Goal: Transaction & Acquisition: Purchase product/service

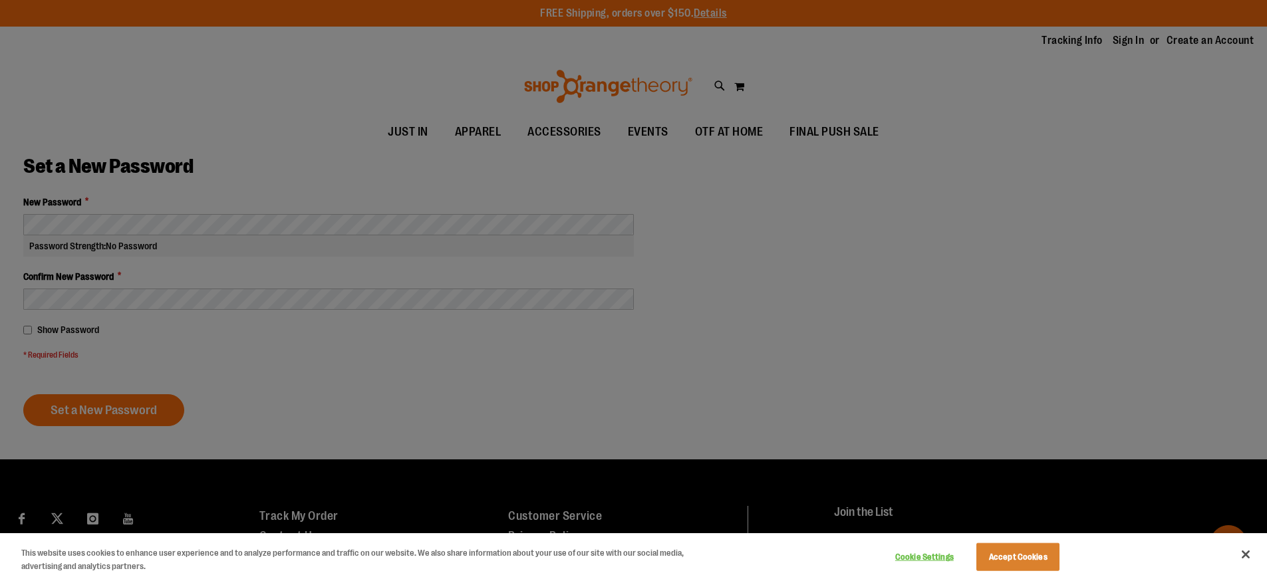
click at [116, 227] on div at bounding box center [633, 289] width 1267 height 579
click at [988, 552] on button "Accept Cookies" at bounding box center [1017, 557] width 83 height 28
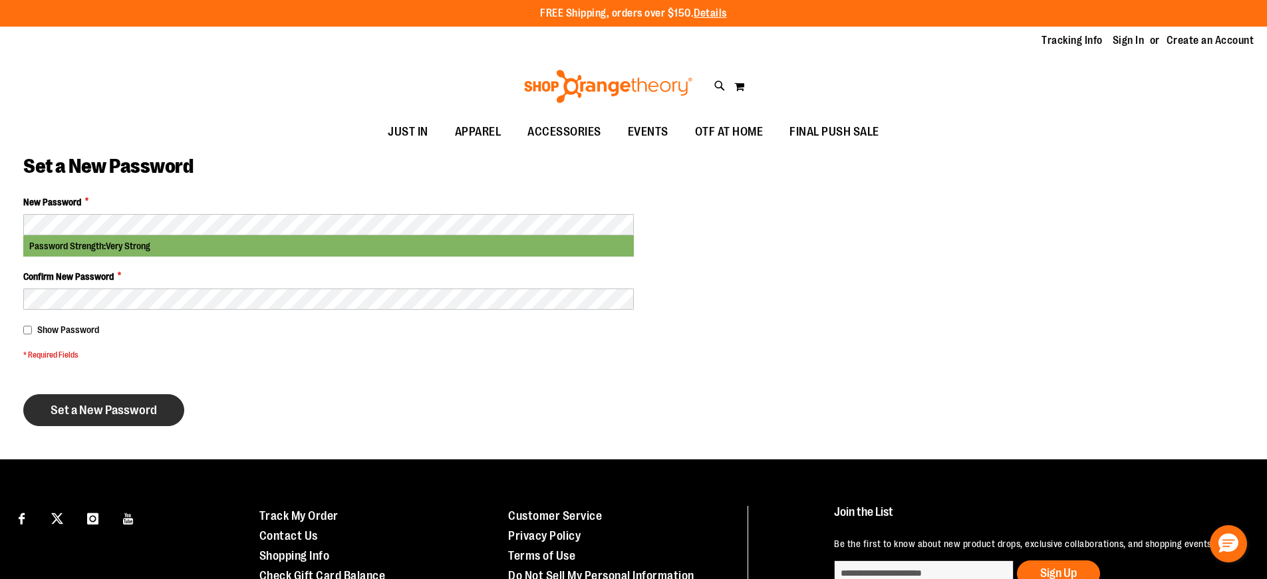
click at [129, 409] on span "Set a New Password" at bounding box center [104, 410] width 106 height 15
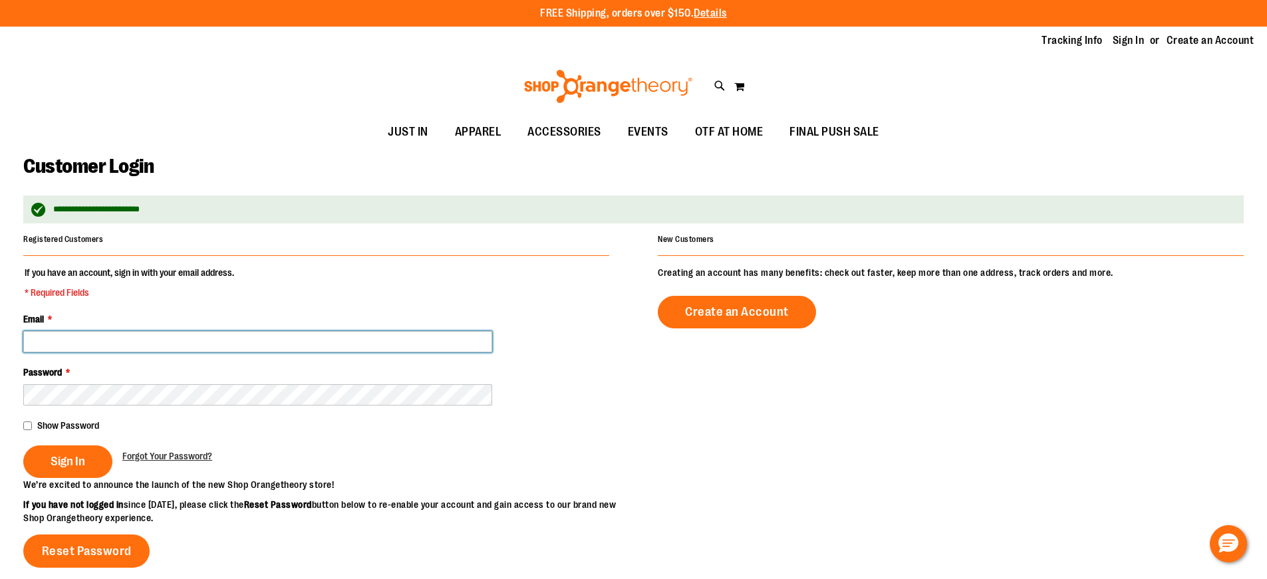
click at [159, 344] on input "Email *" at bounding box center [257, 341] width 469 height 21
type input "**********"
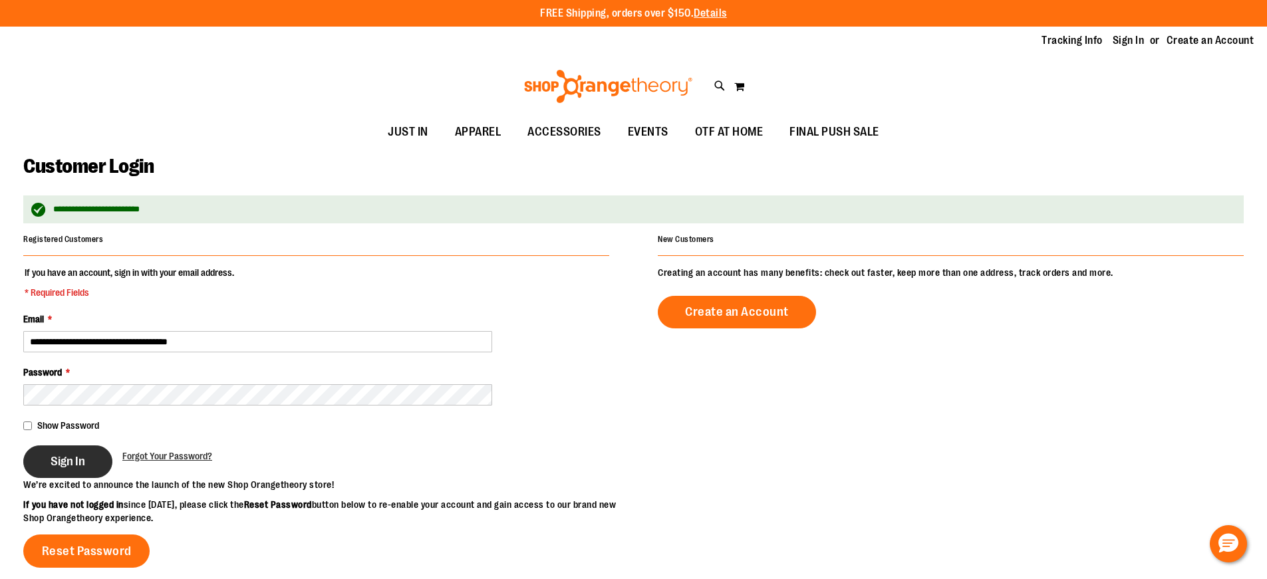
click at [55, 467] on span "Sign In" at bounding box center [68, 461] width 35 height 15
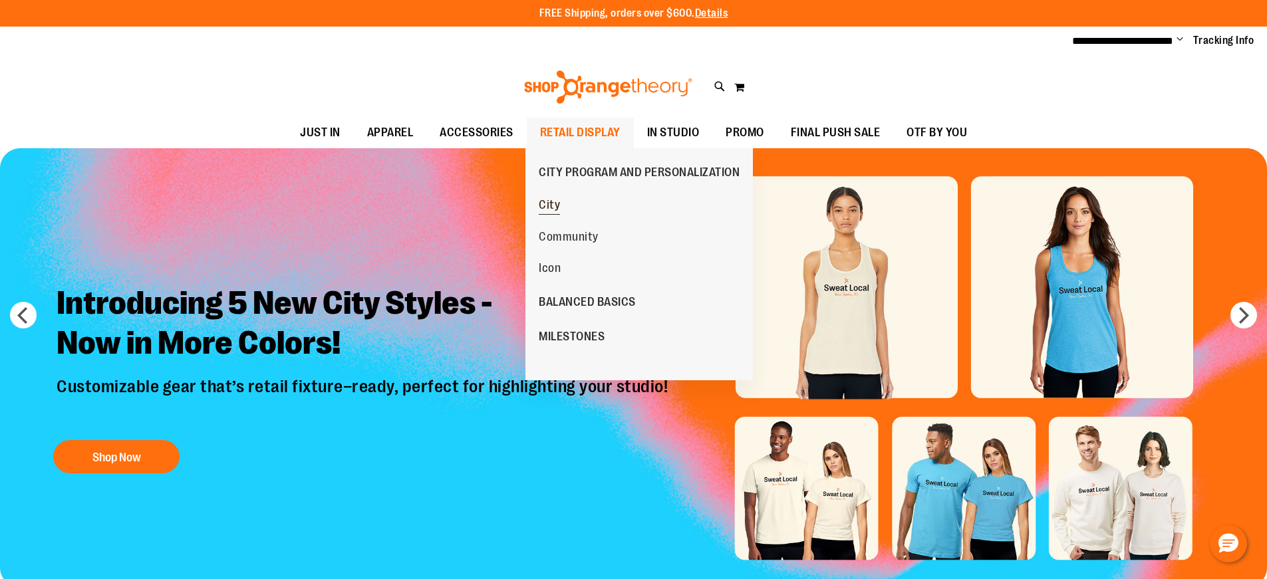
click at [558, 203] on span "City" at bounding box center [549, 206] width 21 height 17
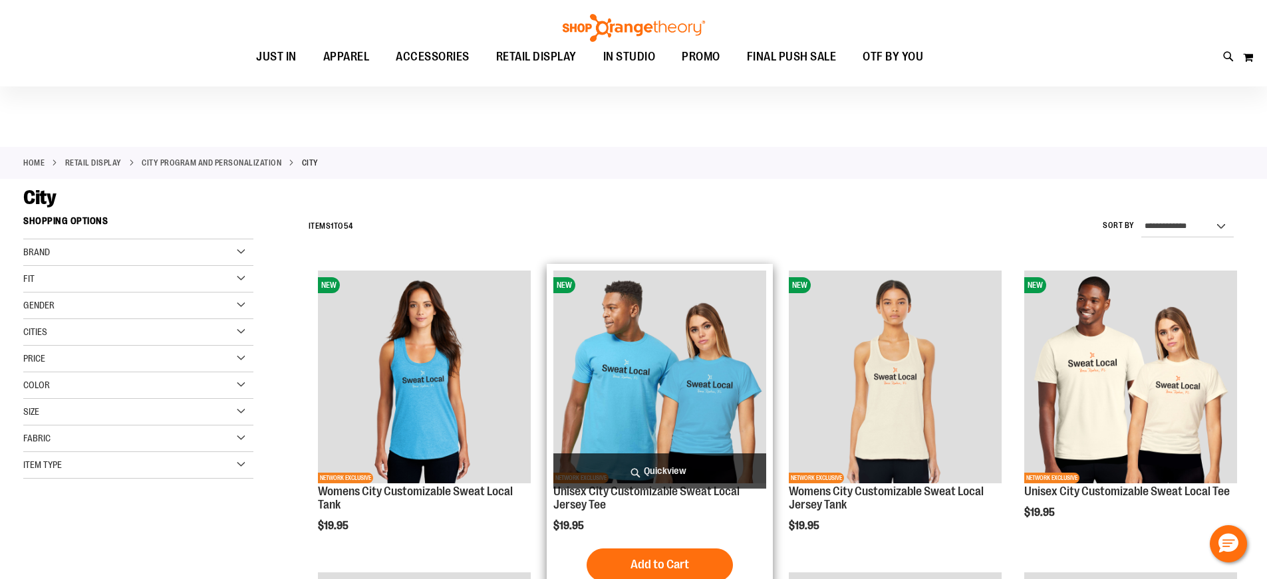
scroll to position [132, 0]
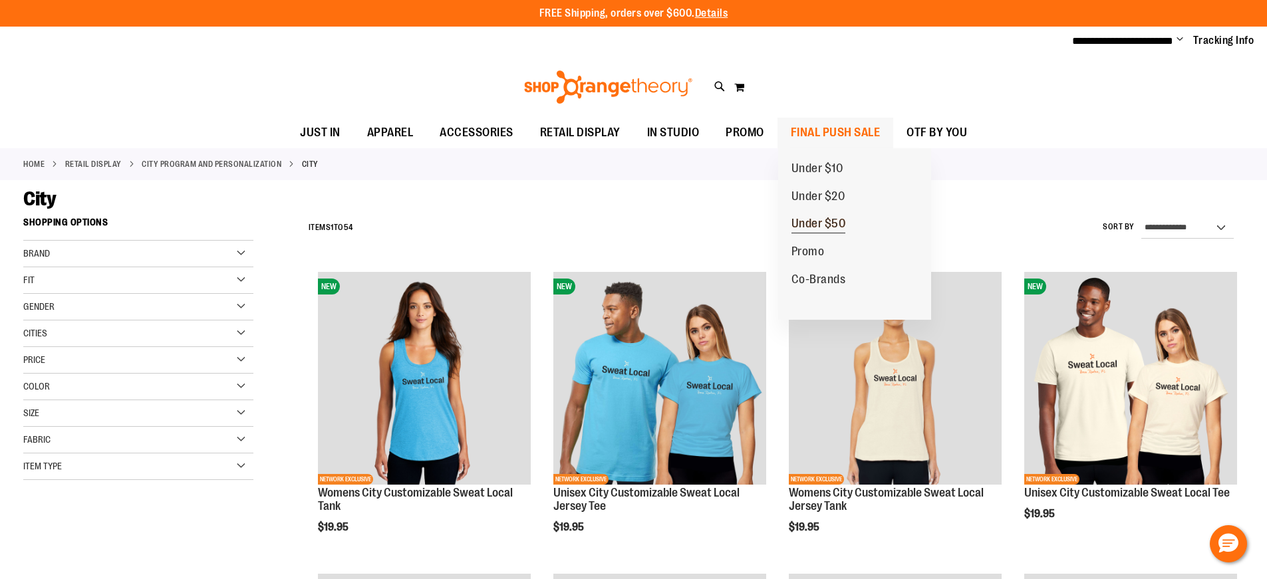
click at [823, 218] on span "Under $50" at bounding box center [818, 225] width 55 height 17
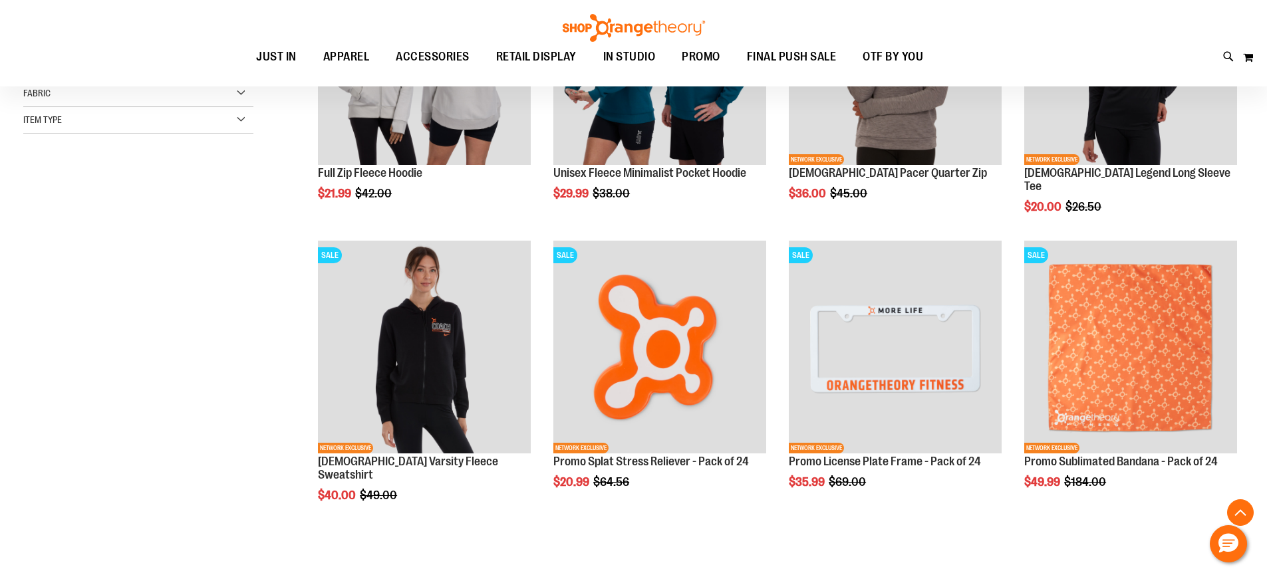
scroll to position [132, 0]
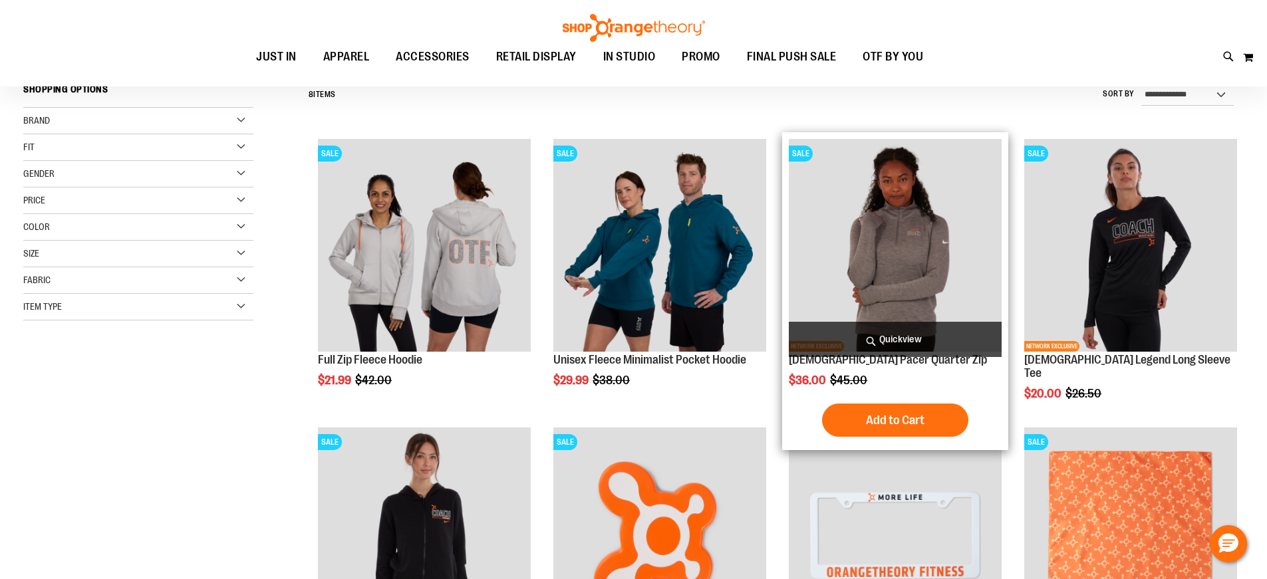
click at [928, 213] on img "product" at bounding box center [895, 245] width 213 height 213
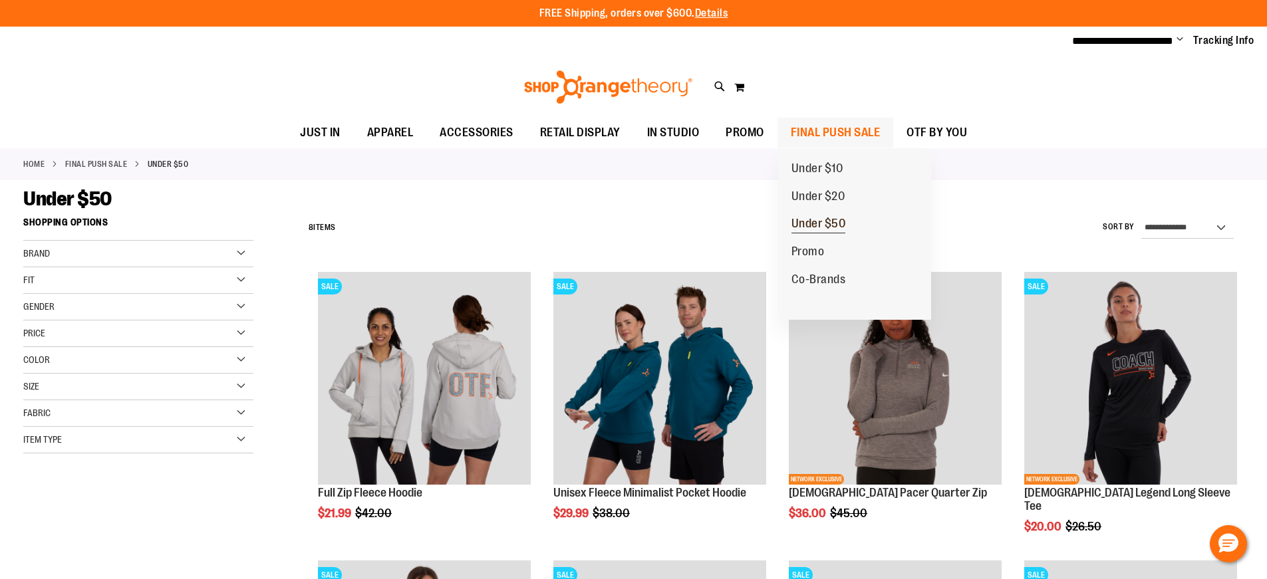
click at [815, 219] on span "Under $50" at bounding box center [818, 225] width 55 height 17
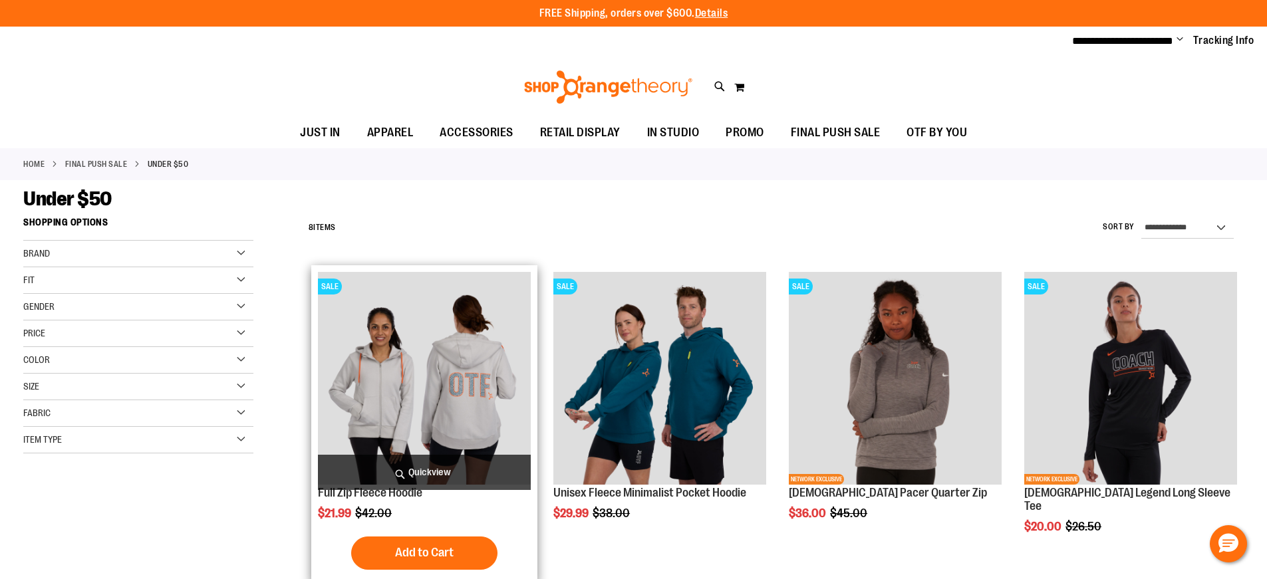
click at [470, 363] on img "product" at bounding box center [424, 378] width 213 height 213
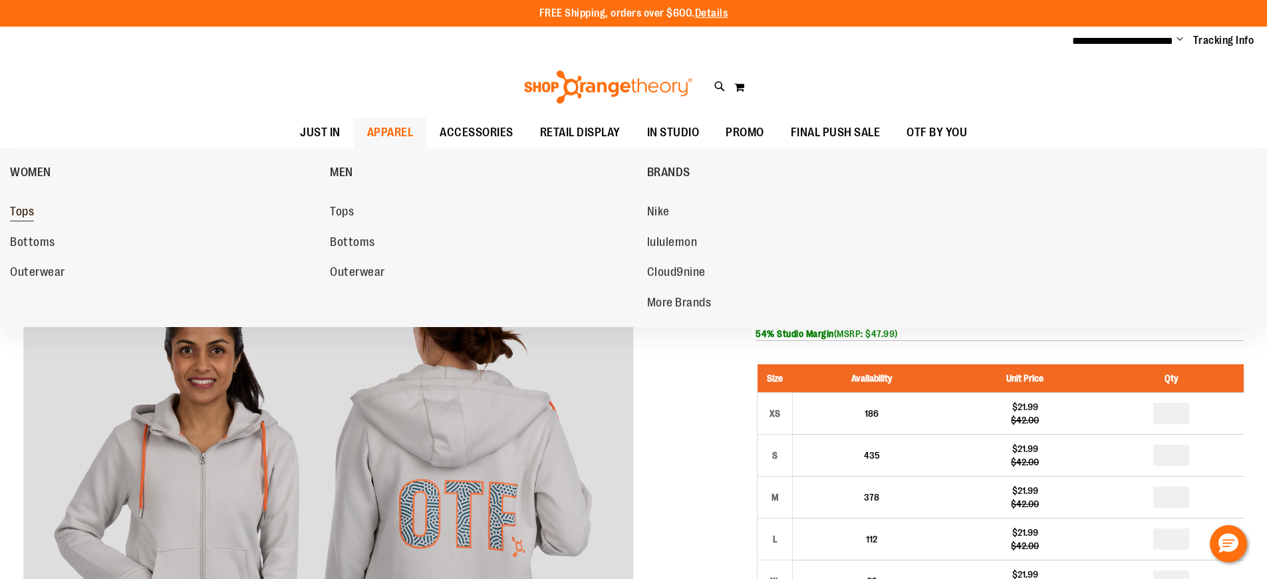
click at [28, 212] on span "Tops" at bounding box center [22, 213] width 24 height 17
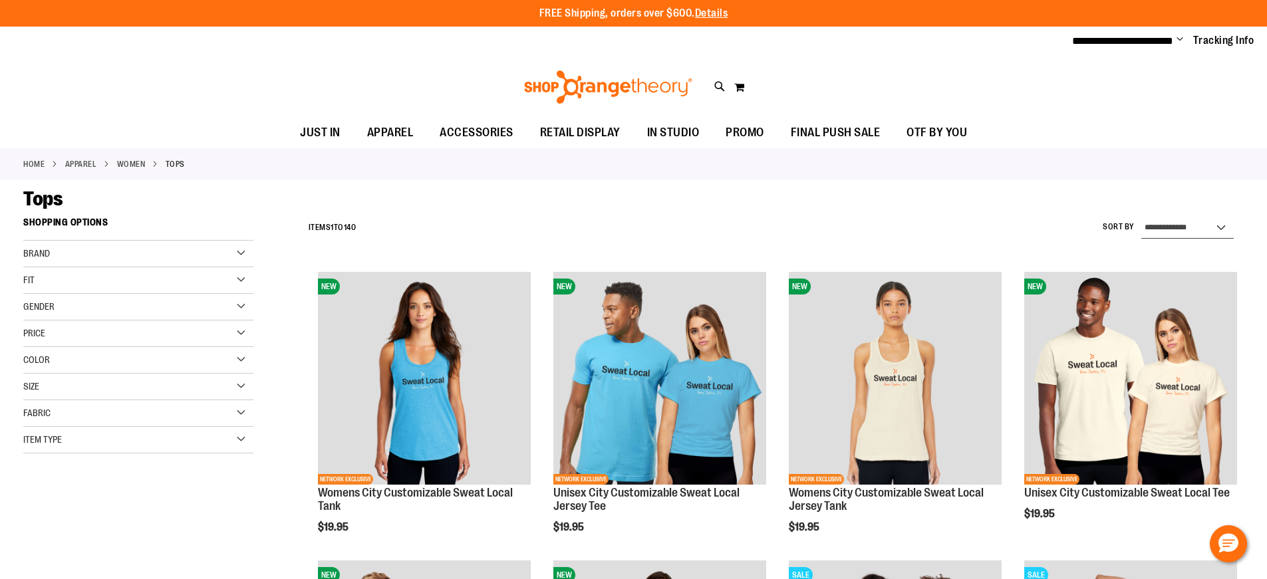
click at [1196, 225] on select "**********" at bounding box center [1187, 227] width 92 height 21
select select "*********"
click at [1141, 217] on select "**********" at bounding box center [1187, 227] width 92 height 21
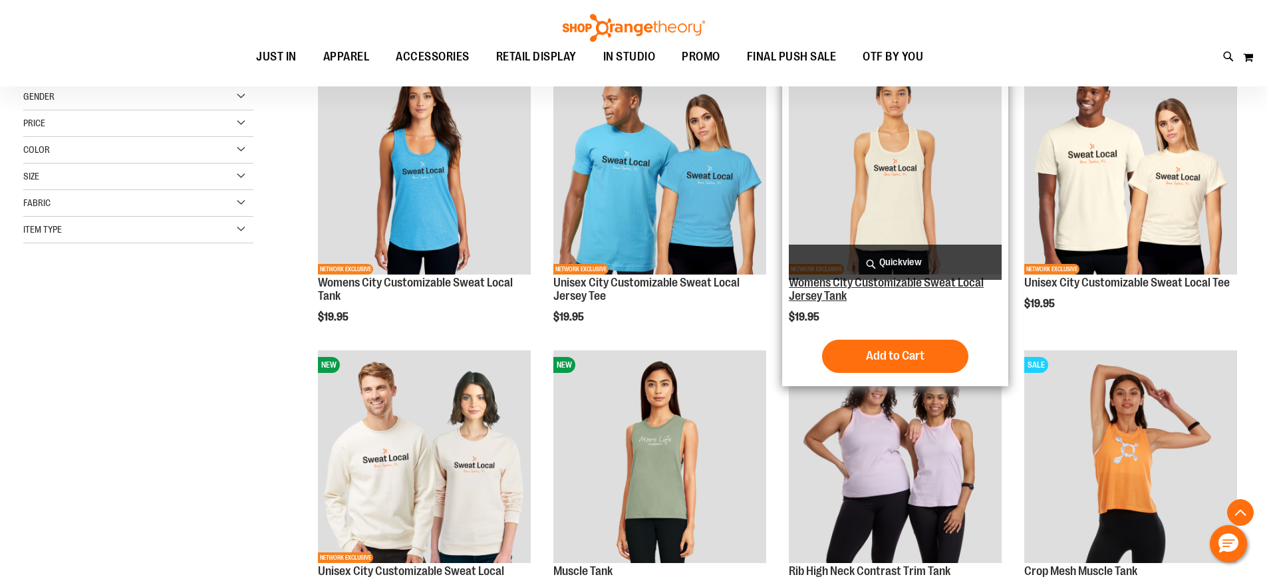
scroll to position [210, 0]
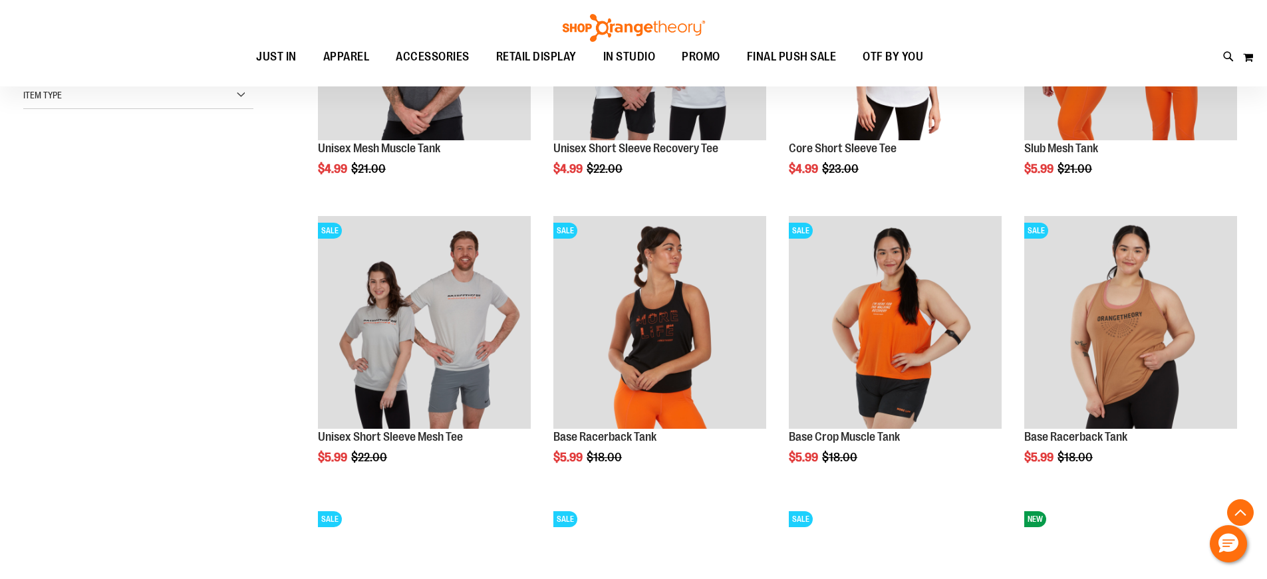
scroll to position [609, 0]
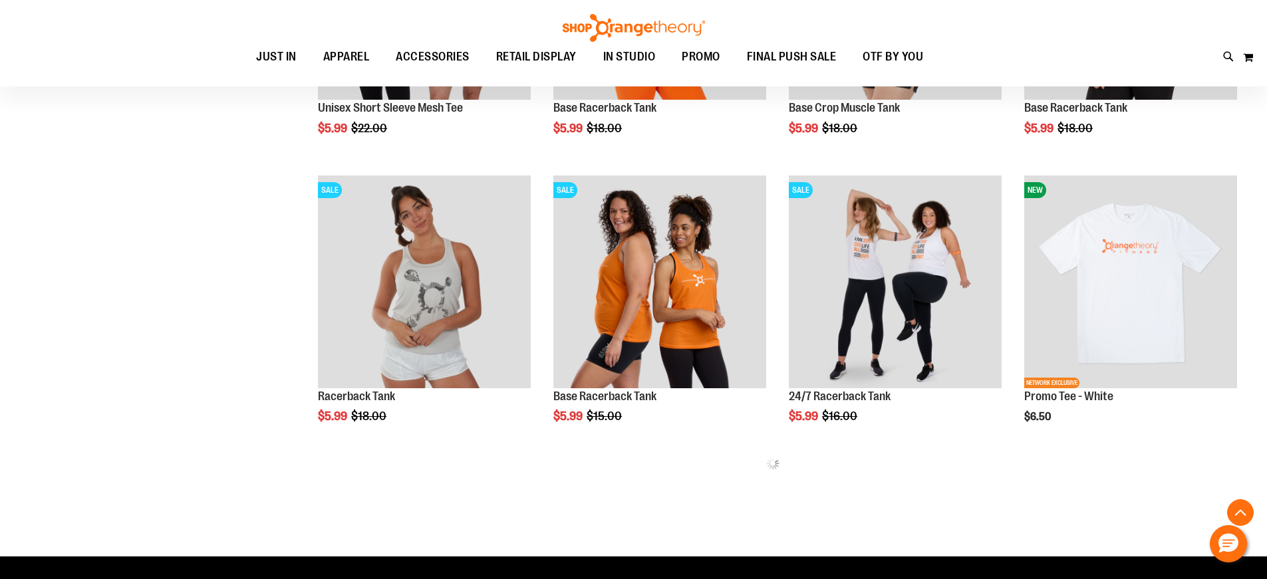
scroll to position [742, 0]
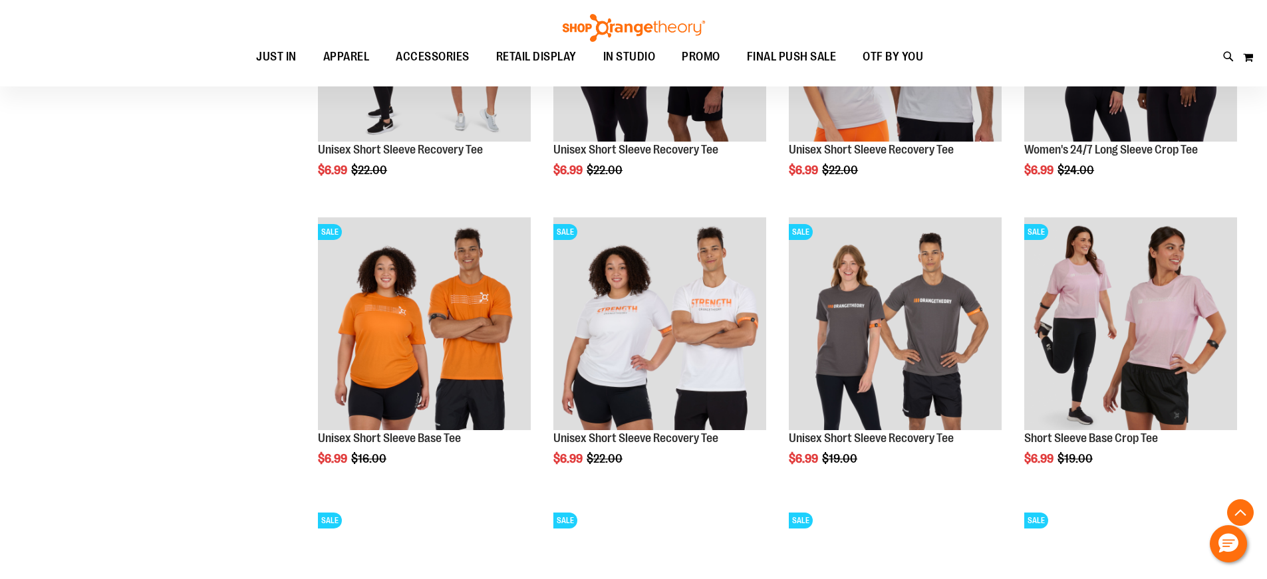
scroll to position [1806, 0]
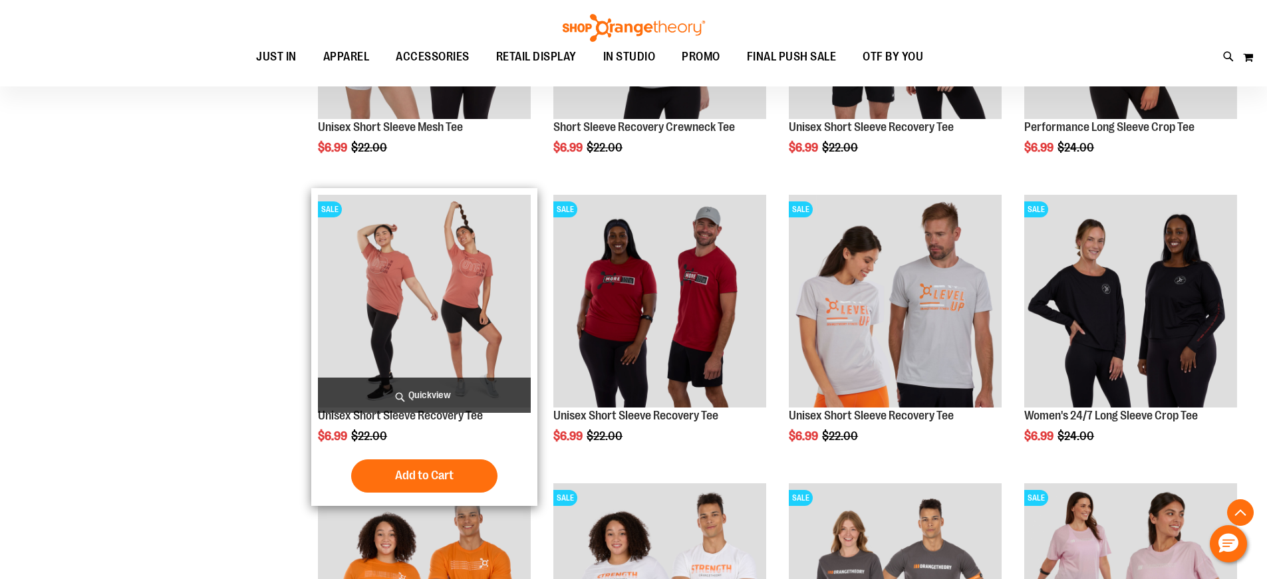
click at [416, 264] on img "product" at bounding box center [424, 301] width 213 height 213
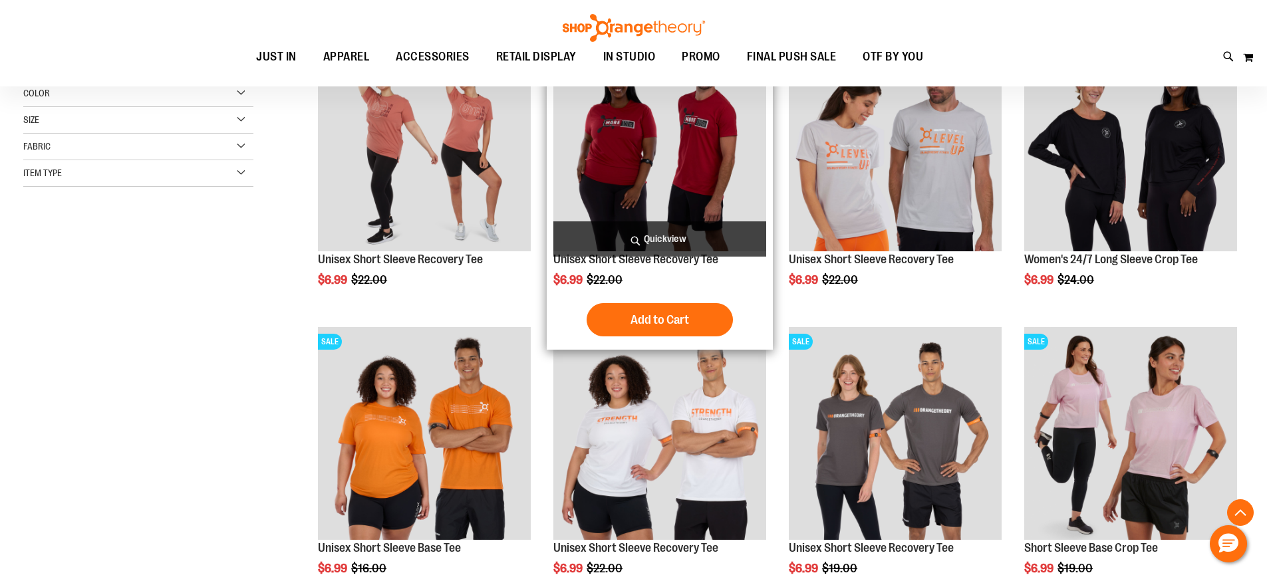
scroll to position [398, 0]
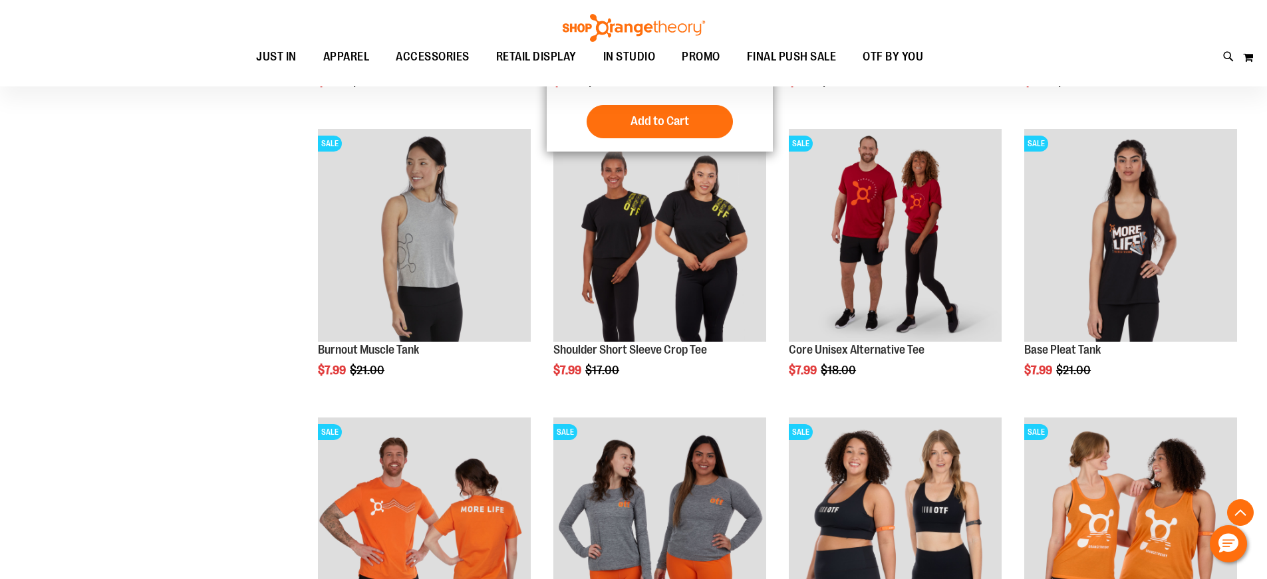
scroll to position [1329, 0]
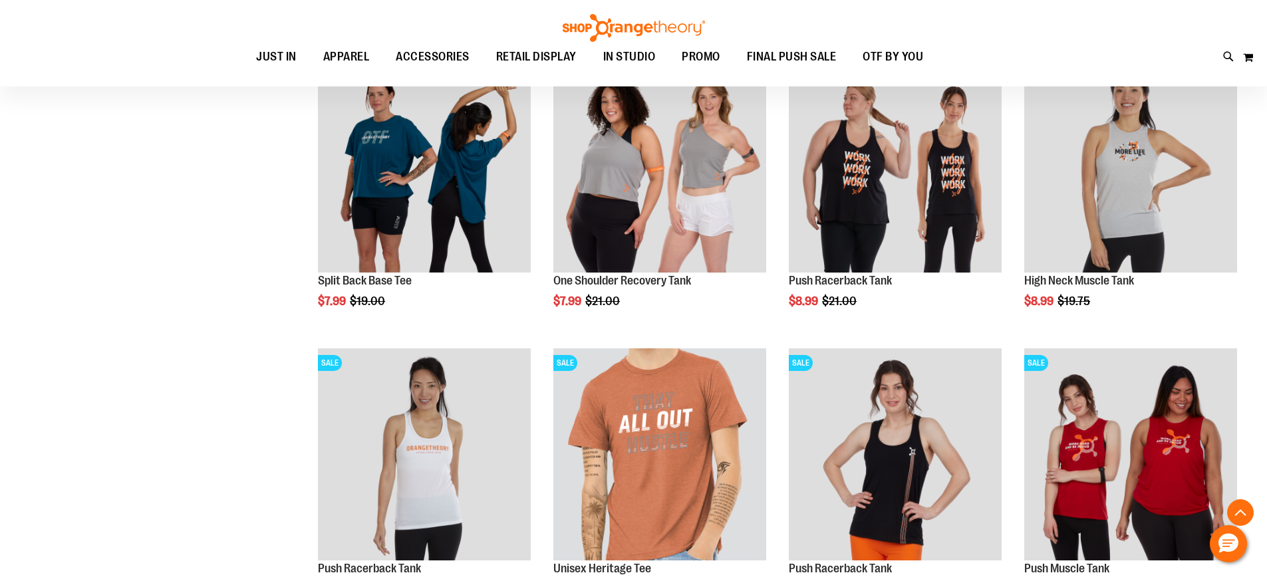
scroll to position [2393, 0]
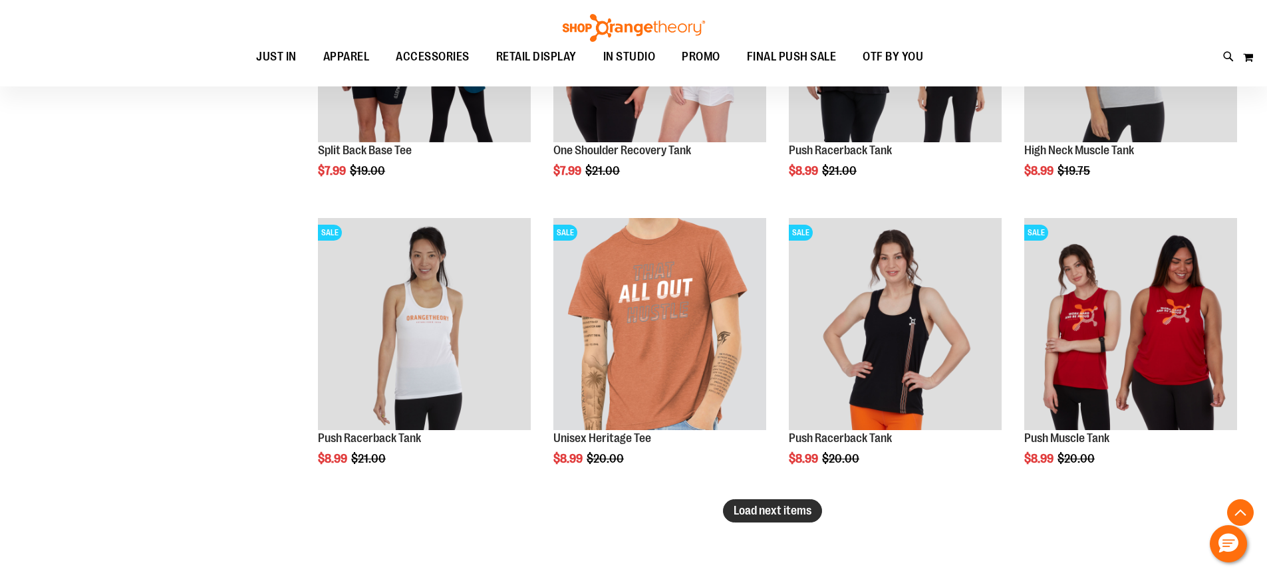
click at [793, 513] on span "Load next items" at bounding box center [772, 510] width 78 height 13
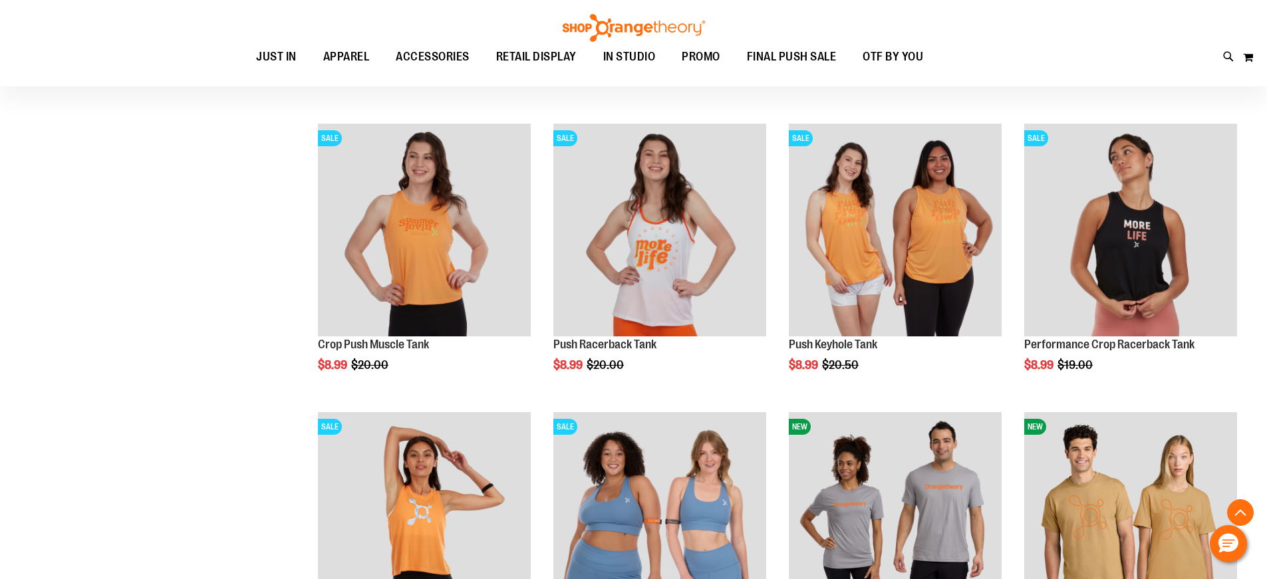
scroll to position [2792, 0]
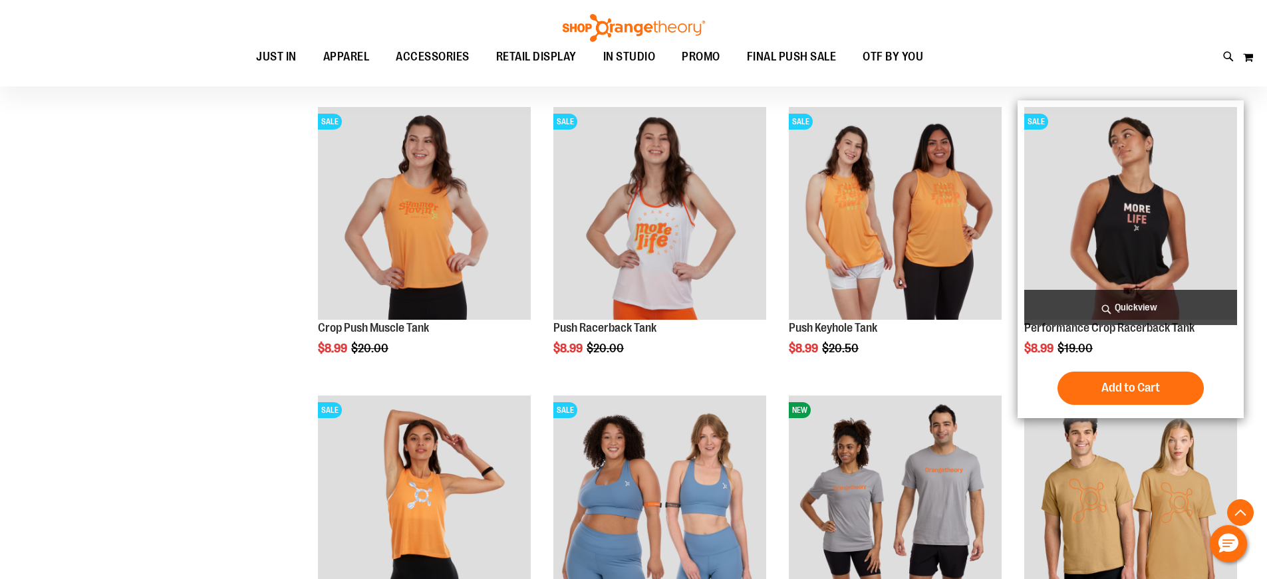
click at [1144, 251] on img "product" at bounding box center [1130, 213] width 213 height 213
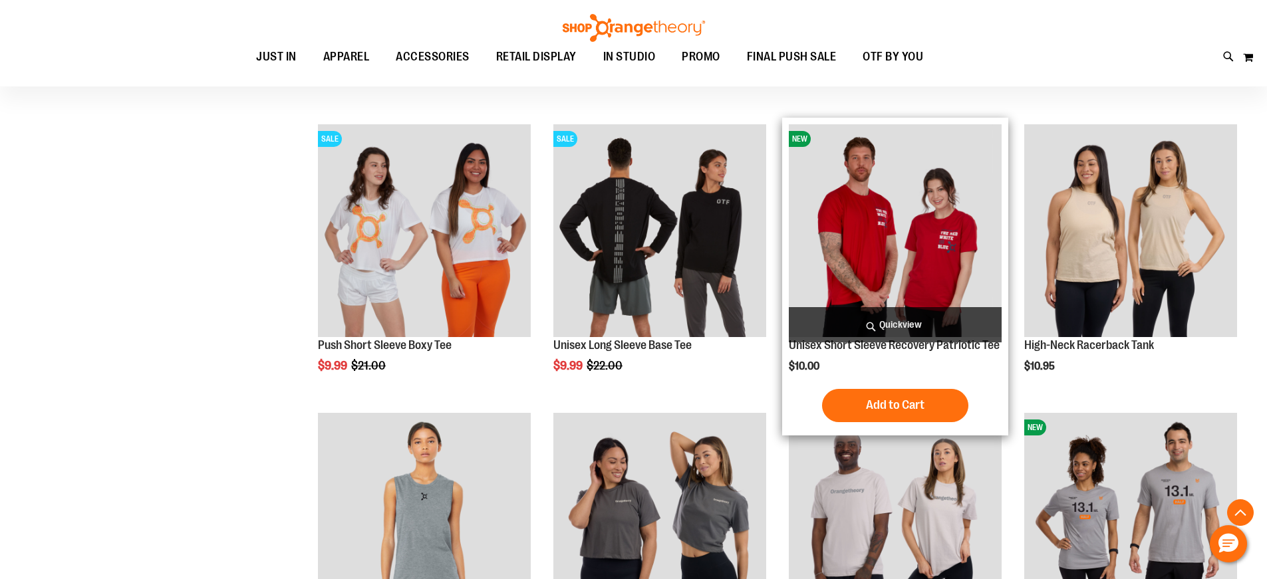
scroll to position [1184, 0]
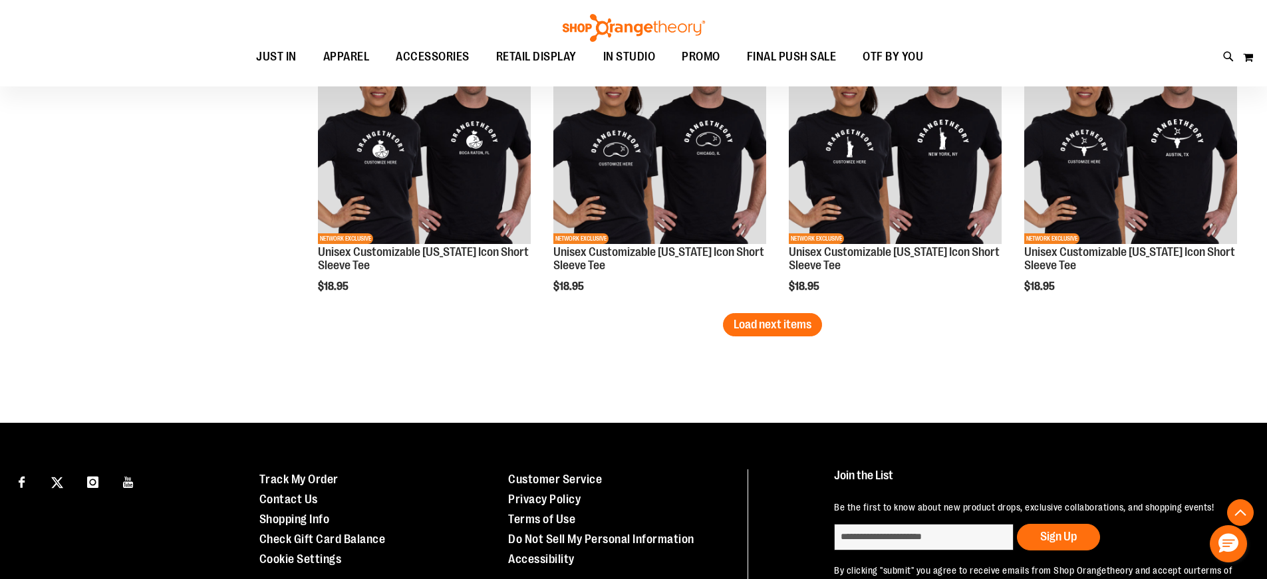
scroll to position [2581, 0]
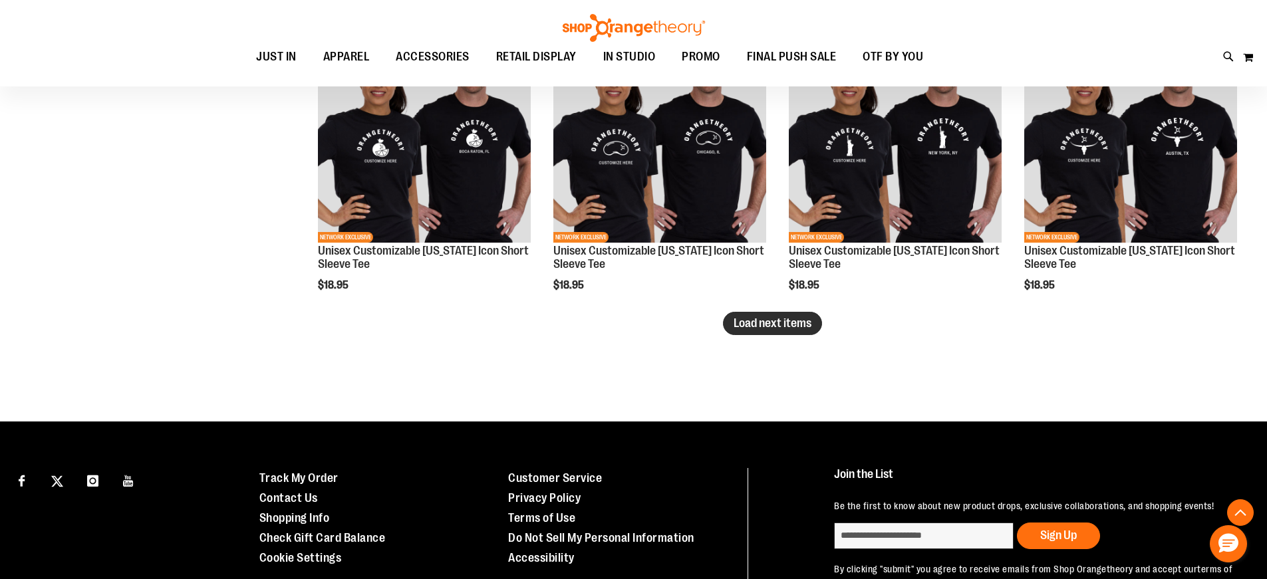
click at [801, 317] on span "Load next items" at bounding box center [772, 323] width 78 height 13
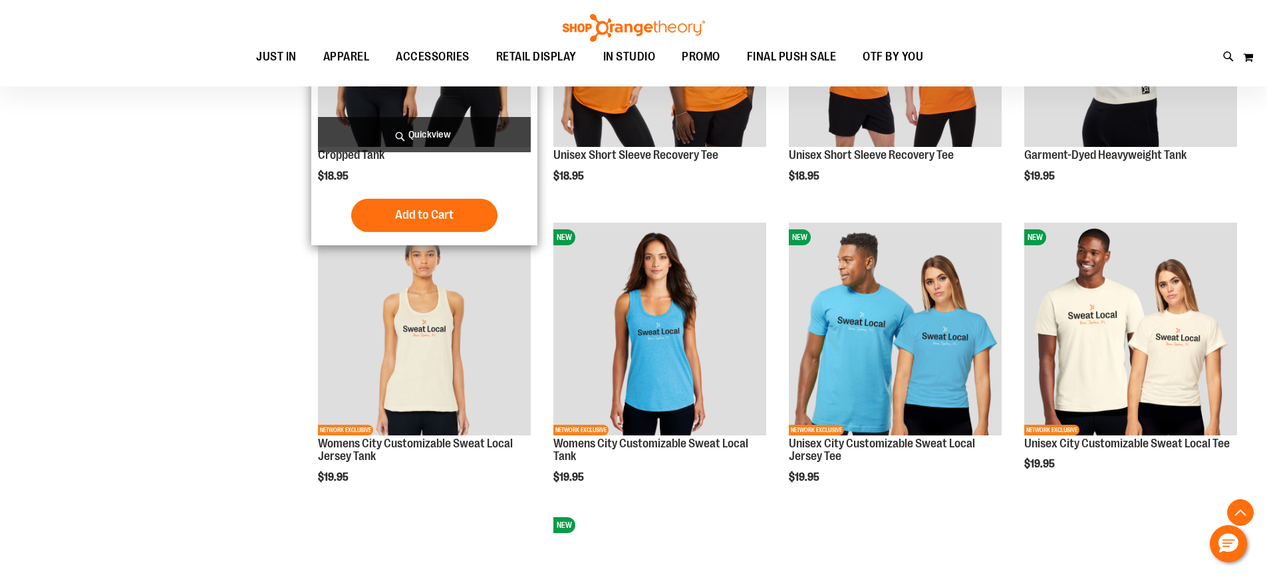
scroll to position [2980, 0]
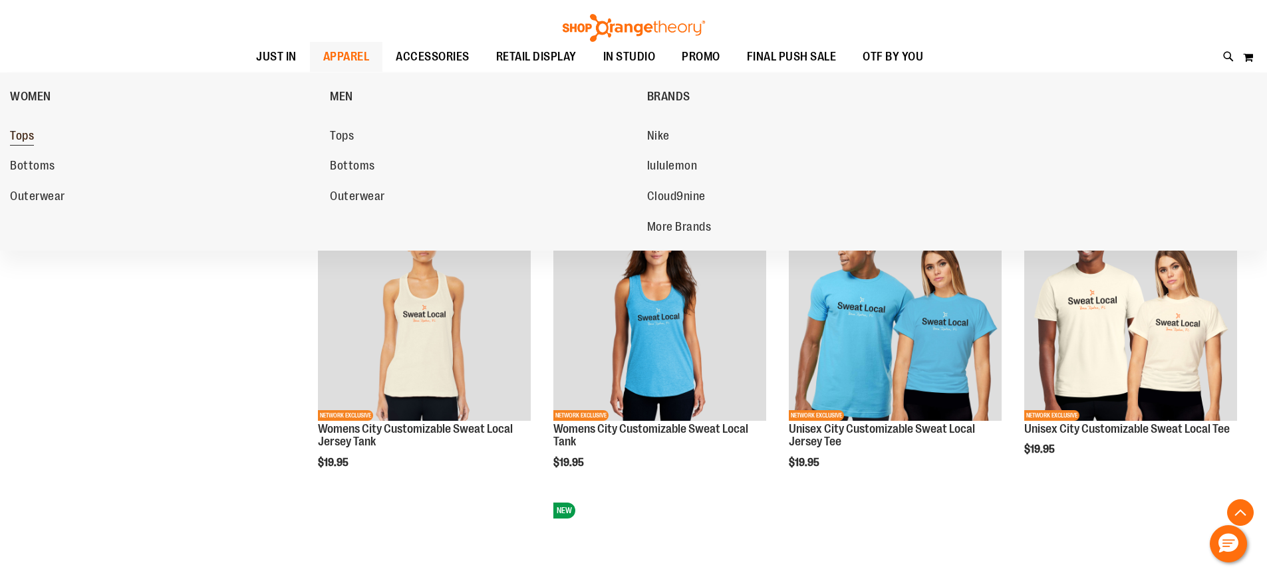
click at [29, 135] on span "Tops" at bounding box center [22, 137] width 24 height 17
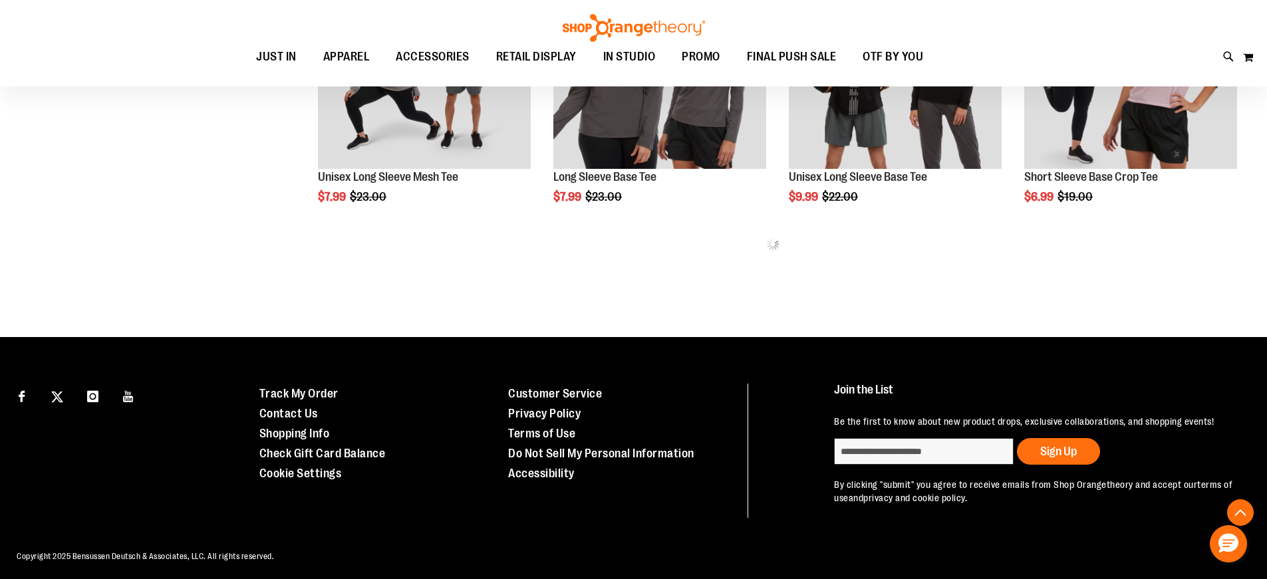
scroll to position [898, 0]
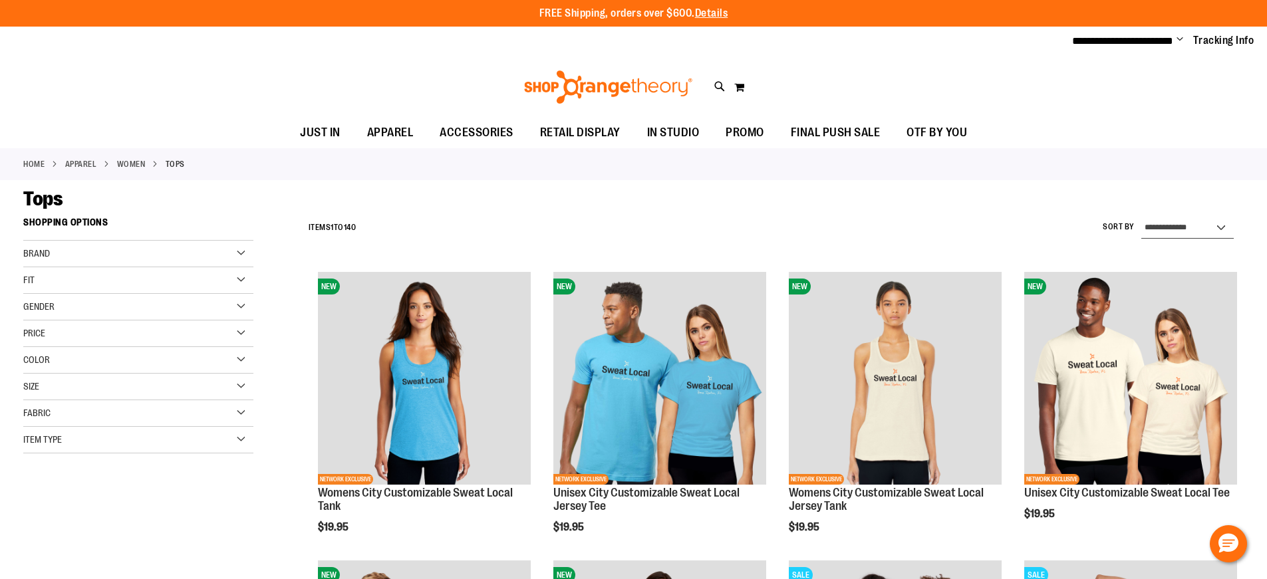
click at [1186, 228] on select "**********" at bounding box center [1187, 227] width 92 height 21
select select "**********"
click at [1141, 217] on select "**********" at bounding box center [1187, 227] width 92 height 21
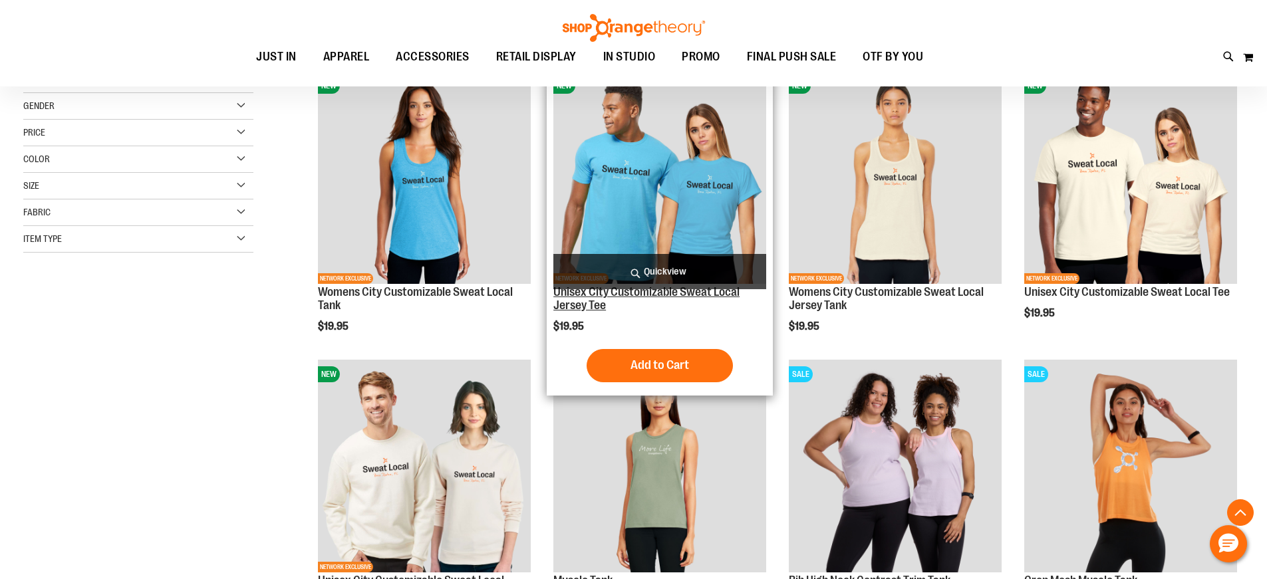
scroll to position [210, 0]
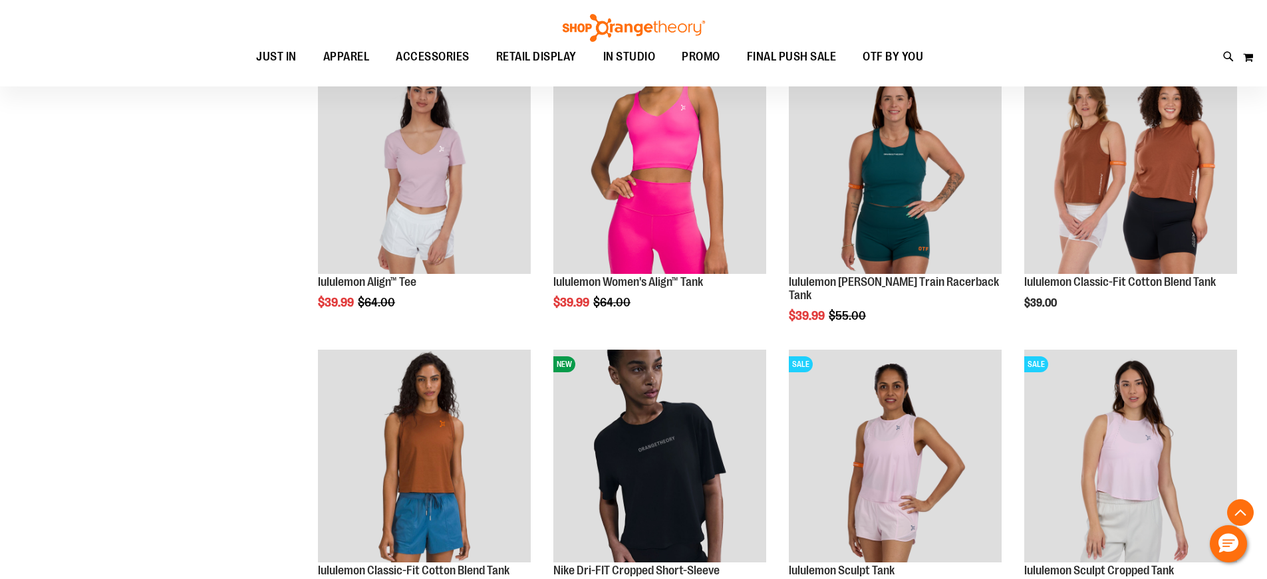
scroll to position [1141, 0]
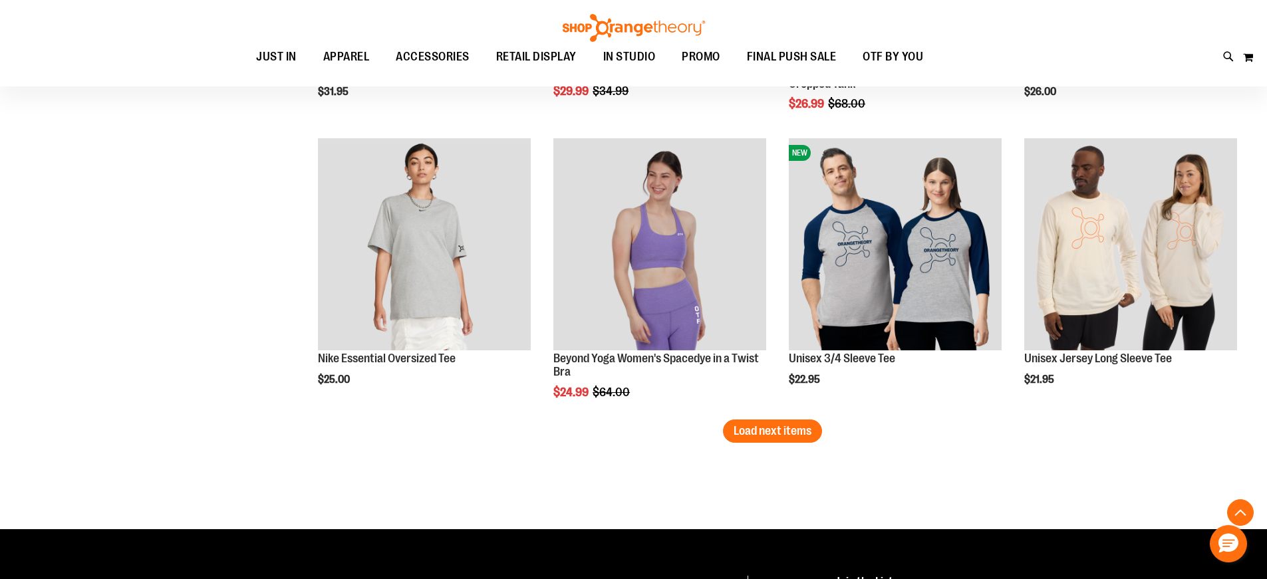
scroll to position [2471, 0]
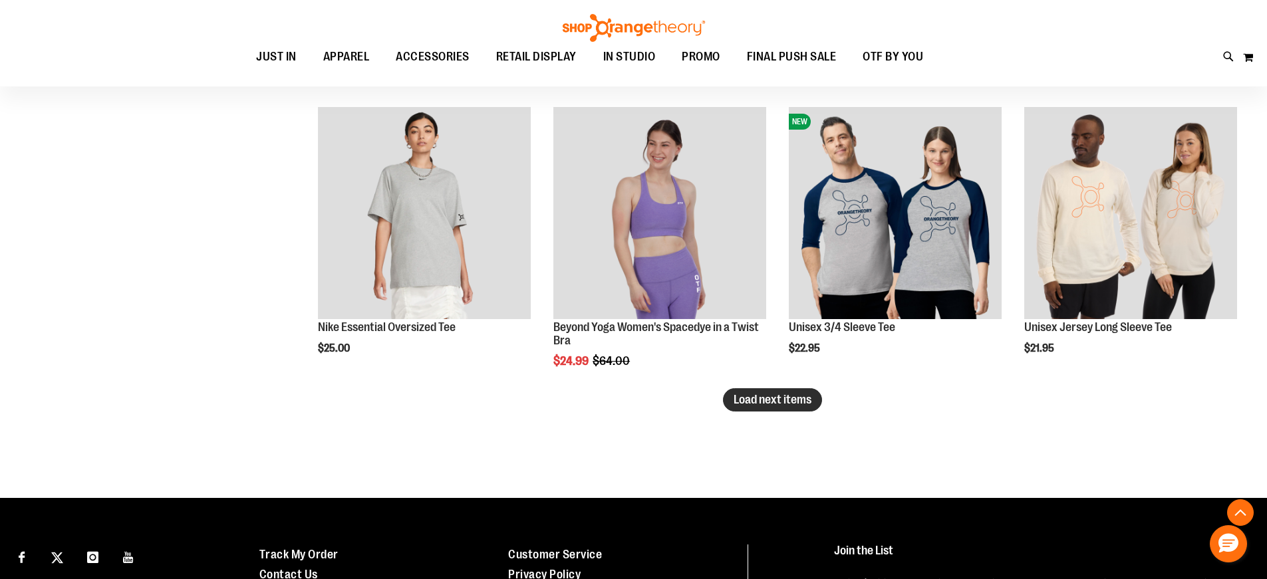
click at [789, 403] on span "Load next items" at bounding box center [772, 399] width 78 height 13
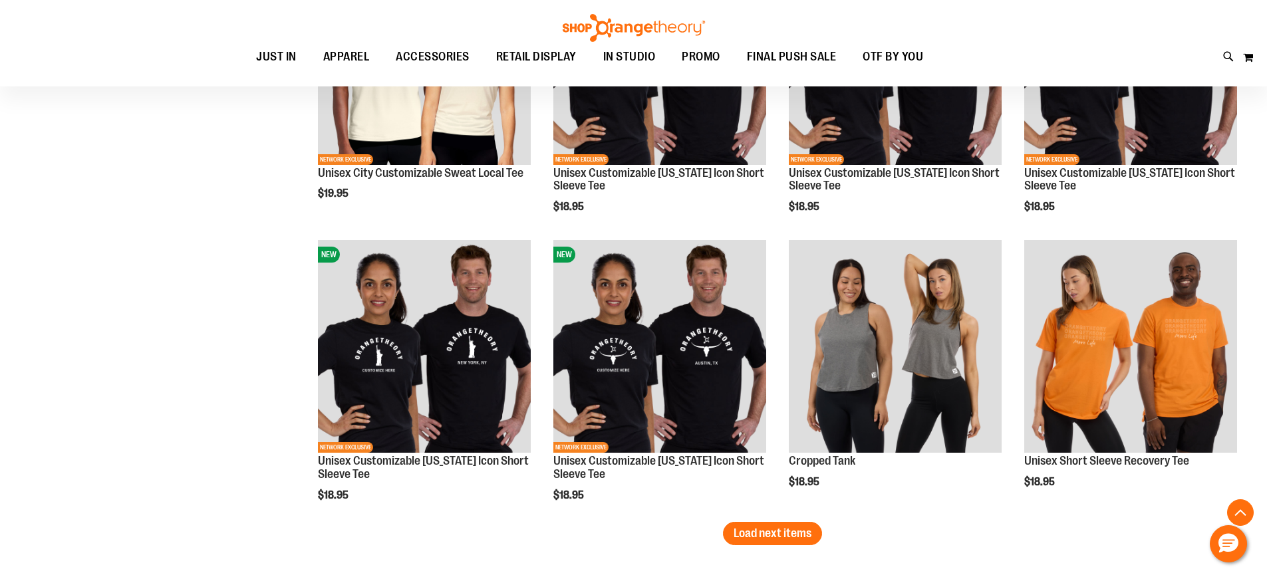
scroll to position [2937, 0]
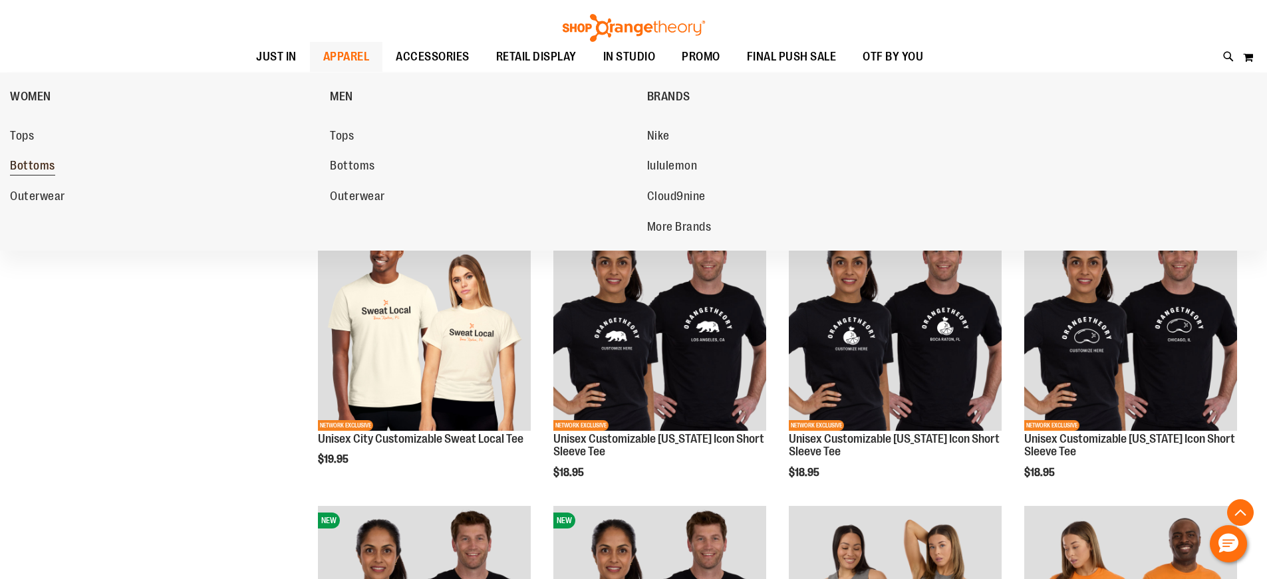
click at [45, 166] on span "Bottoms" at bounding box center [32, 167] width 45 height 17
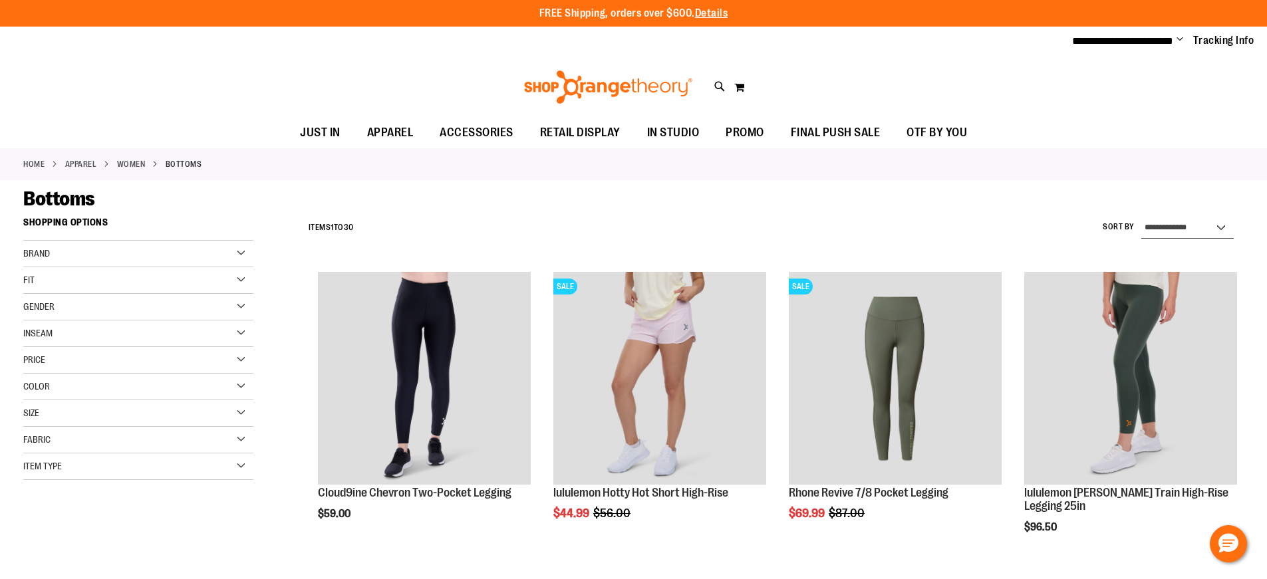
click at [1149, 220] on select "**********" at bounding box center [1187, 227] width 92 height 21
select select "*********"
click at [1141, 217] on select "**********" at bounding box center [1187, 227] width 92 height 21
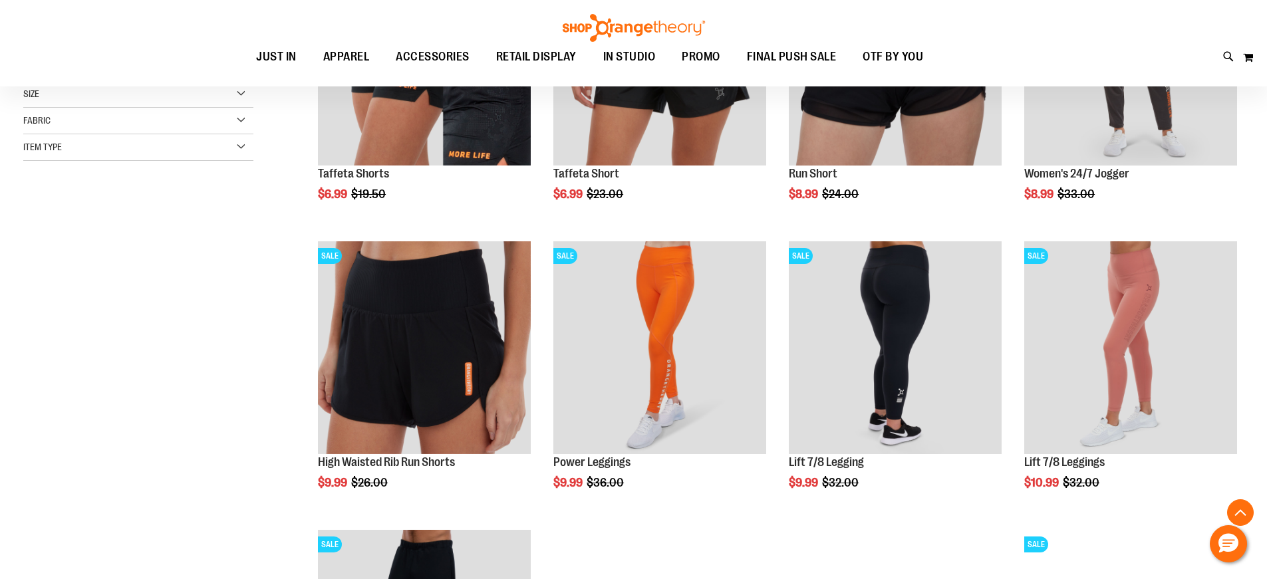
scroll to position [410, 0]
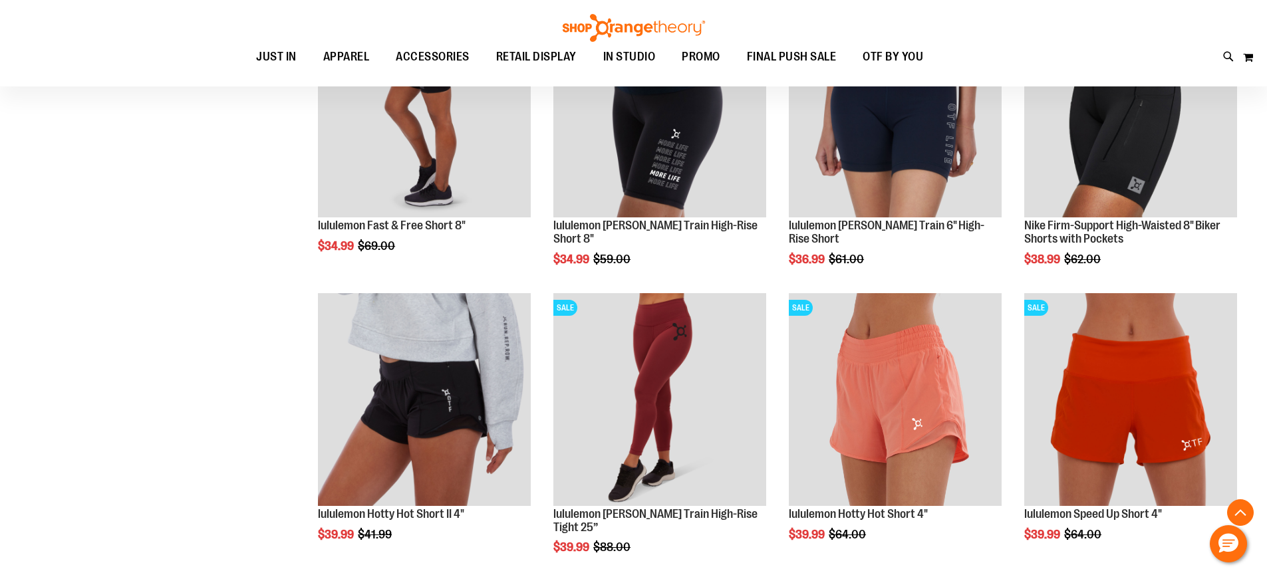
scroll to position [1141, 0]
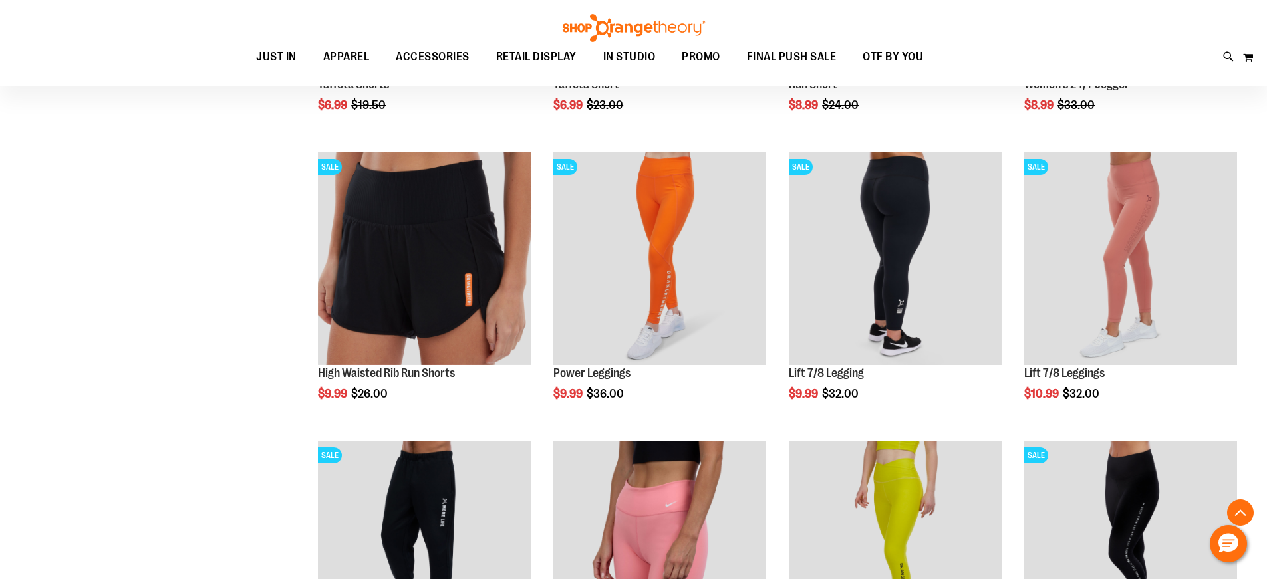
scroll to position [410, 0]
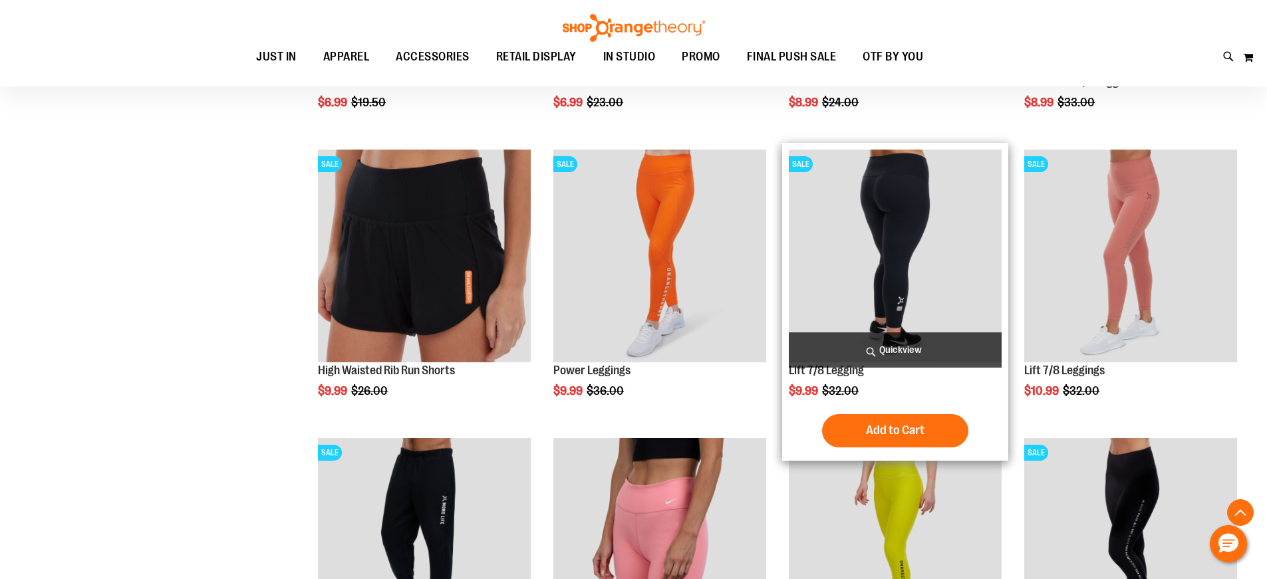
click at [934, 285] on img "product" at bounding box center [895, 256] width 213 height 213
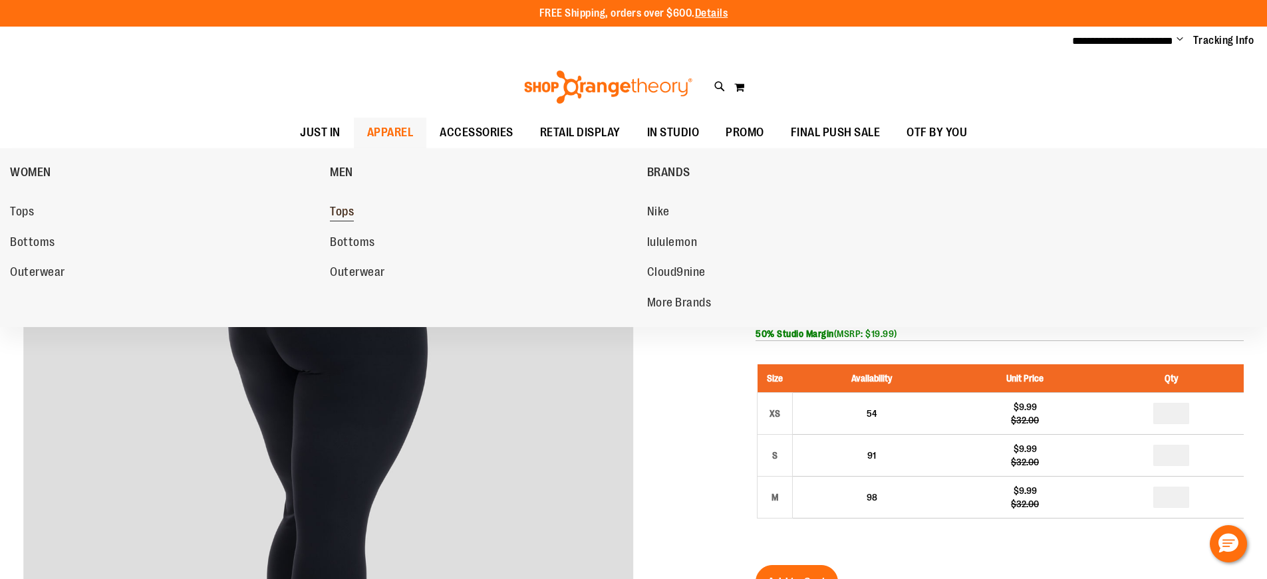
click at [342, 216] on span "Tops" at bounding box center [342, 213] width 24 height 17
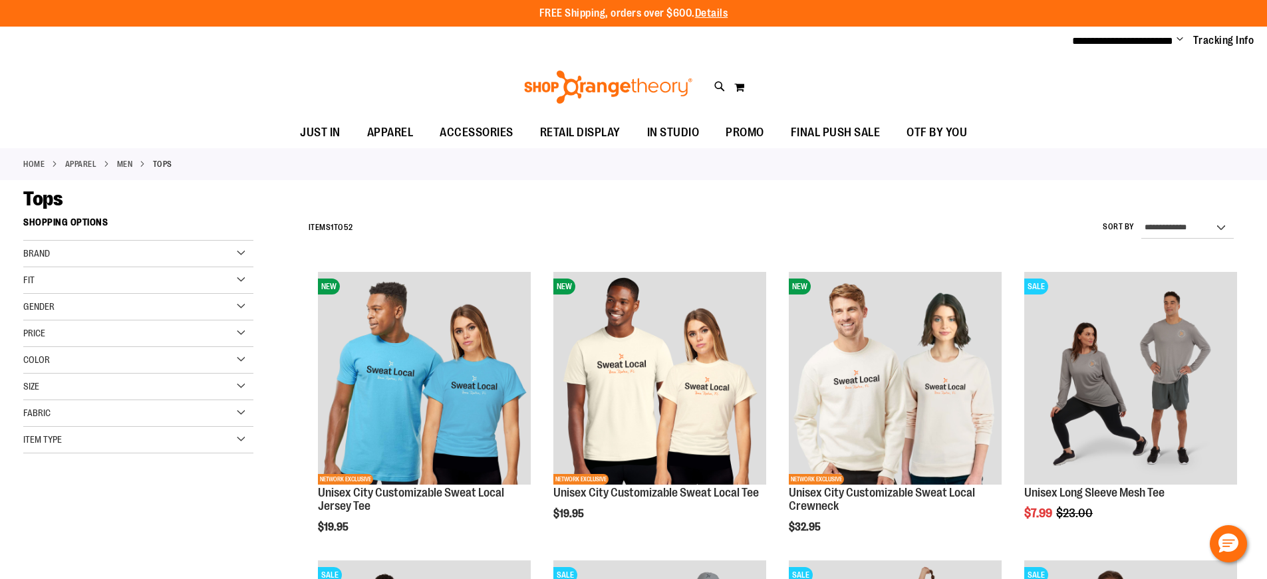
click at [237, 437] on div "Item Type" at bounding box center [138, 440] width 230 height 27
click at [77, 490] on link "Long Sleeve Shirts 5 items" at bounding box center [130, 488] width 221 height 14
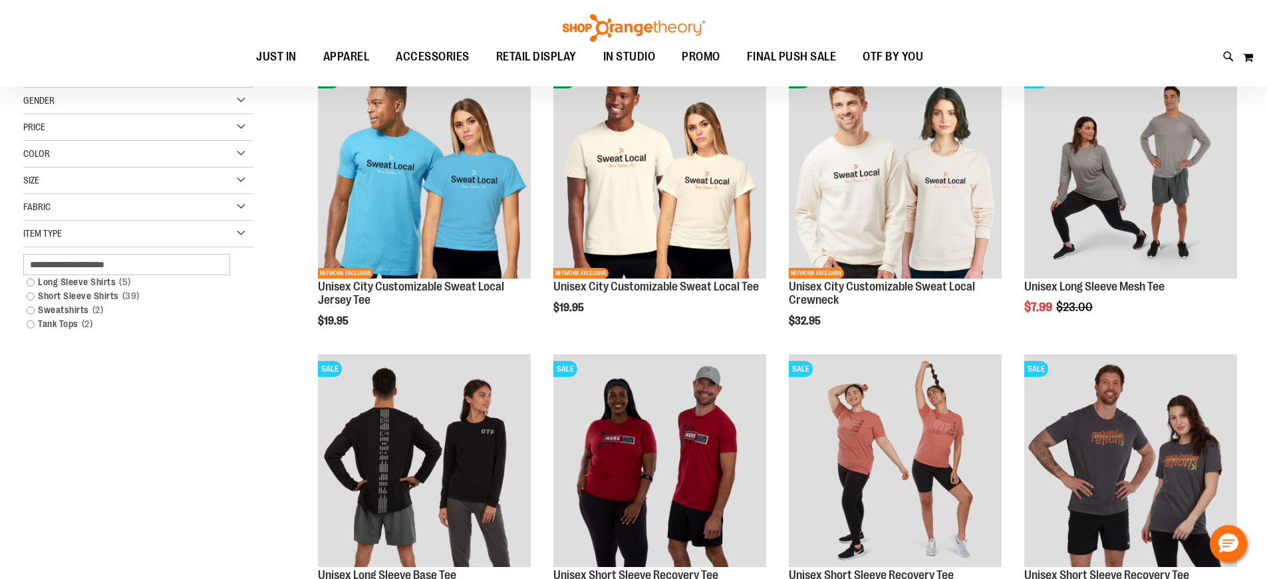
scroll to position [210, 0]
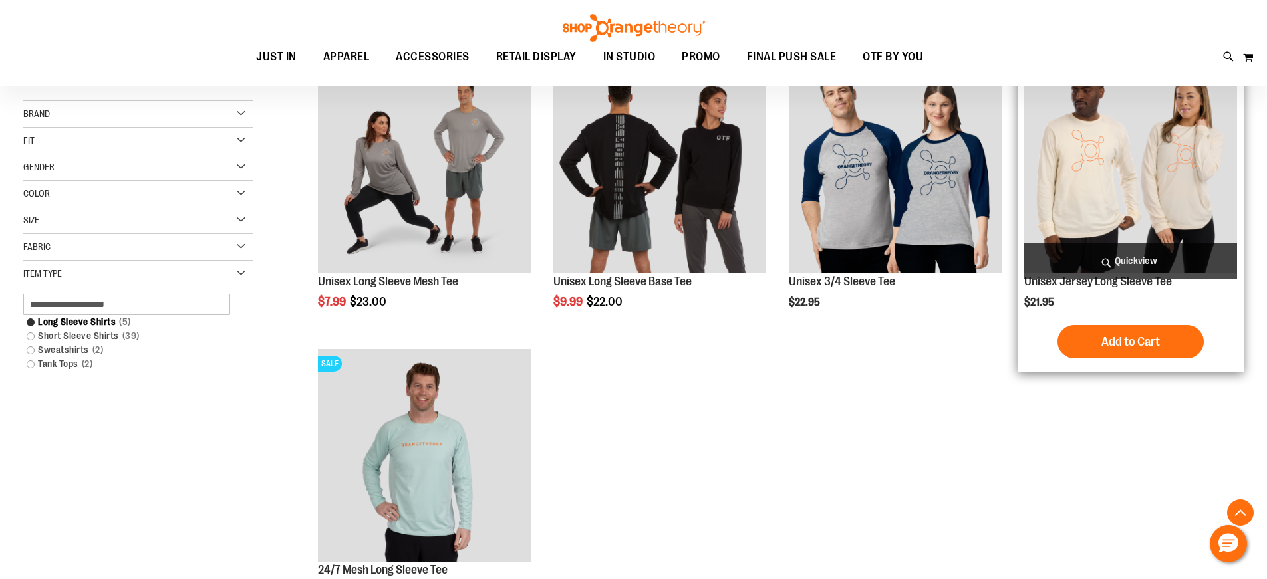
click at [1104, 165] on img "product" at bounding box center [1130, 167] width 213 height 213
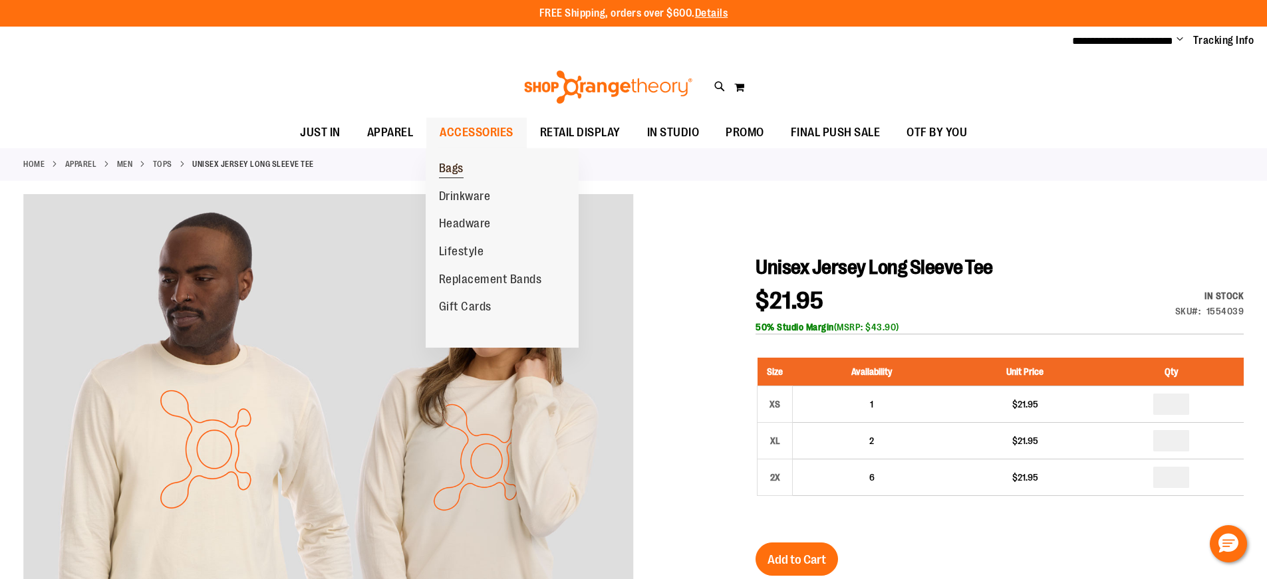
click at [449, 169] on span "Bags" at bounding box center [451, 170] width 25 height 17
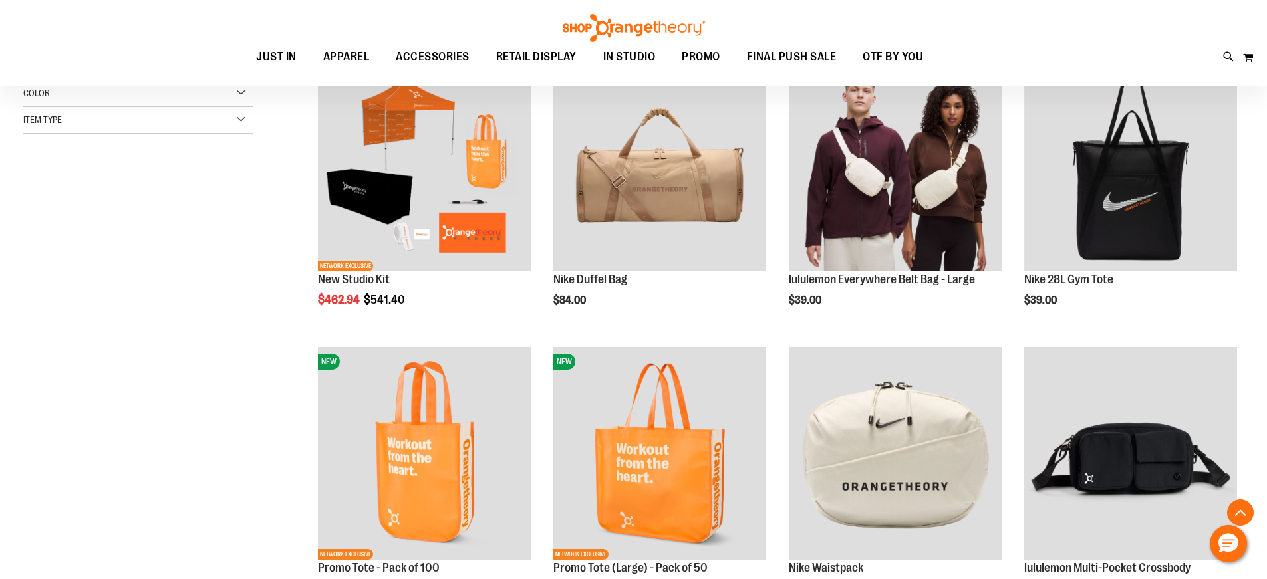
scroll to position [332, 0]
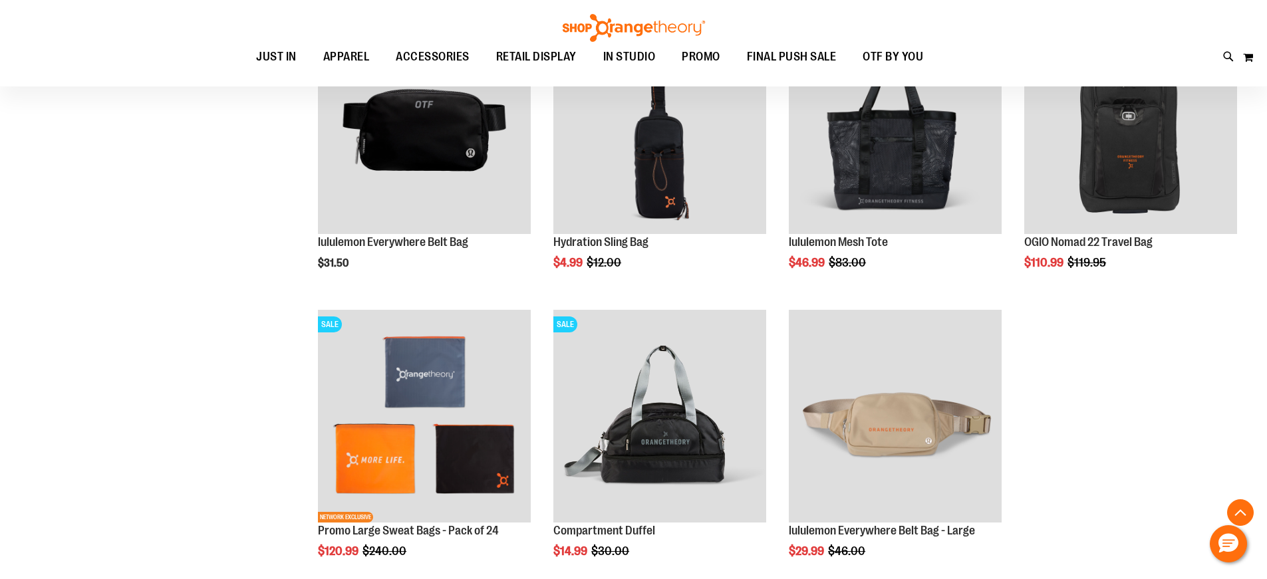
scroll to position [1196, 0]
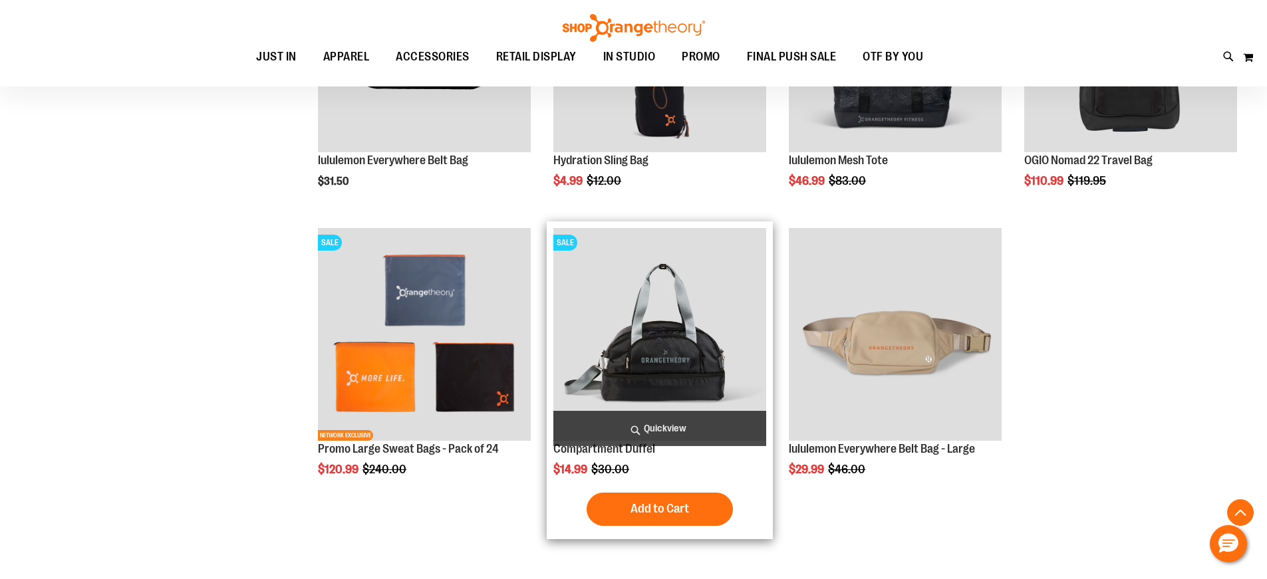
click at [653, 366] on img "product" at bounding box center [659, 334] width 213 height 213
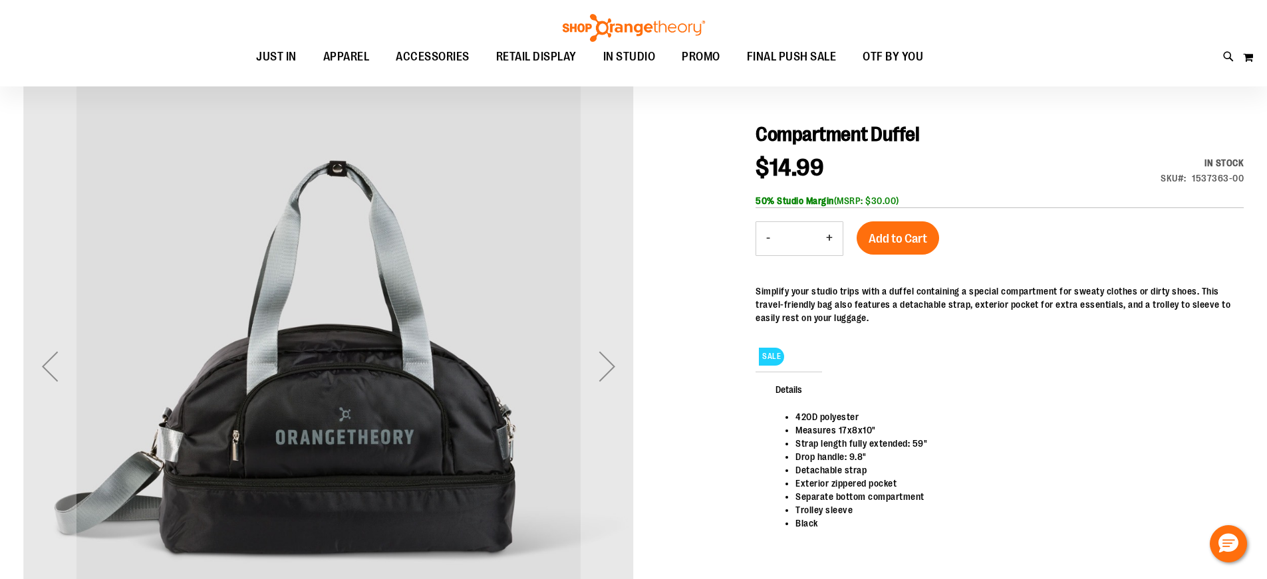
scroll to position [132, 0]
click at [608, 366] on div "Next" at bounding box center [607, 365] width 53 height 53
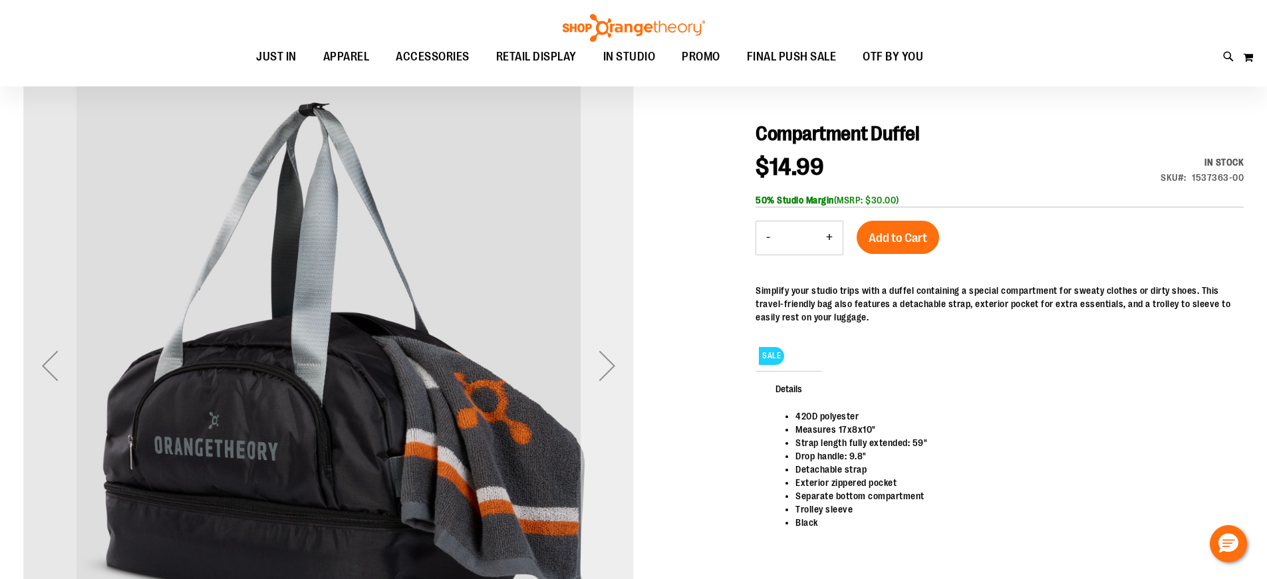
click at [608, 366] on div "Next" at bounding box center [607, 365] width 53 height 53
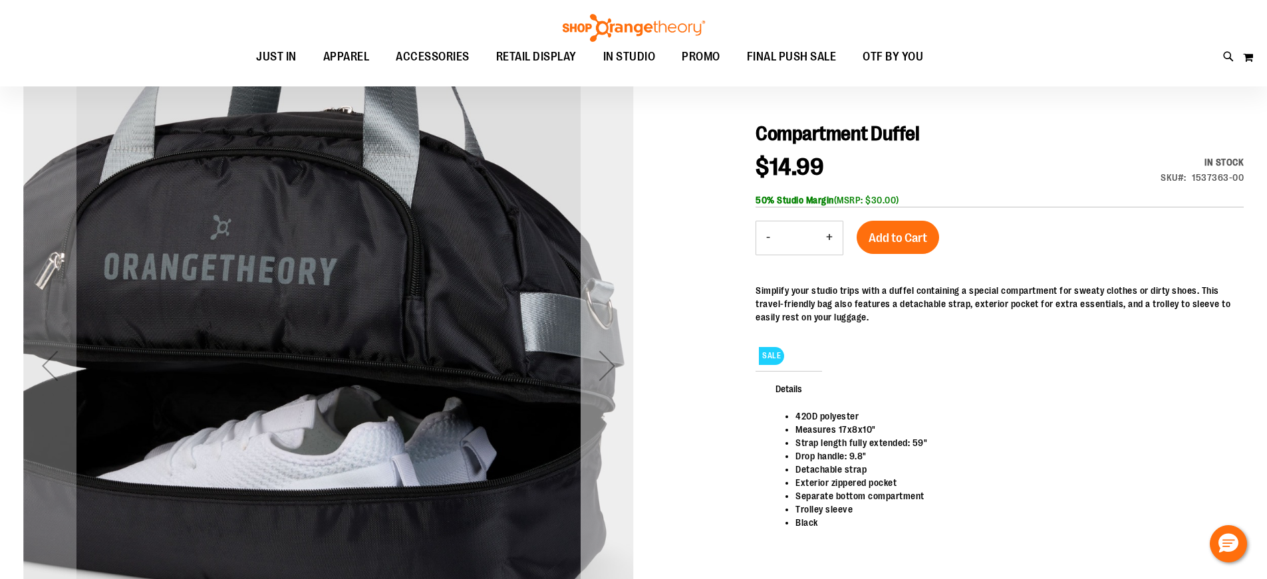
click at [608, 366] on div "Next" at bounding box center [607, 365] width 53 height 53
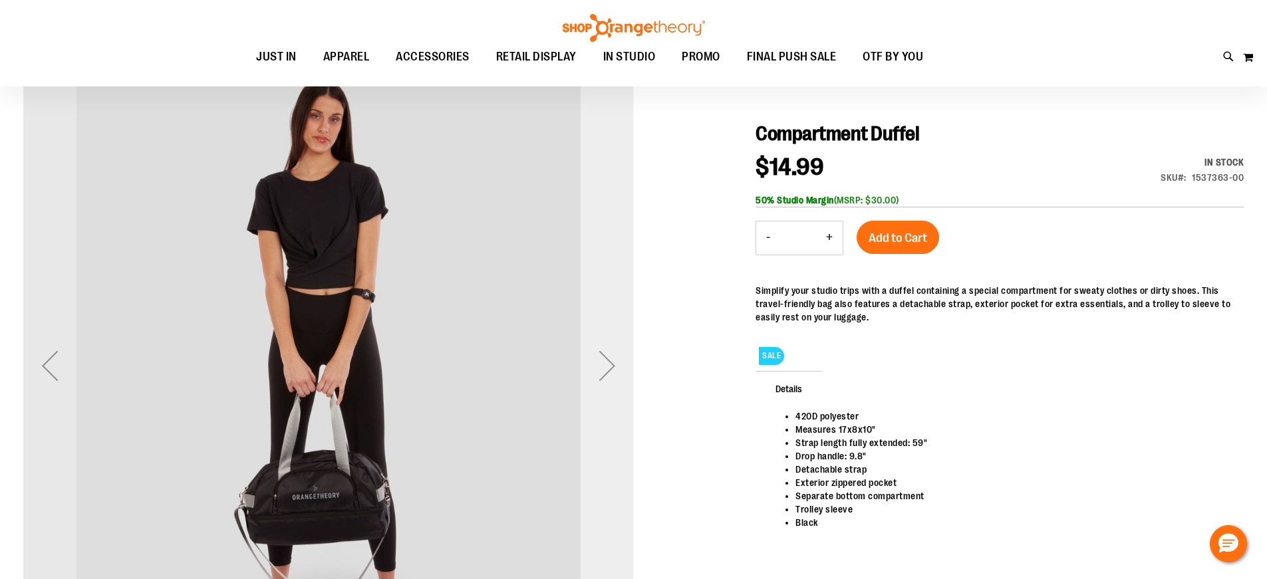
click at [608, 366] on div "Next" at bounding box center [607, 365] width 53 height 53
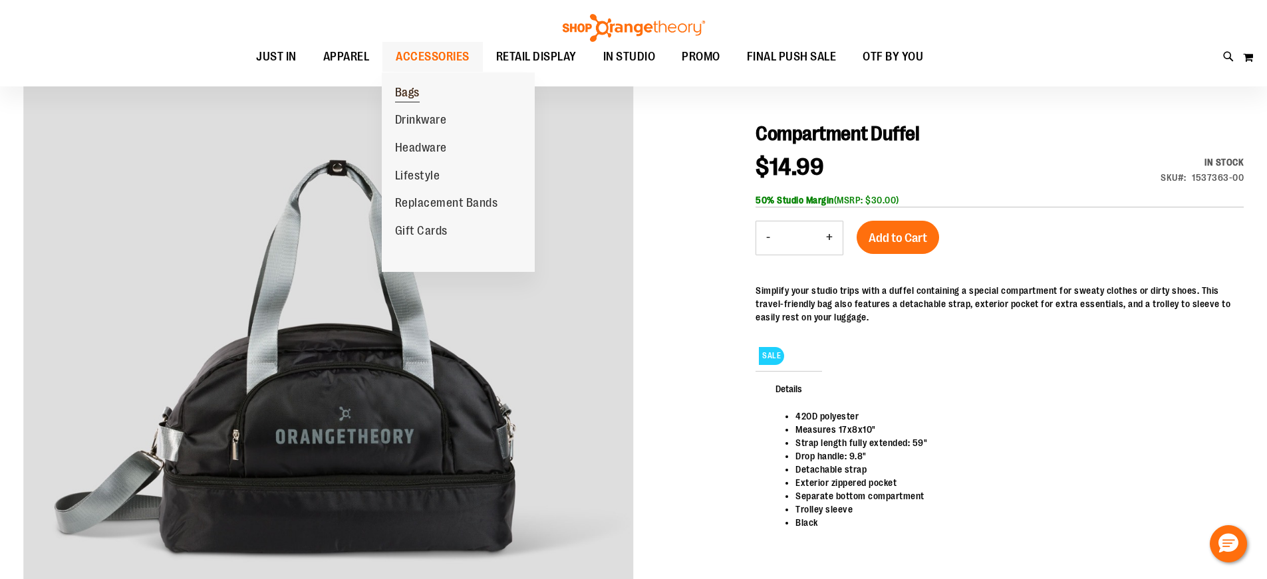
click at [418, 89] on span "Bags" at bounding box center [407, 94] width 25 height 17
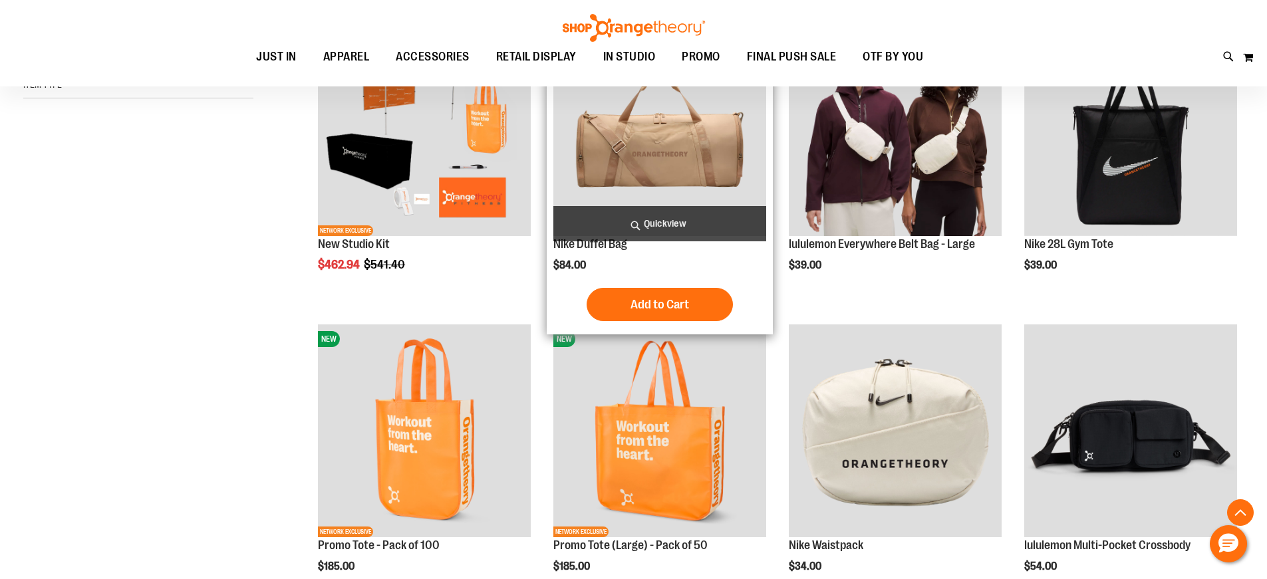
scroll to position [265, 0]
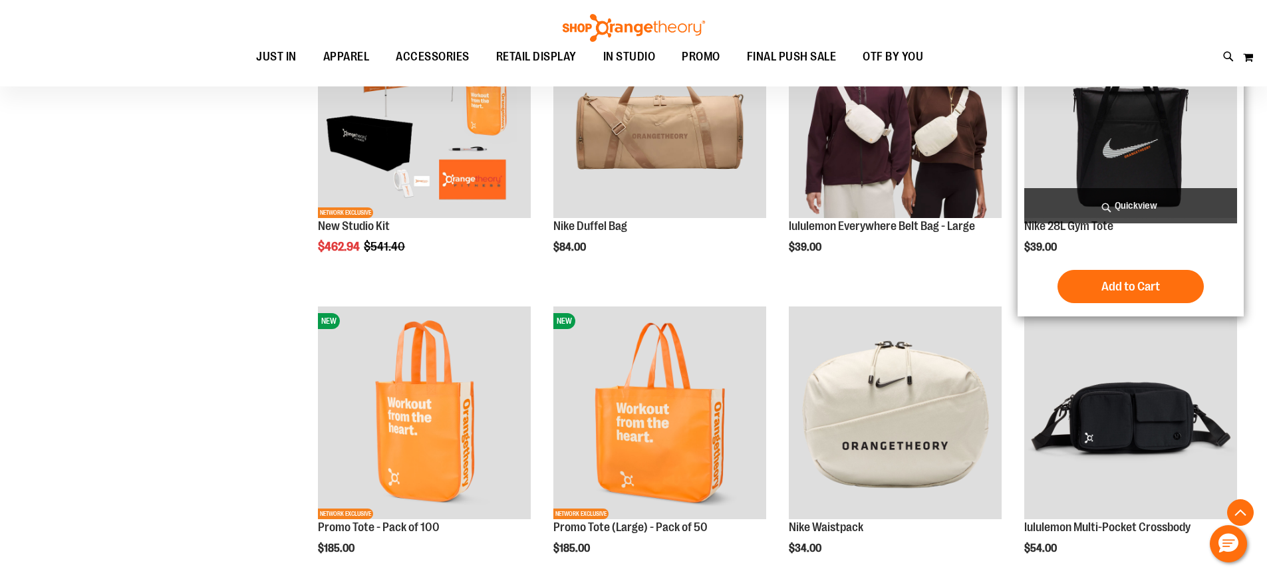
click at [1119, 150] on img "product" at bounding box center [1130, 111] width 213 height 213
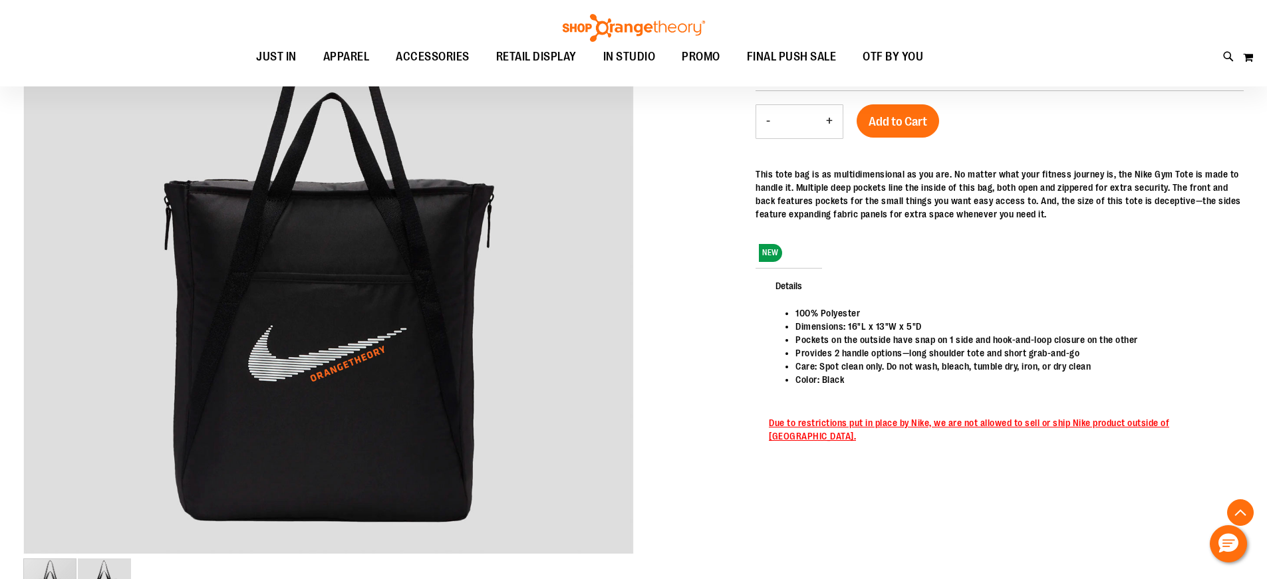
scroll to position [265, 0]
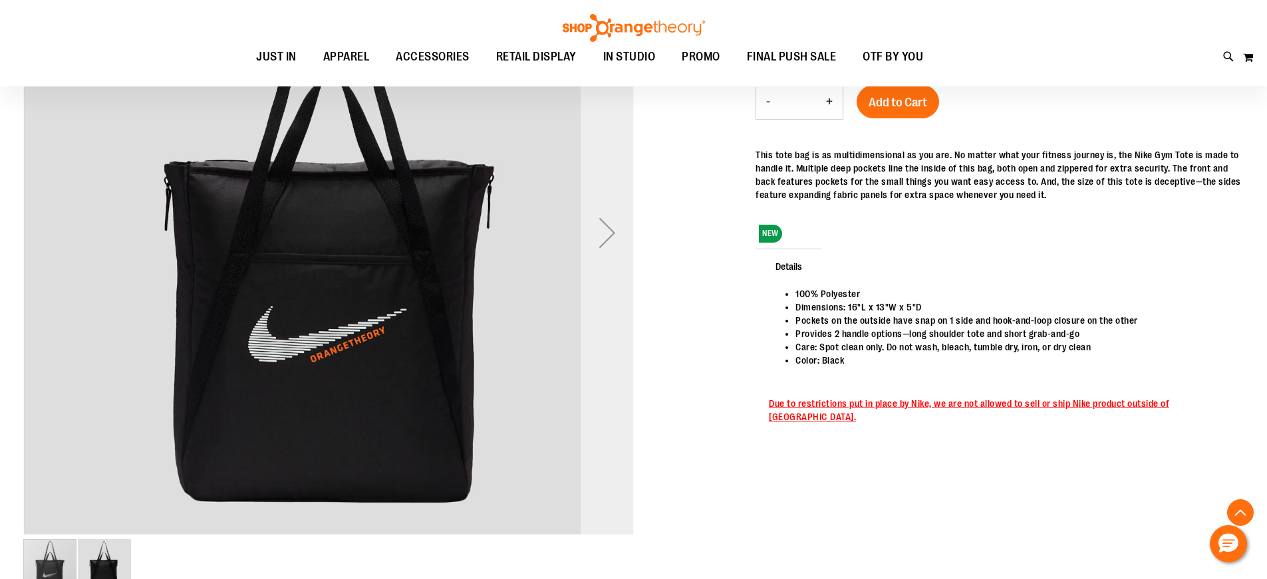
click at [610, 233] on div "Next" at bounding box center [607, 232] width 53 height 53
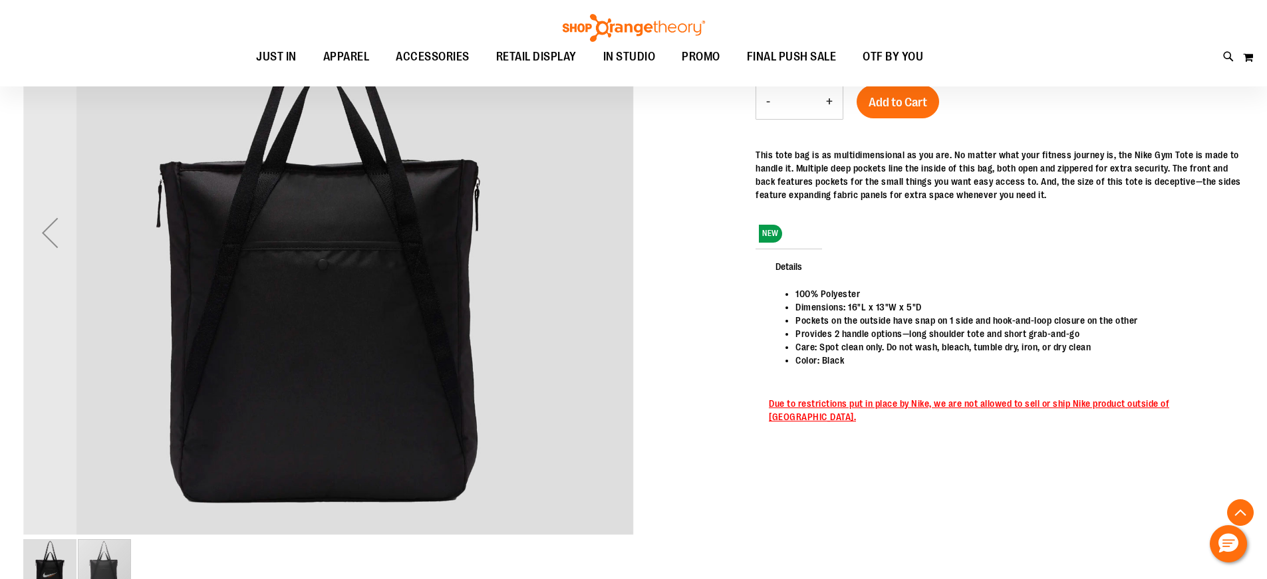
click at [43, 561] on img "image 1 of 2" at bounding box center [49, 565] width 53 height 53
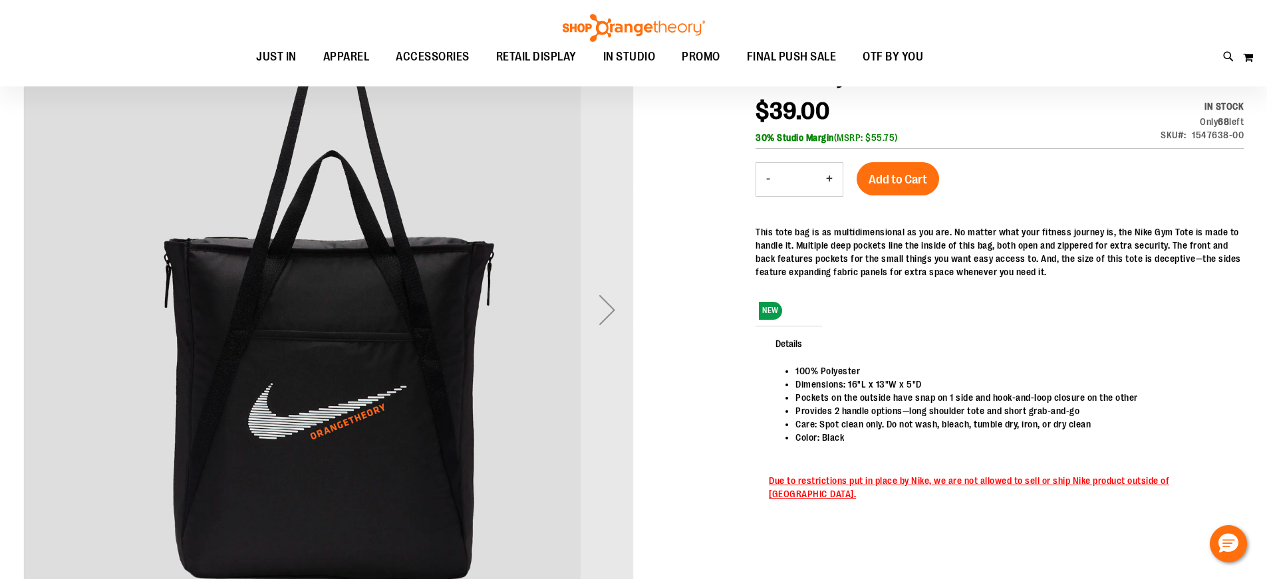
scroll to position [132, 0]
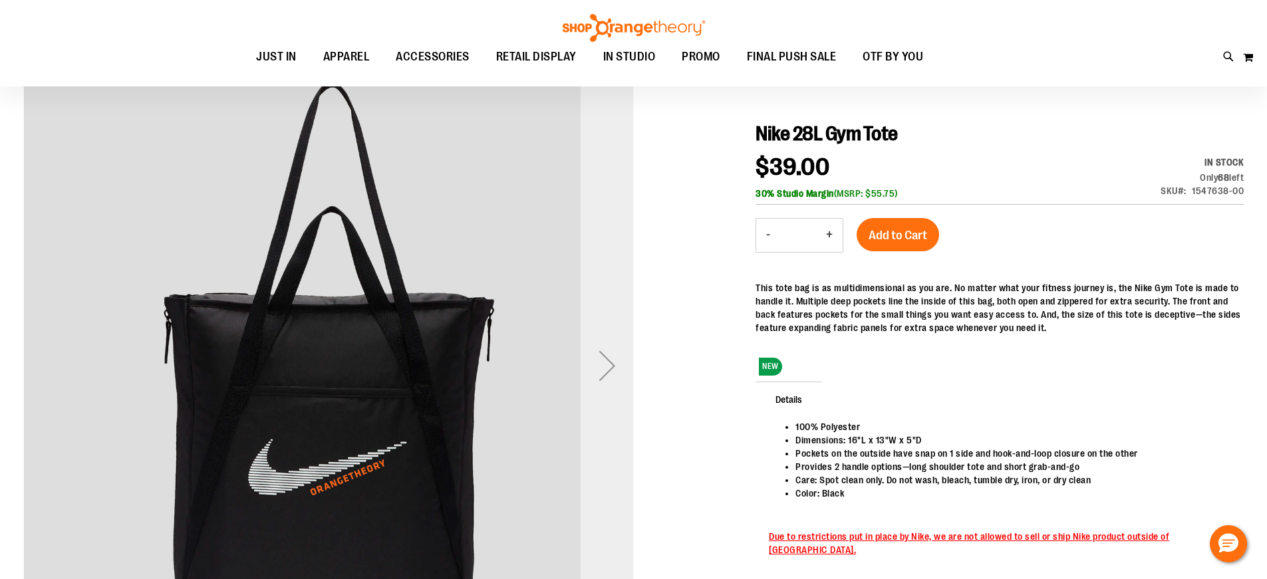
click at [610, 364] on div "Next" at bounding box center [607, 365] width 53 height 53
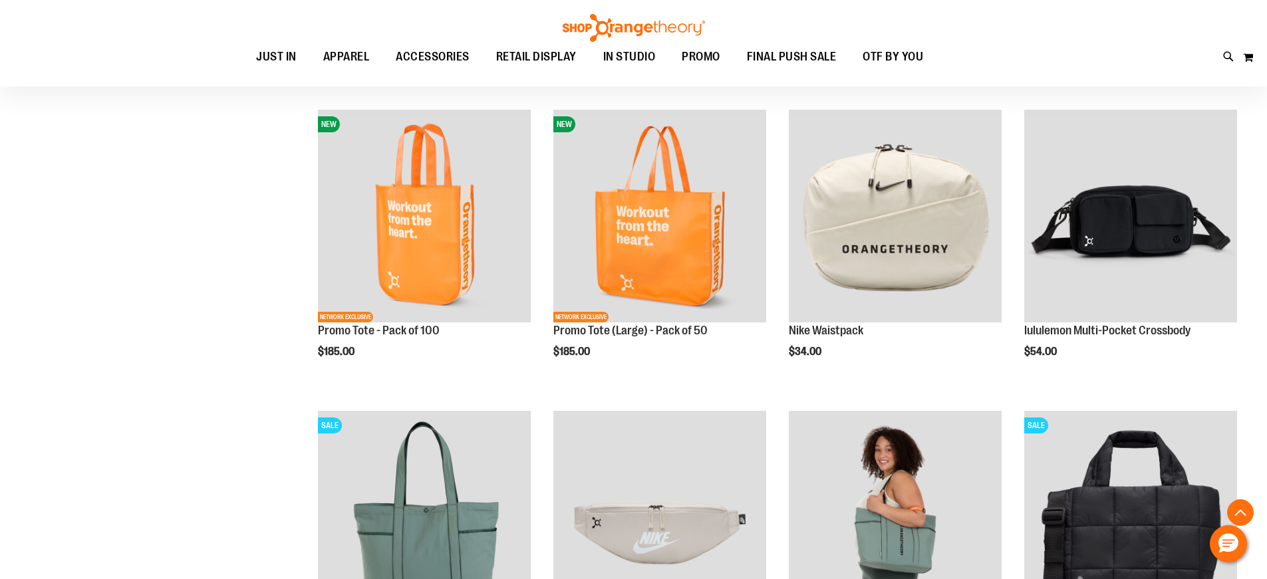
scroll to position [465, 0]
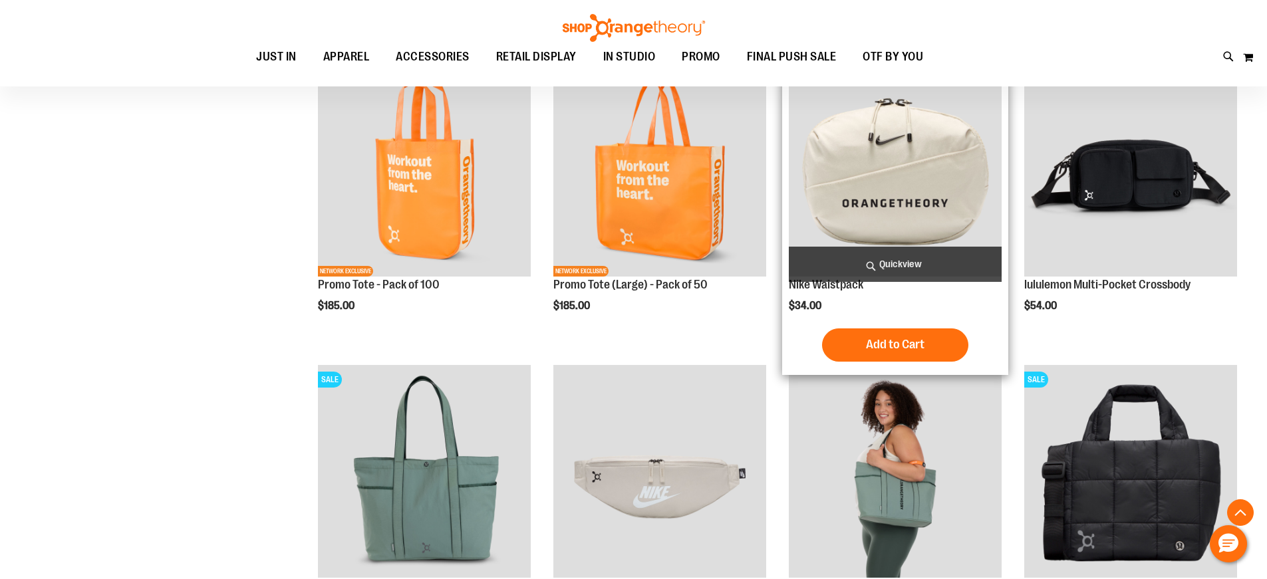
scroll to position [598, 0]
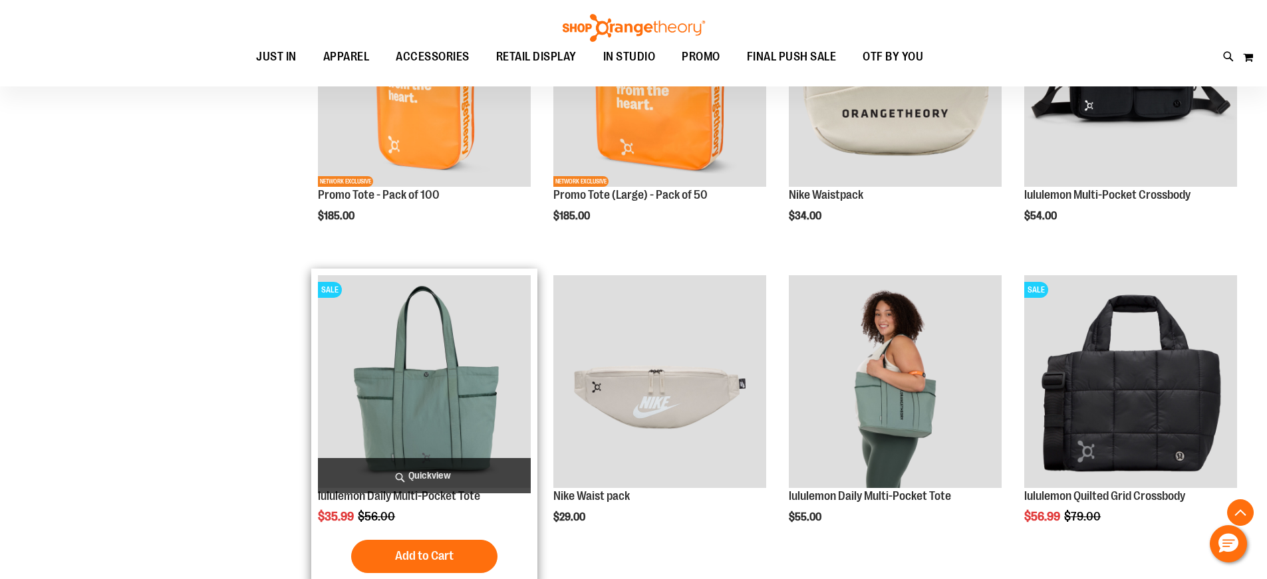
click at [456, 371] on img "product" at bounding box center [424, 381] width 213 height 213
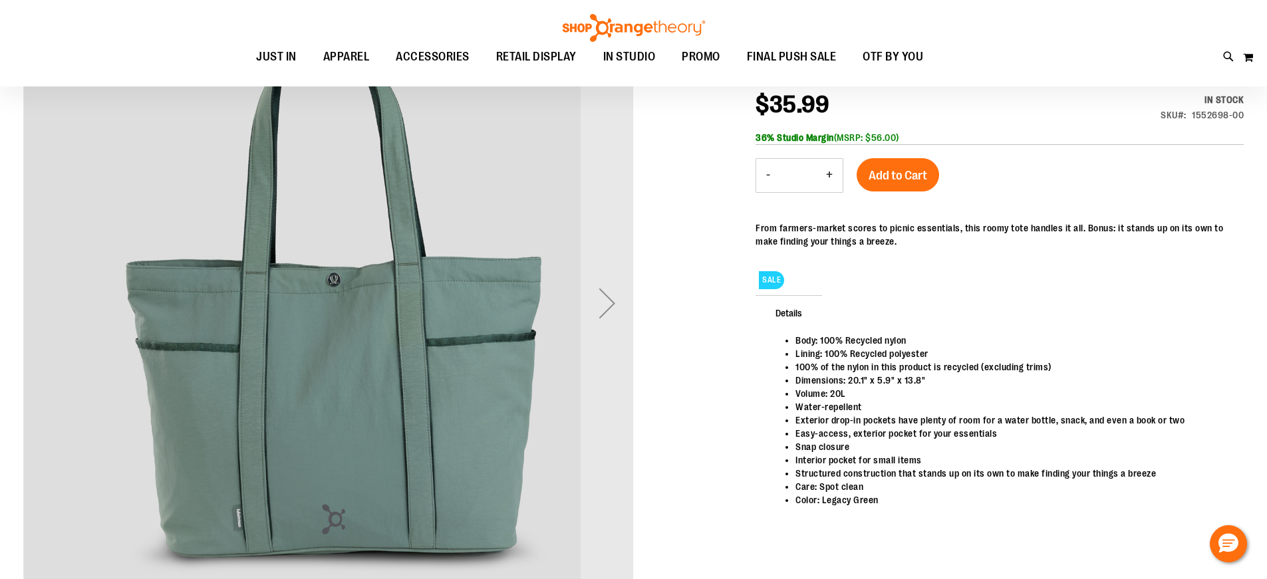
scroll to position [199, 0]
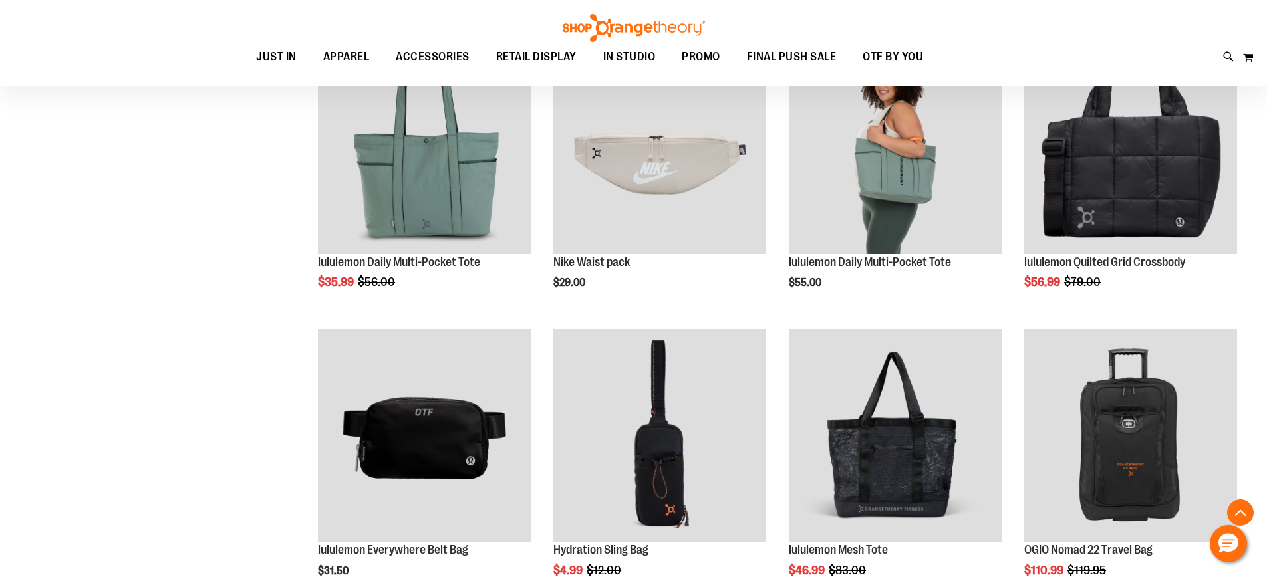
scroll to position [744, 0]
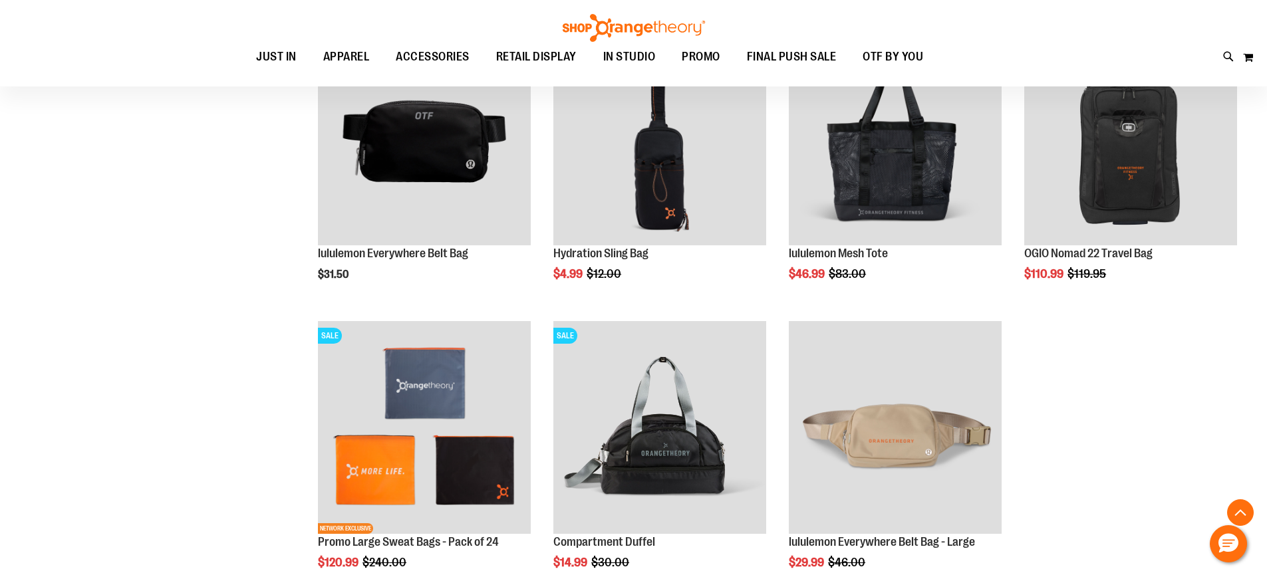
scroll to position [1077, 0]
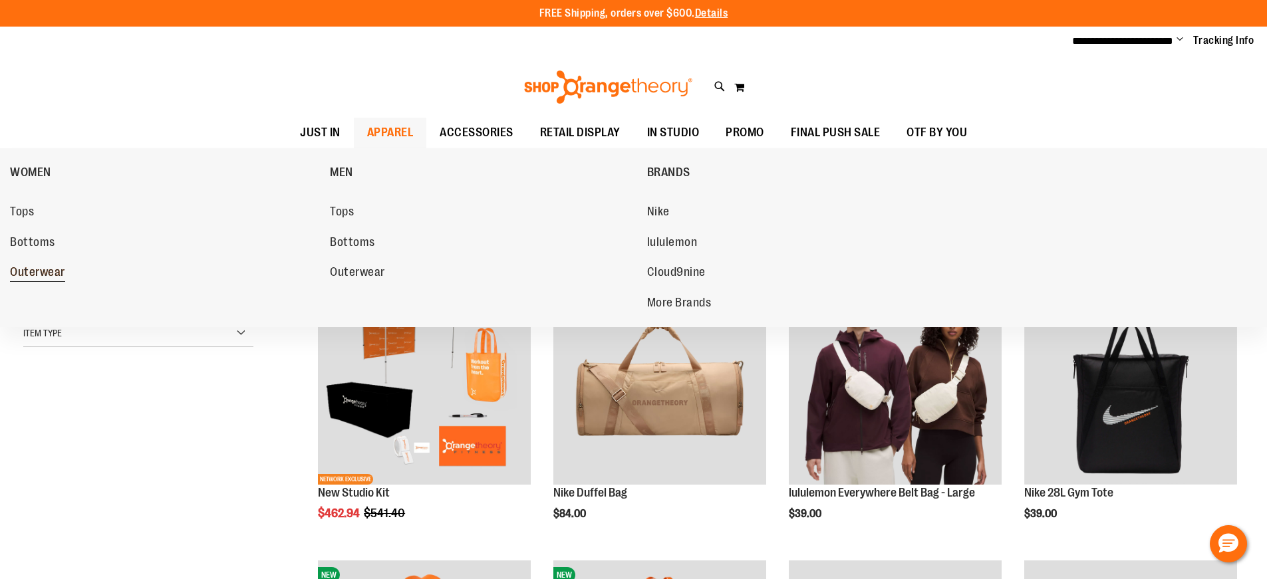
click at [32, 266] on span "Outerwear" at bounding box center [37, 273] width 55 height 17
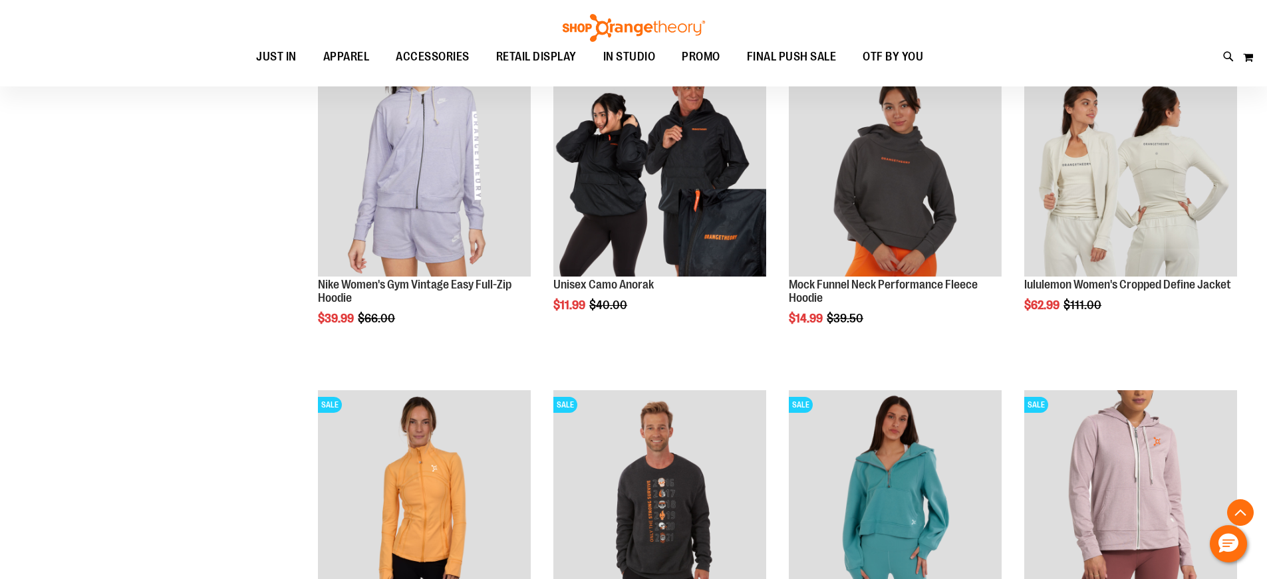
scroll to position [598, 0]
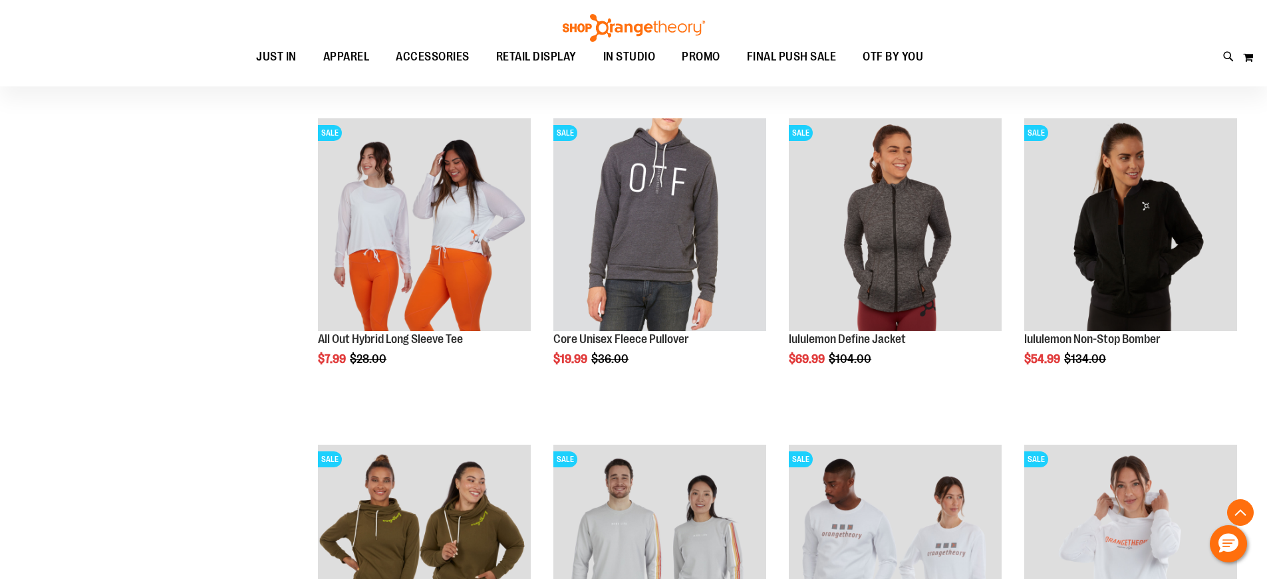
scroll to position [1462, 0]
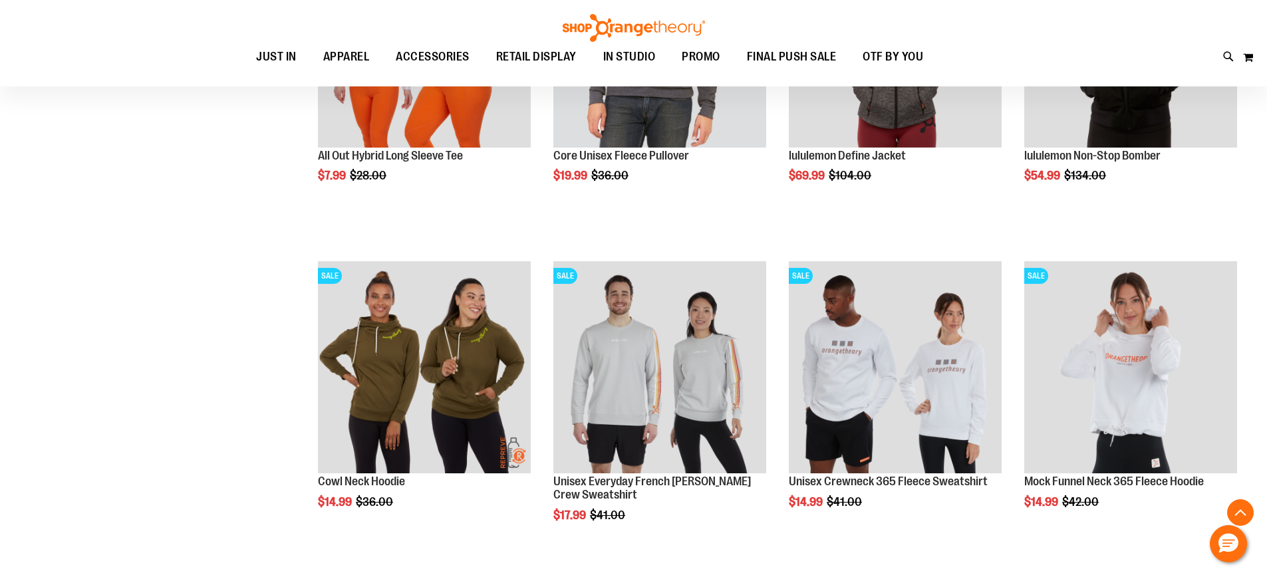
scroll to position [1662, 0]
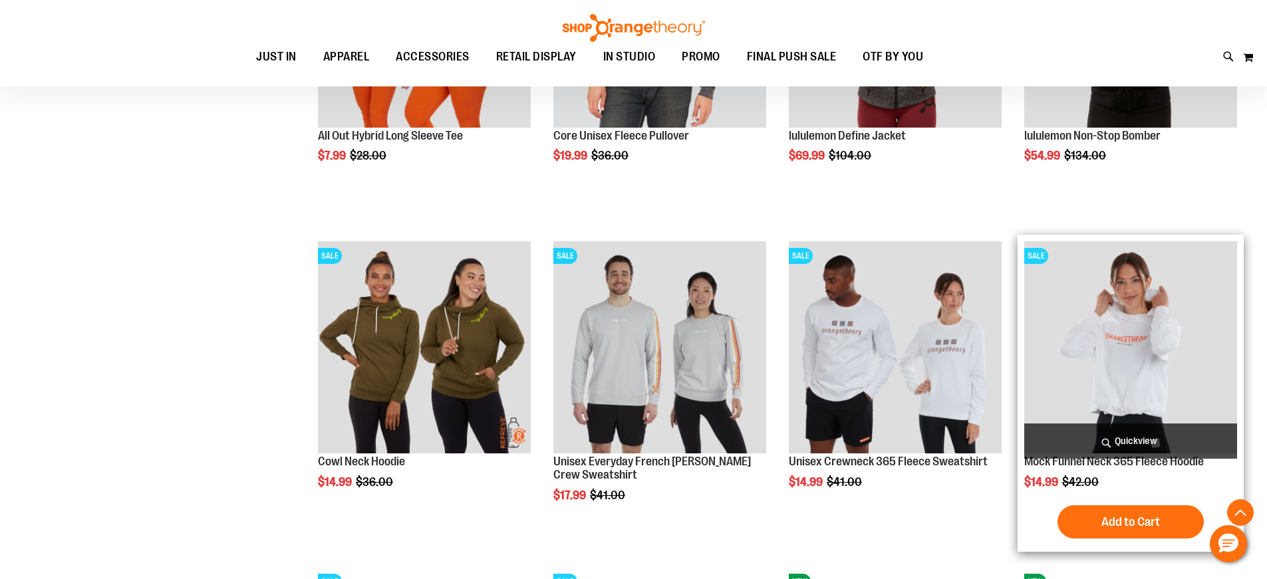
click at [1105, 344] on img "product" at bounding box center [1130, 347] width 213 height 213
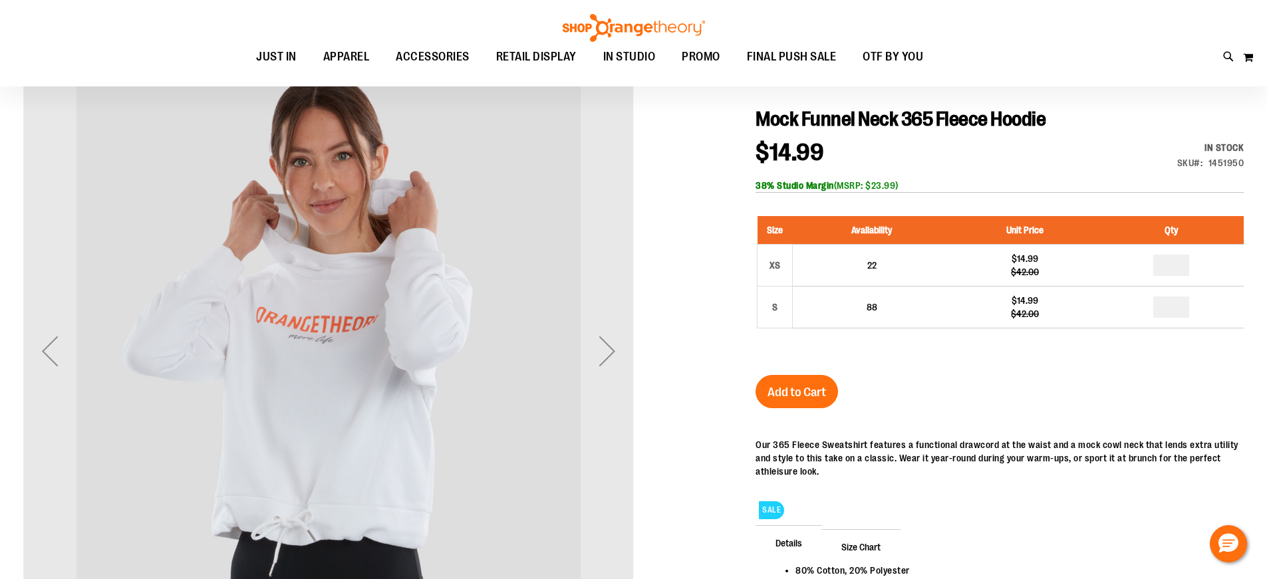
scroll to position [66, 0]
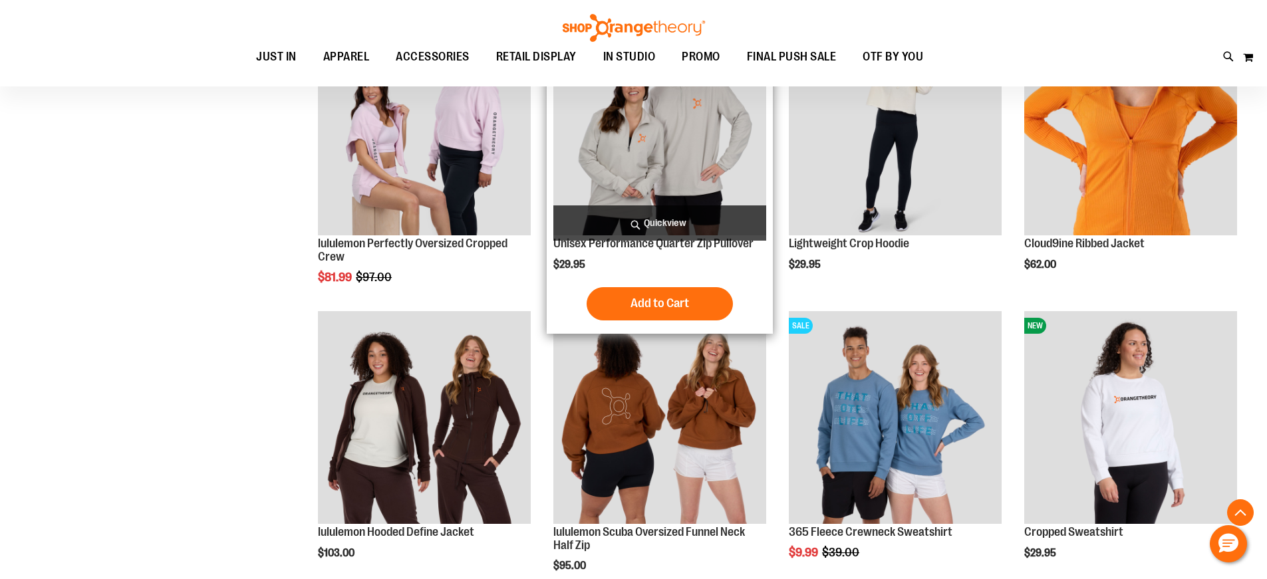
scroll to position [1184, 0]
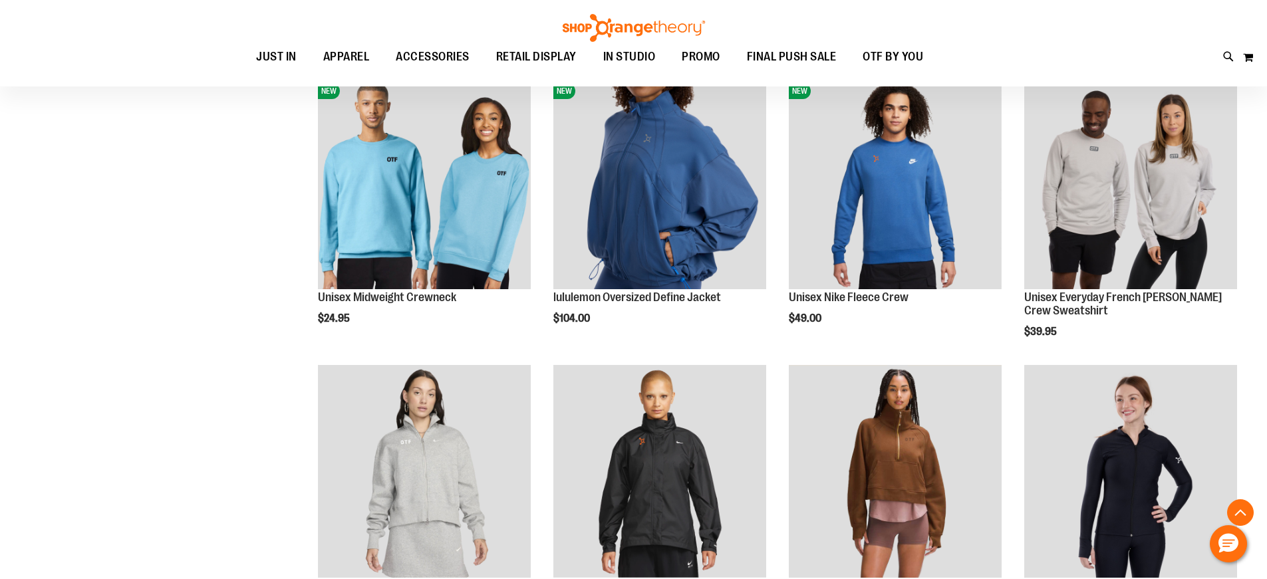
scroll to position [531, 0]
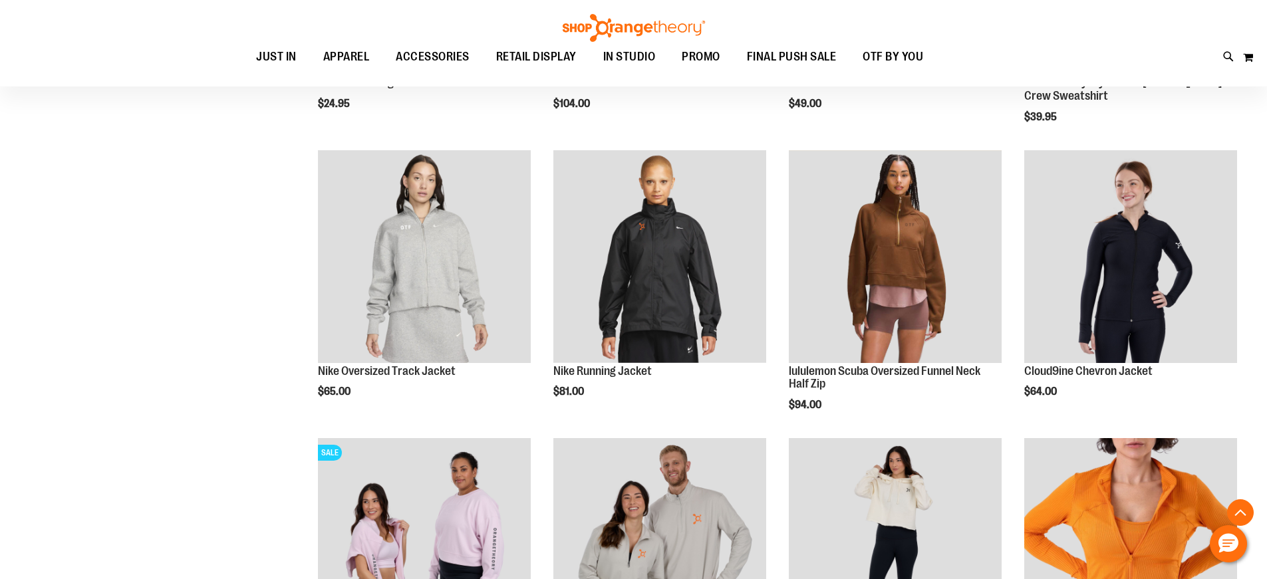
scroll to position [465, 0]
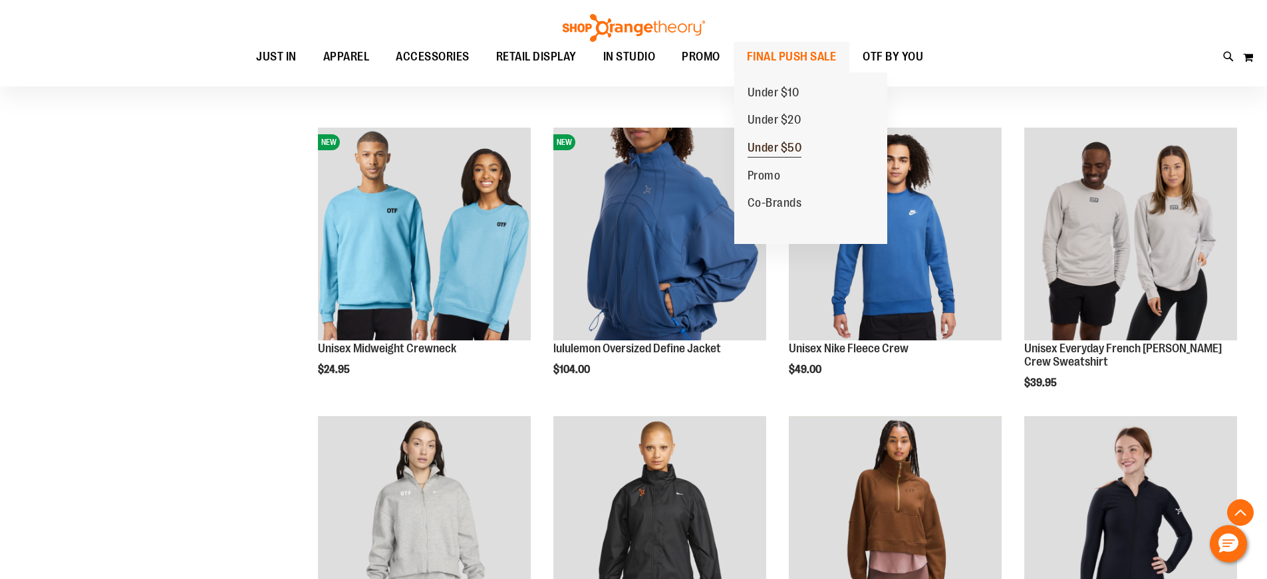
click at [787, 143] on span "Under $50" at bounding box center [774, 149] width 55 height 17
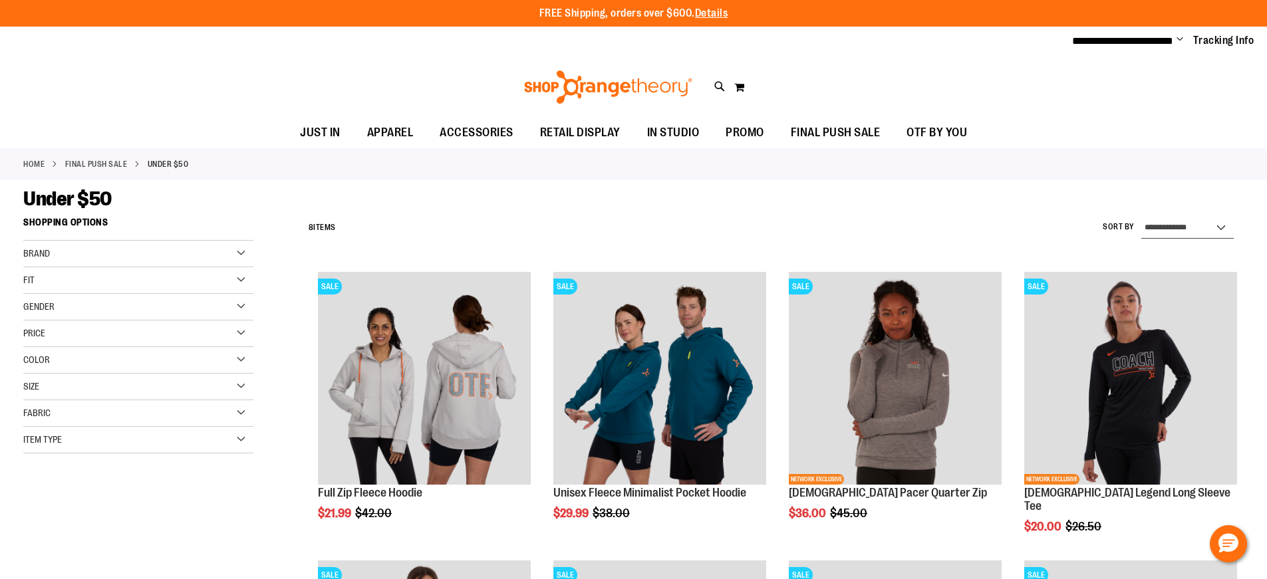
click at [1168, 223] on select "**********" at bounding box center [1187, 227] width 92 height 21
select select "*********"
click at [1141, 217] on select "**********" at bounding box center [1187, 227] width 92 height 21
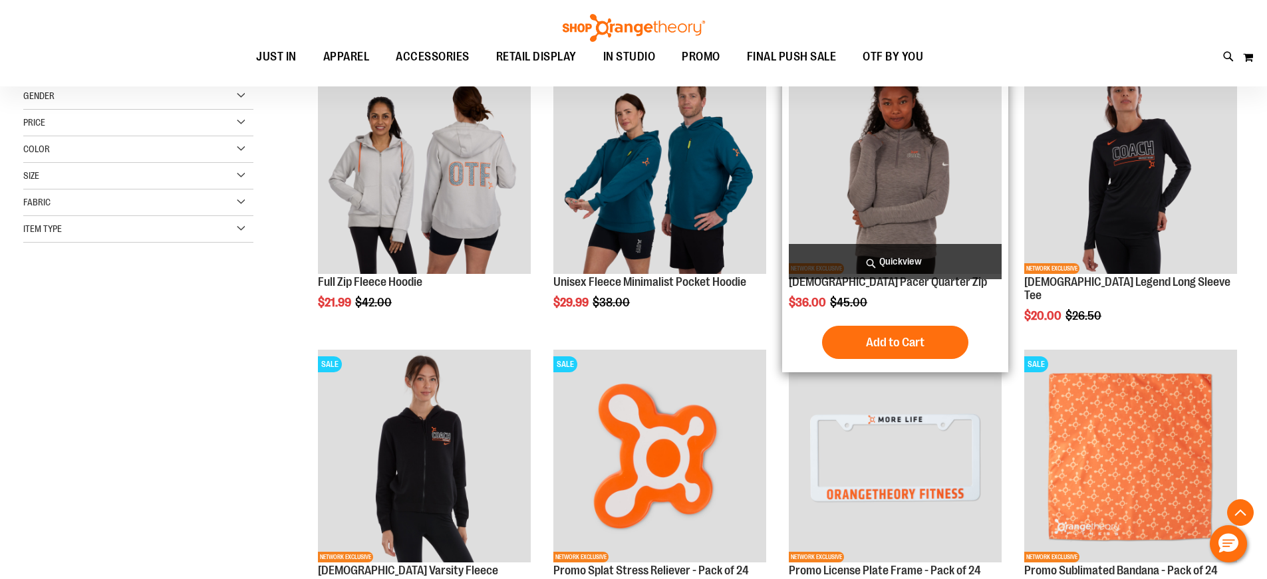
scroll to position [210, 0]
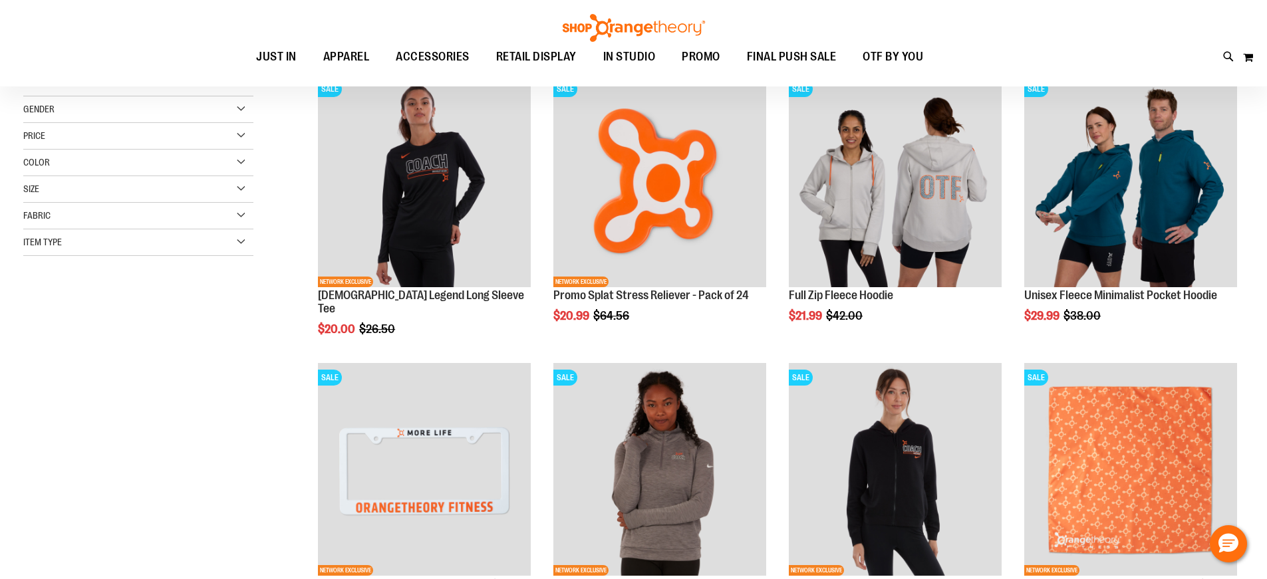
scroll to position [132, 0]
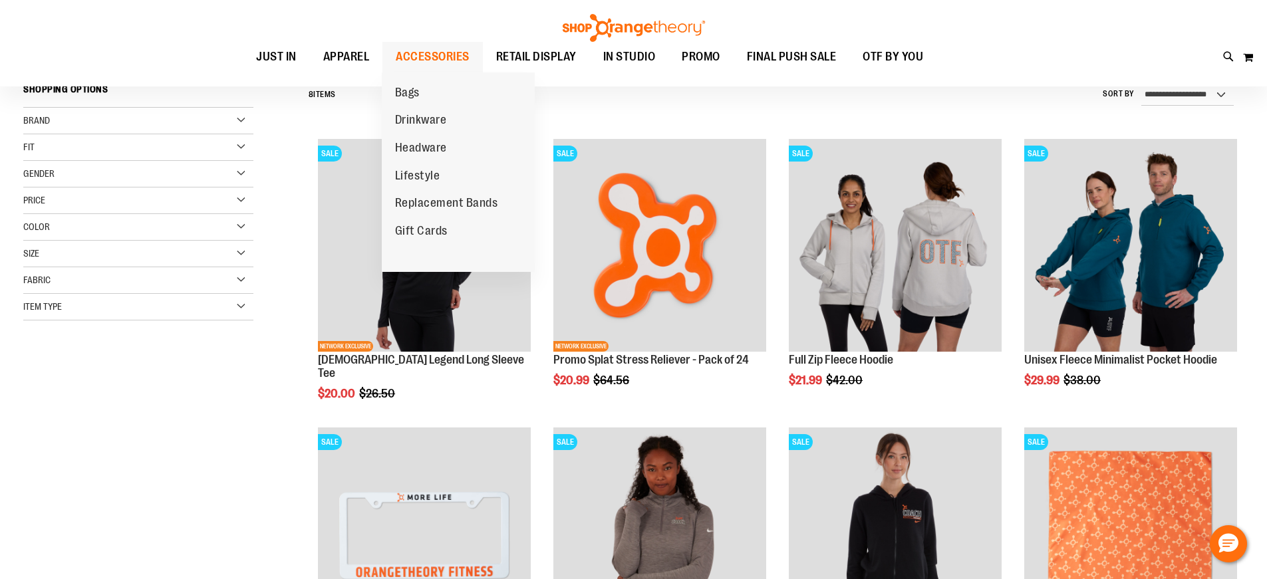
click at [418, 58] on span "ACCESSORIES" at bounding box center [433, 57] width 74 height 30
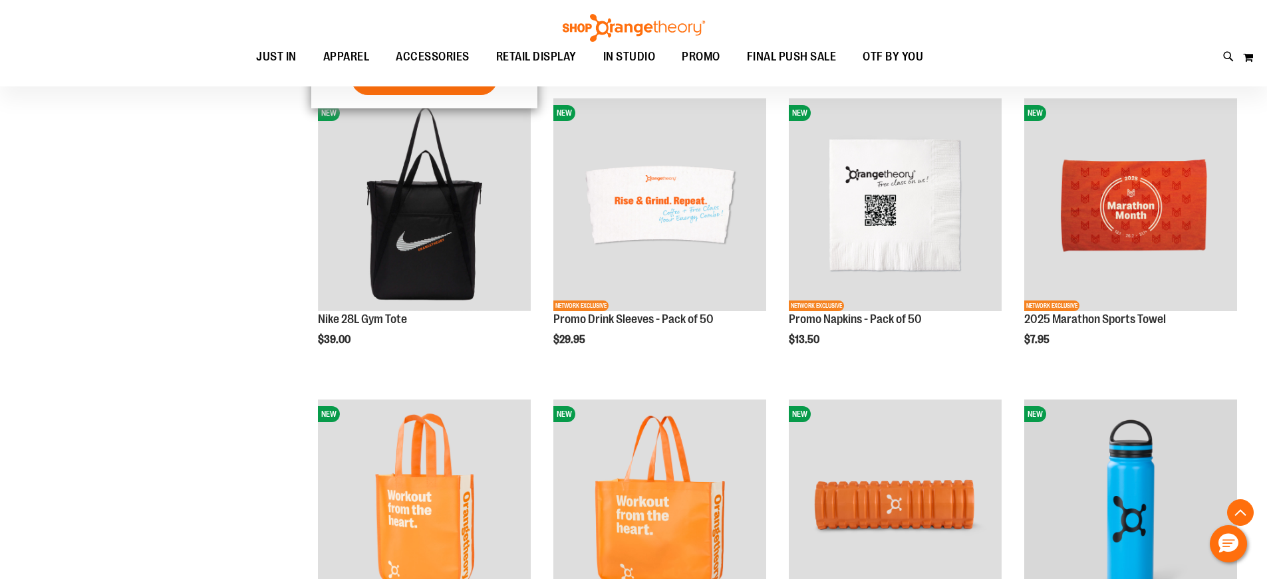
scroll to position [1396, 0]
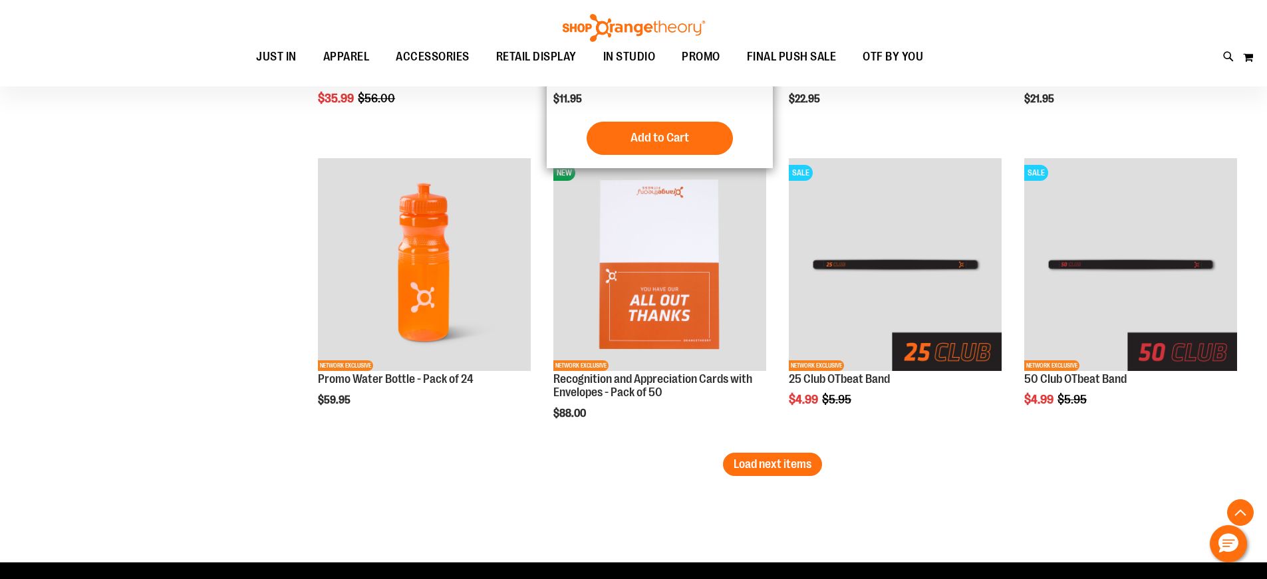
scroll to position [2526, 0]
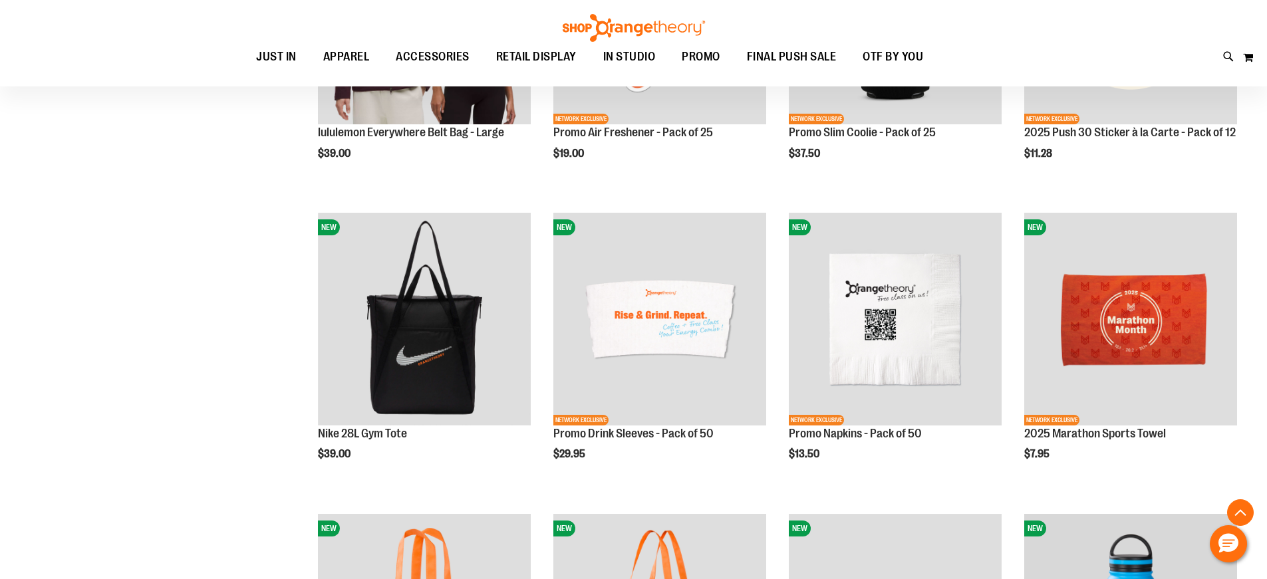
scroll to position [997, 0]
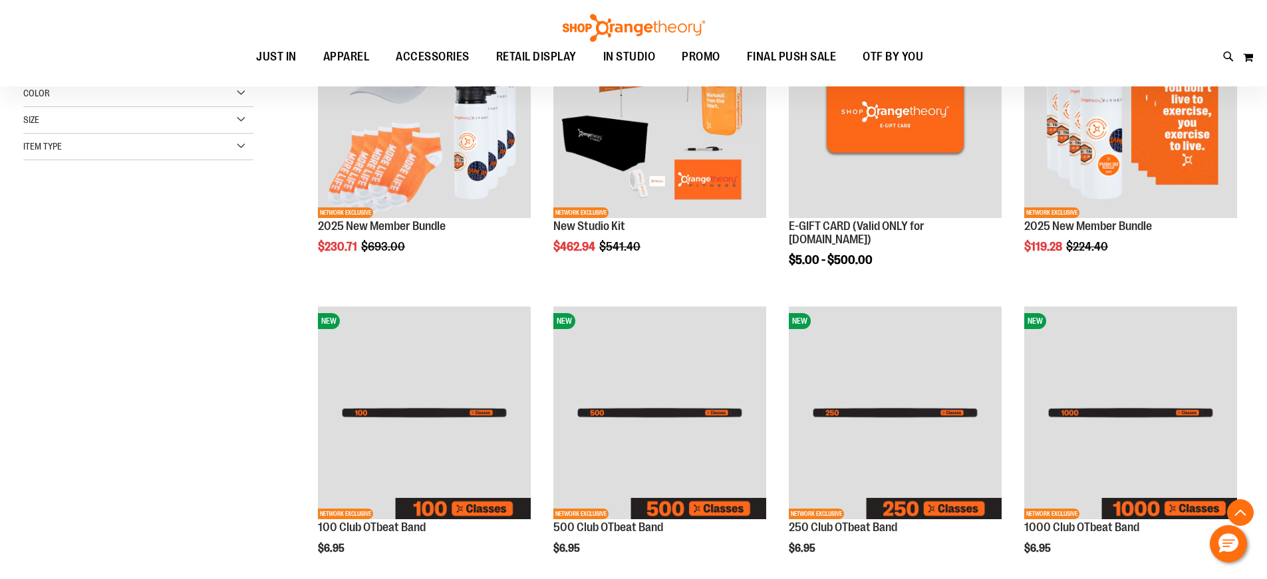
scroll to position [132, 0]
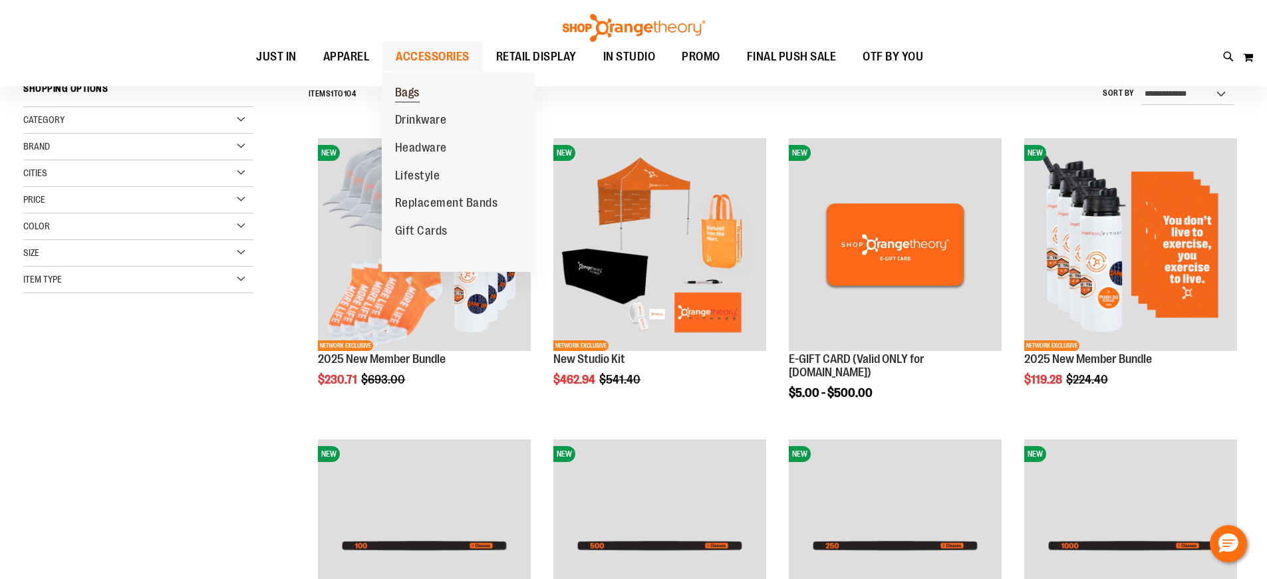
click at [406, 99] on span "Bags" at bounding box center [407, 94] width 25 height 17
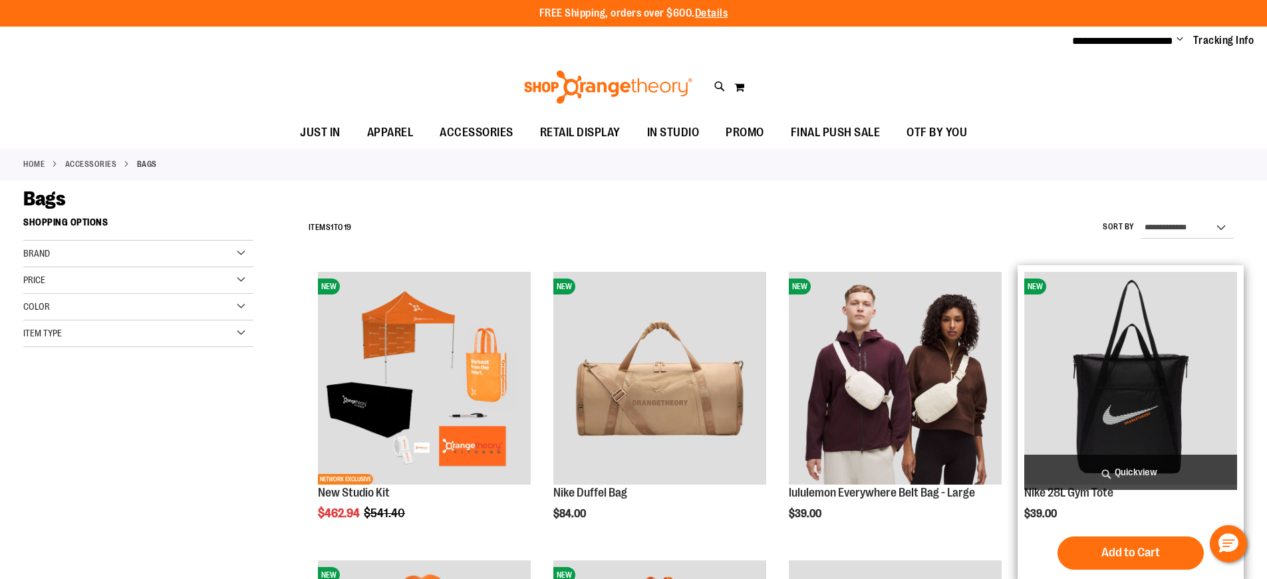
click at [1160, 416] on img "product" at bounding box center [1130, 378] width 213 height 213
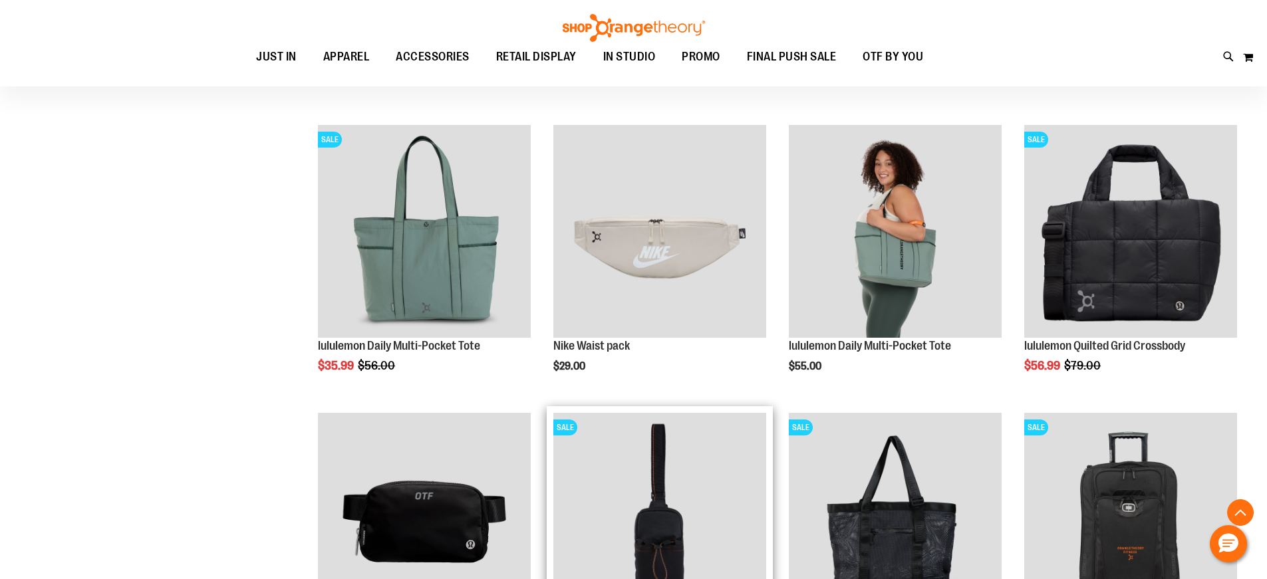
scroll to position [398, 0]
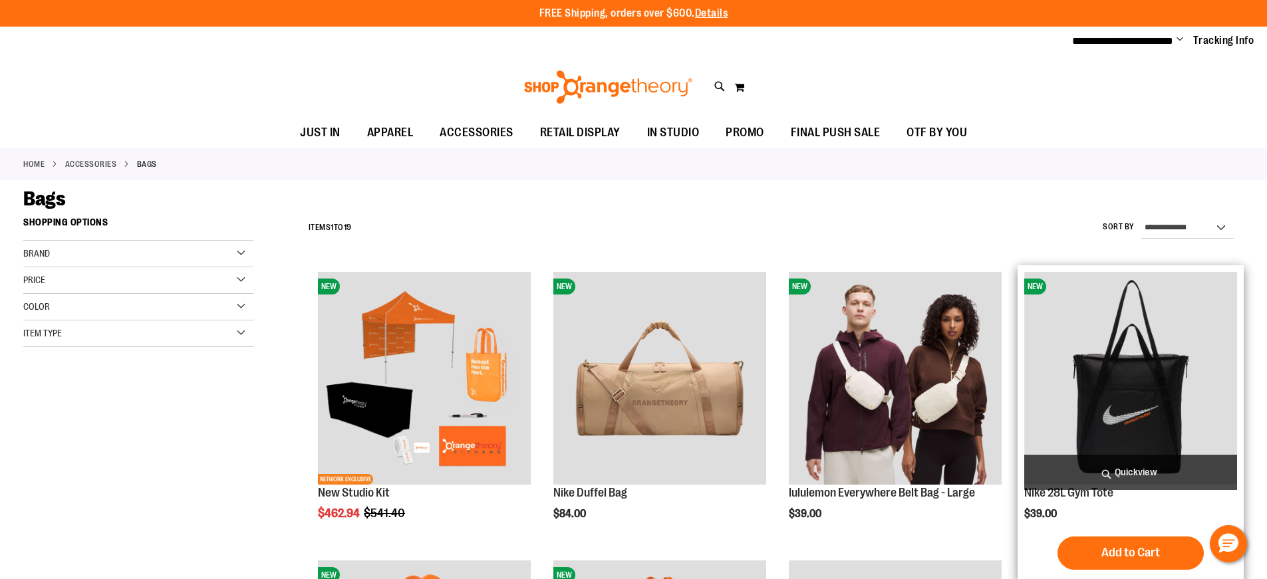
click at [1146, 392] on img "product" at bounding box center [1130, 378] width 213 height 213
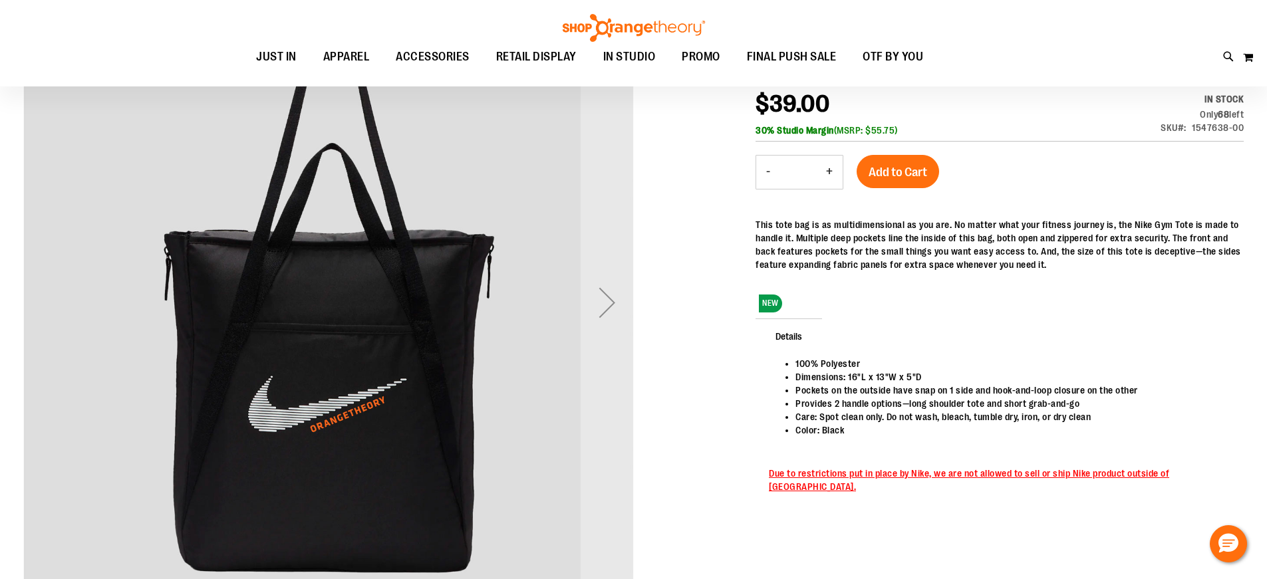
scroll to position [265, 0]
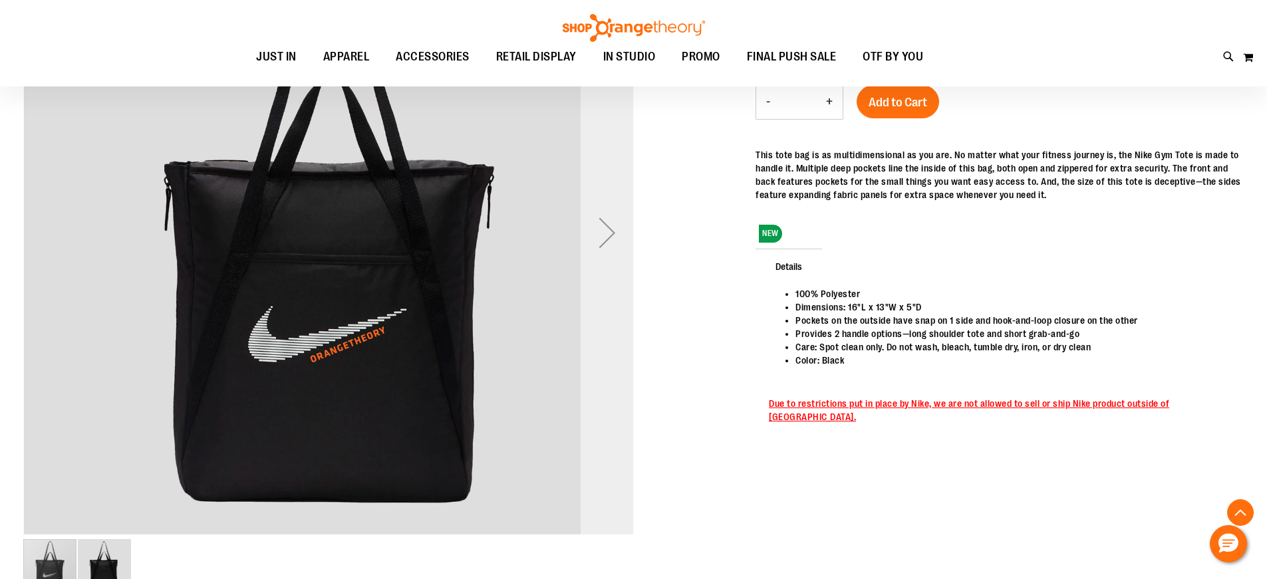
click at [609, 231] on div "Next" at bounding box center [607, 232] width 53 height 53
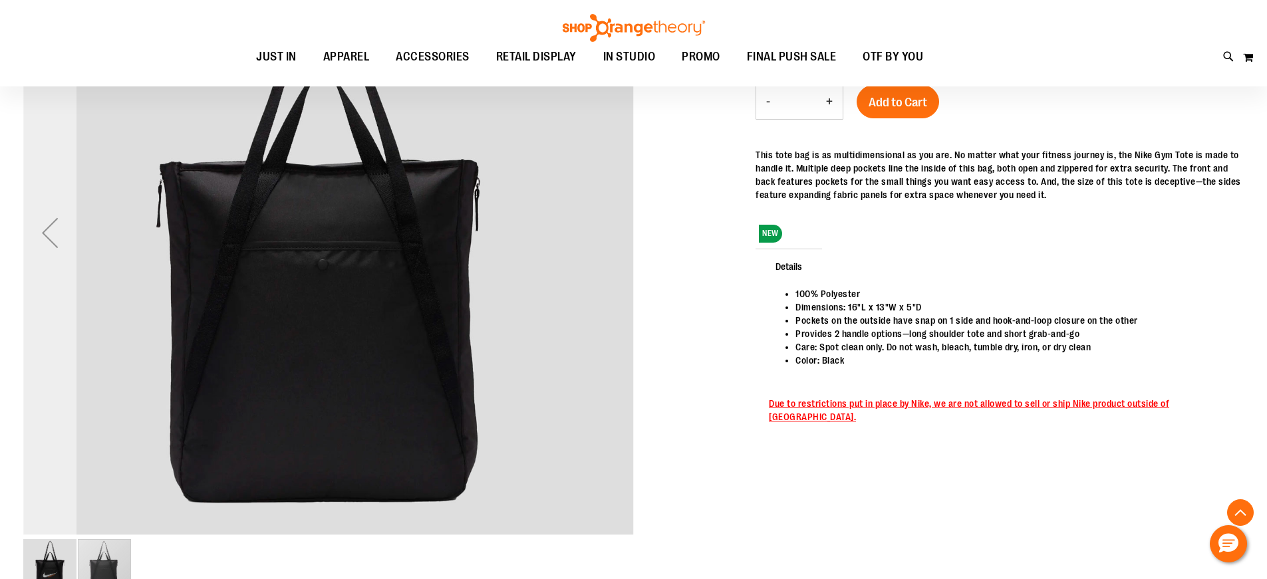
click at [47, 231] on div "Previous" at bounding box center [49, 232] width 53 height 53
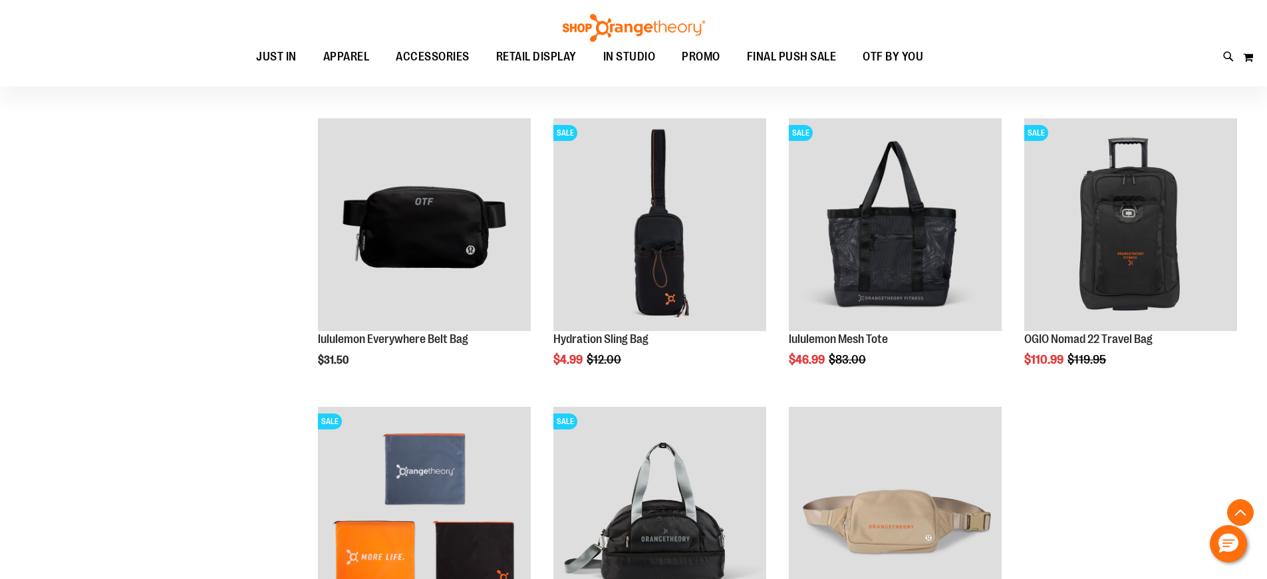
scroll to position [1130, 0]
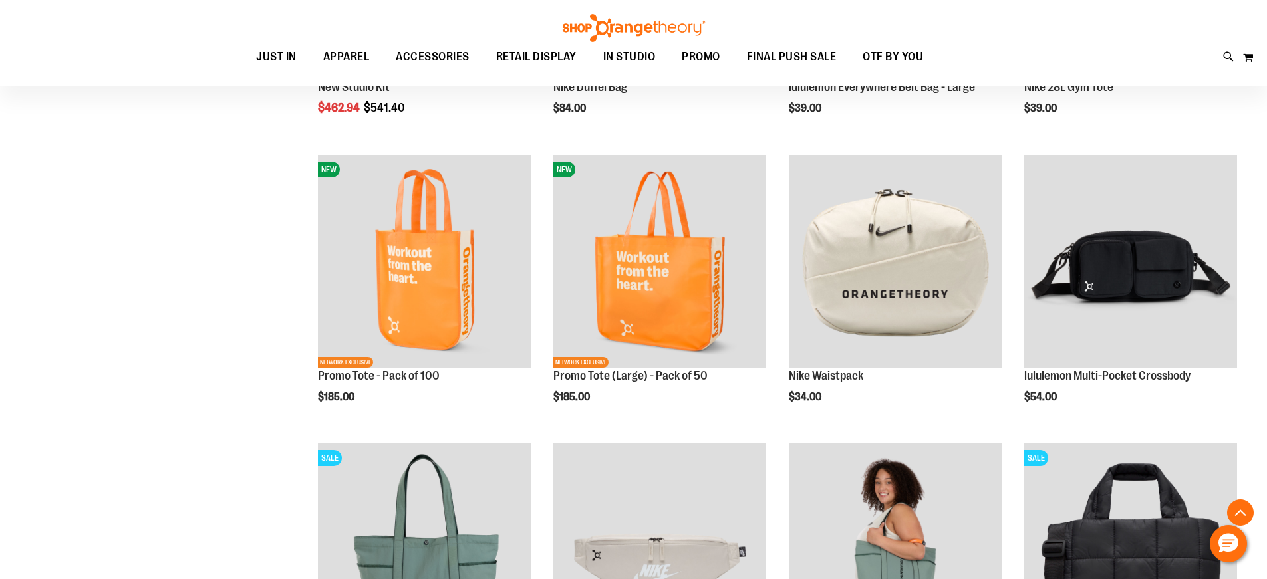
scroll to position [398, 0]
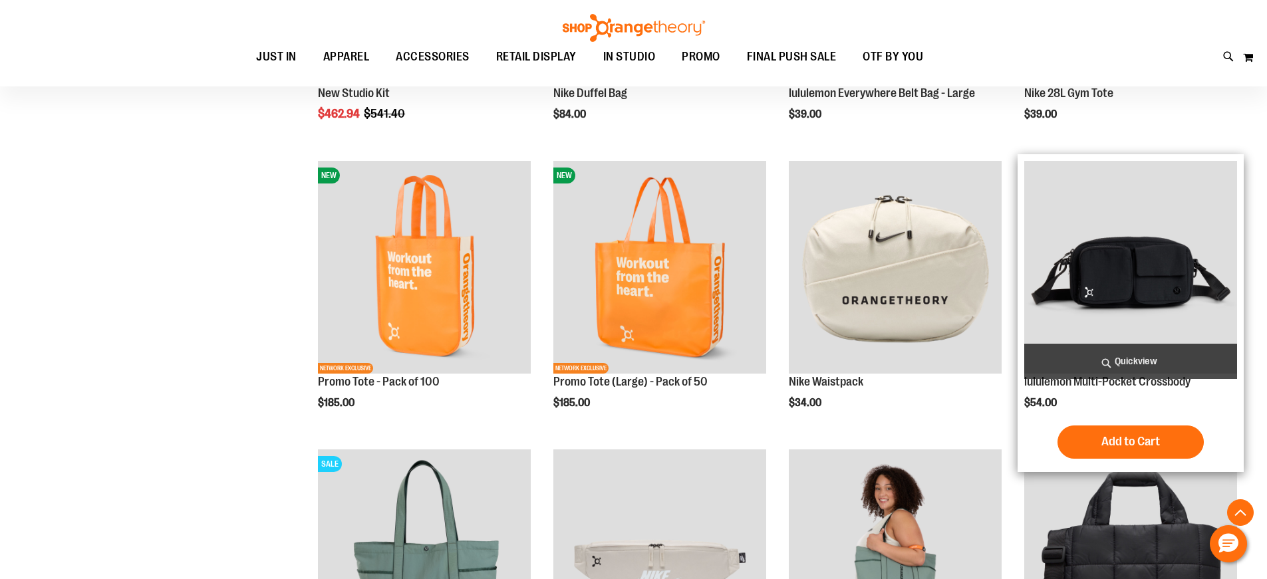
click at [1138, 262] on img "product" at bounding box center [1130, 267] width 213 height 213
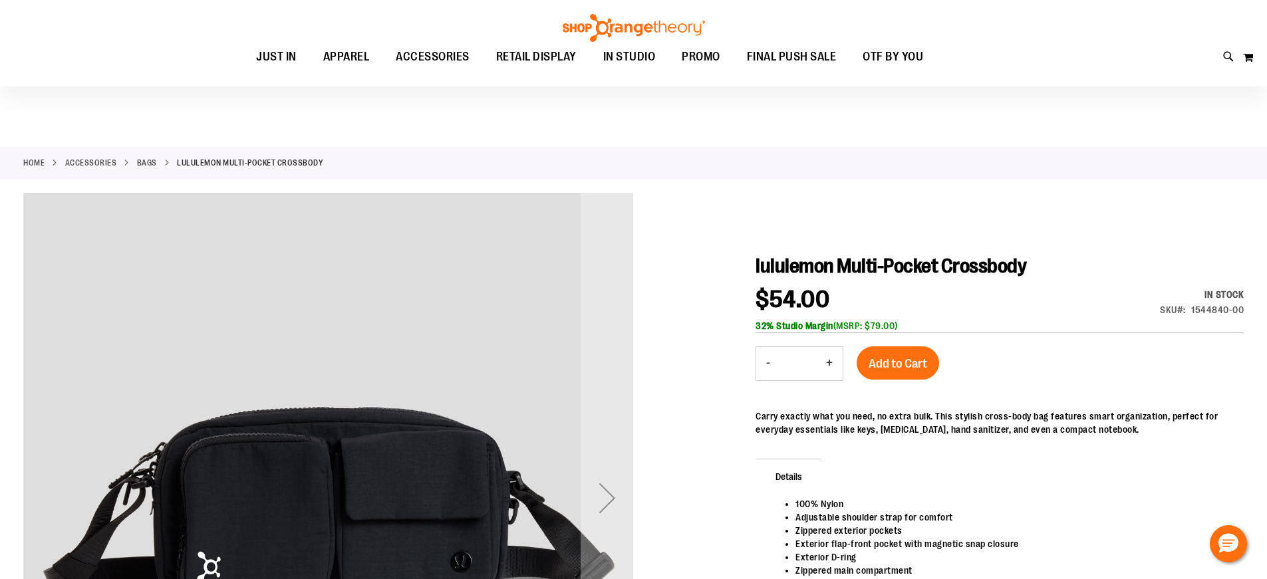
scroll to position [199, 0]
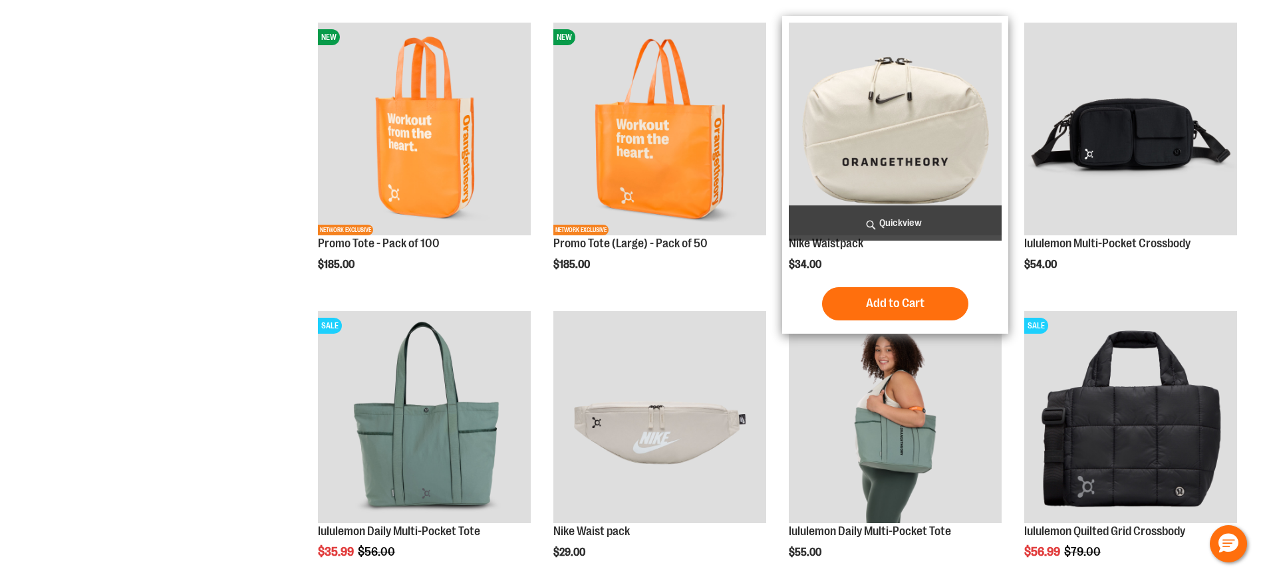
scroll to position [398, 0]
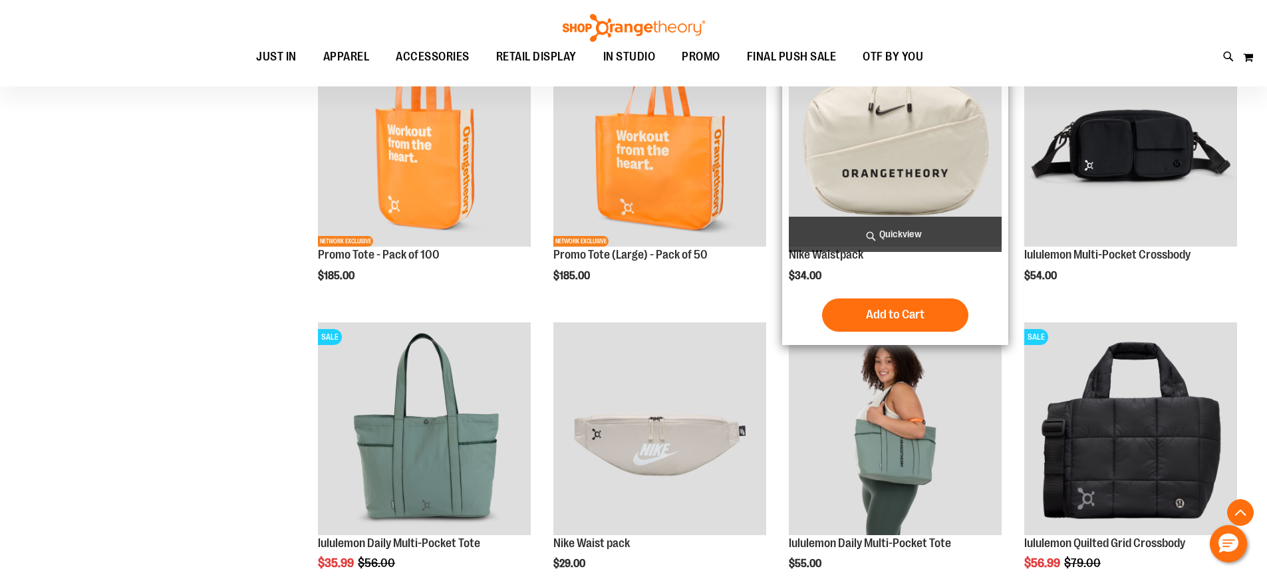
scroll to position [531, 0]
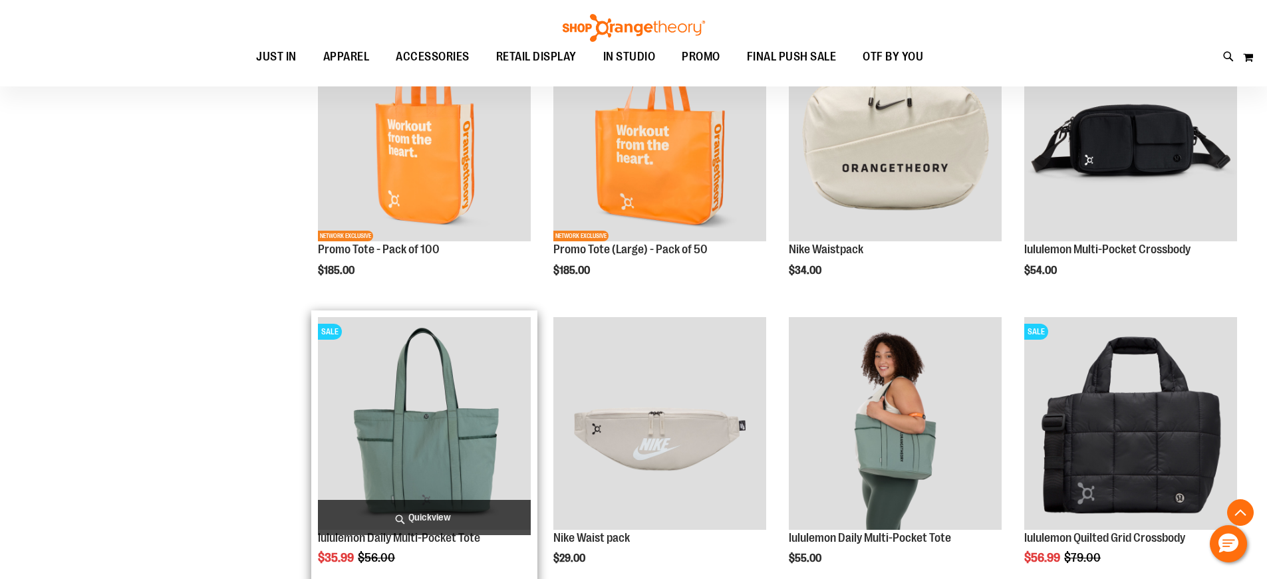
click at [465, 396] on img "product" at bounding box center [424, 423] width 213 height 213
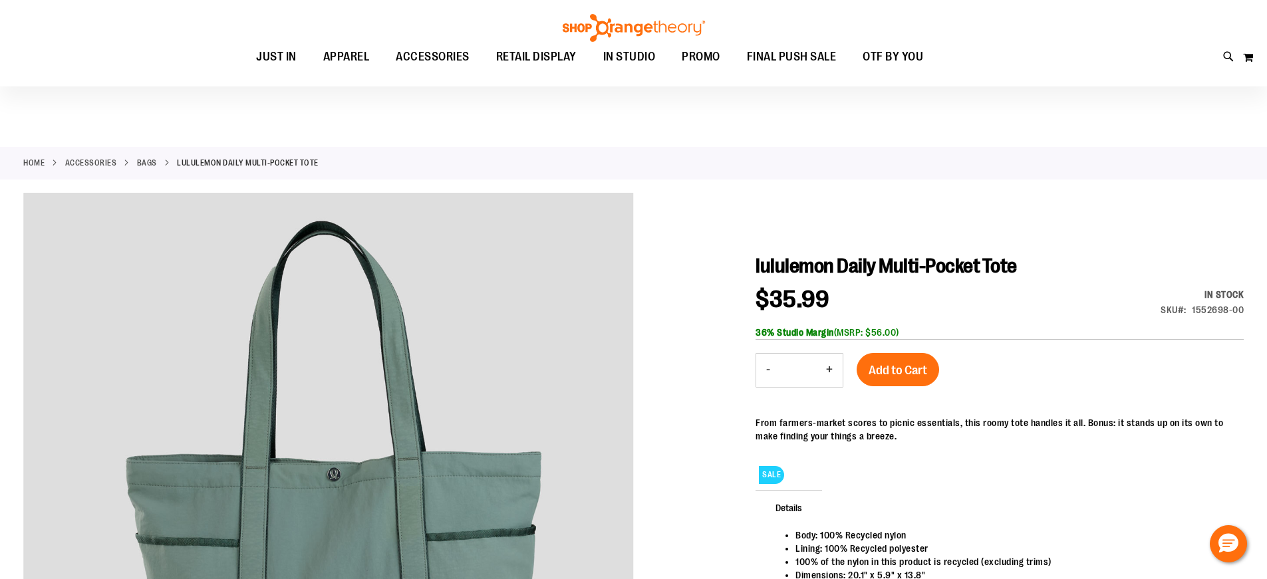
scroll to position [199, 0]
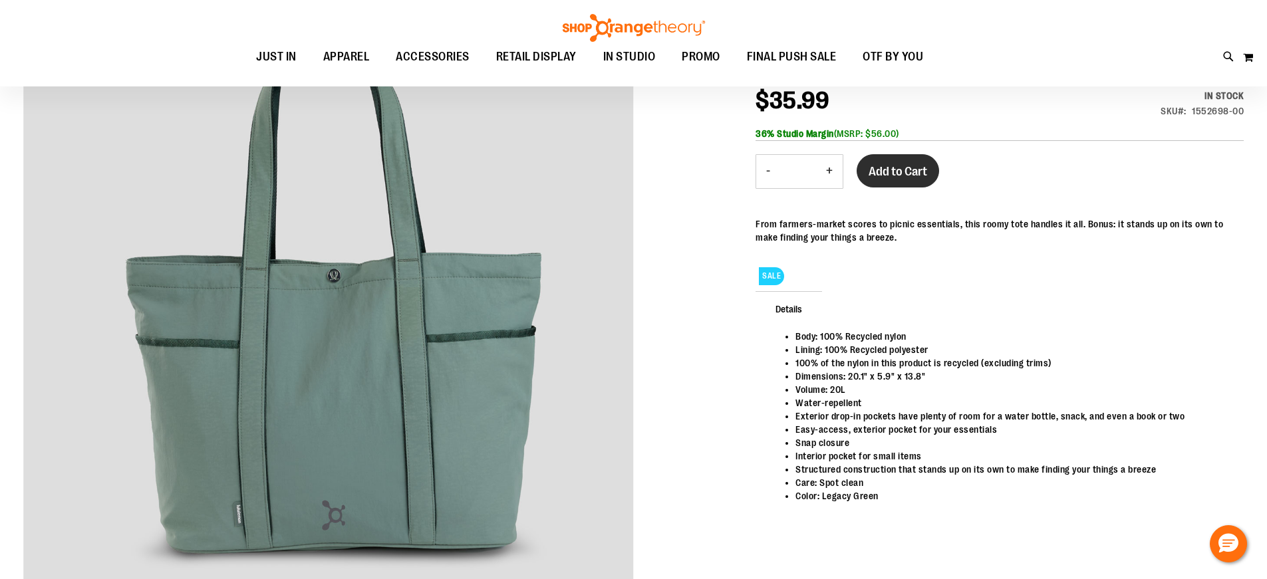
click at [904, 178] on span "Add to Cart" at bounding box center [897, 171] width 59 height 15
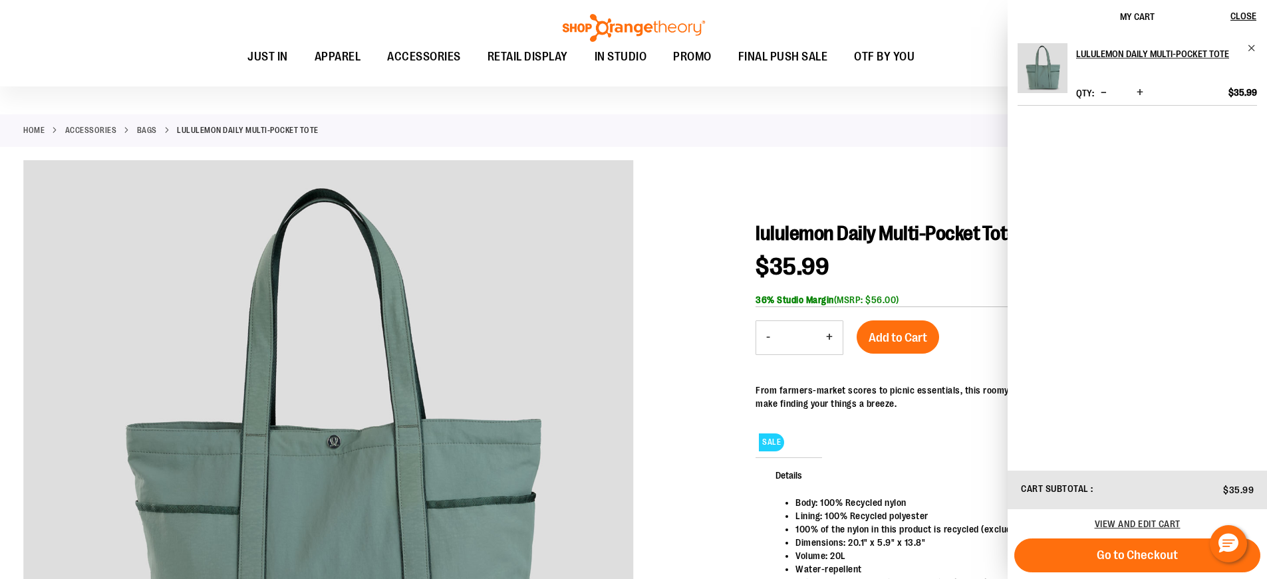
scroll to position [0, 0]
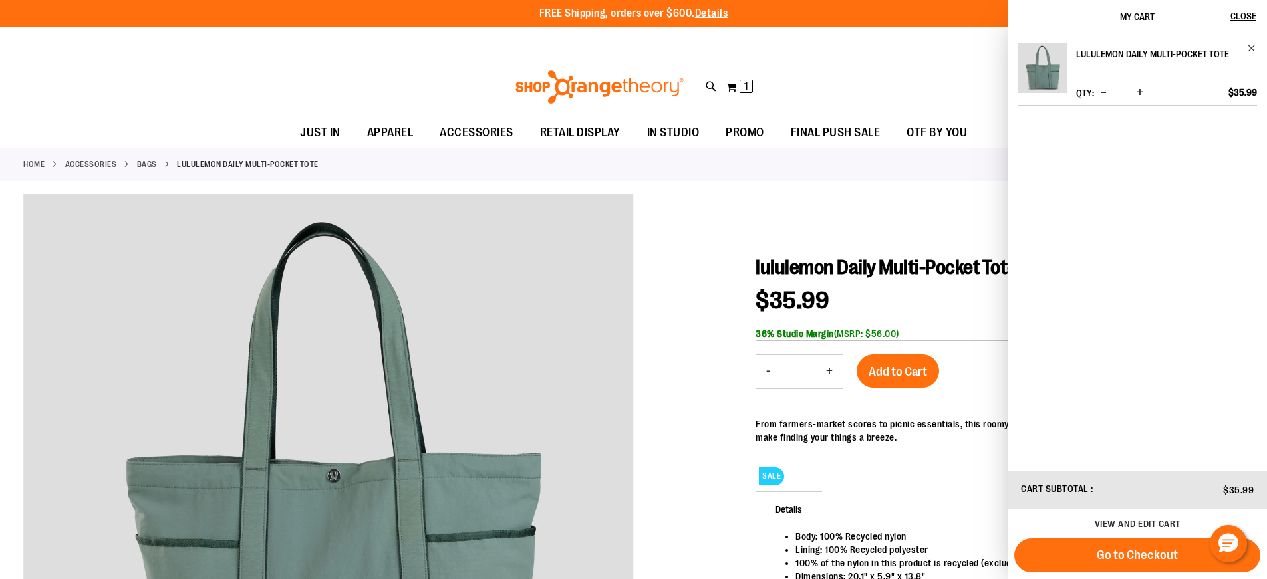
click at [496, 45] on div "**********" at bounding box center [633, 41] width 1267 height 29
